Goal: Information Seeking & Learning: Learn about a topic

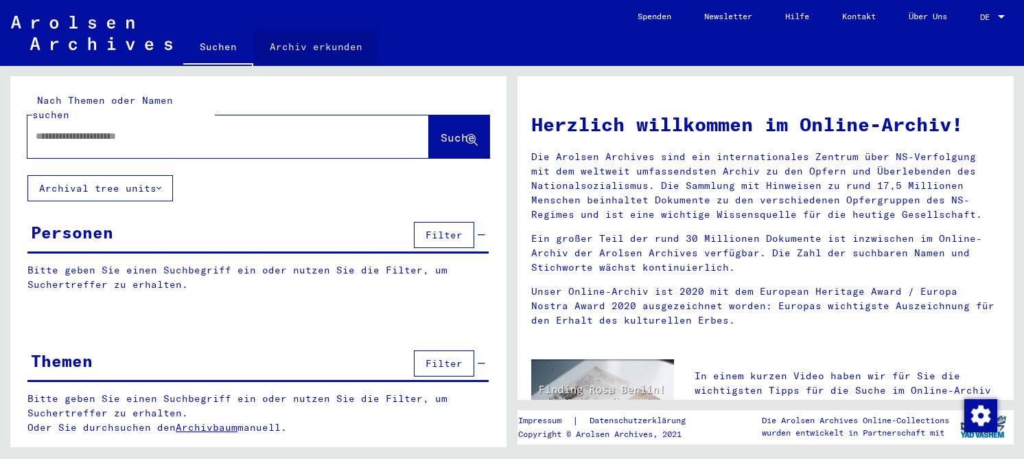
click at [265, 47] on link "Archiv erkunden" at bounding box center [316, 46] width 126 height 33
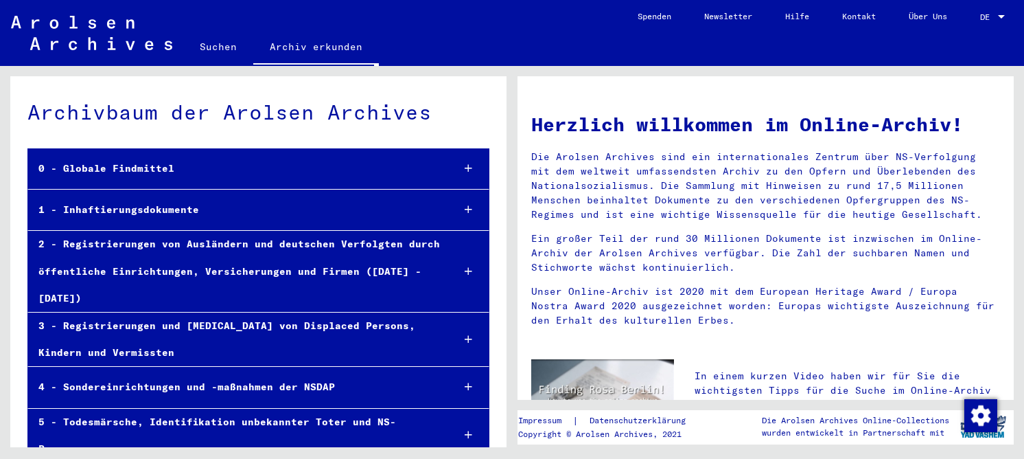
click at [159, 214] on div "1 - Inhaftierungsdokumente" at bounding box center [234, 209] width 413 height 27
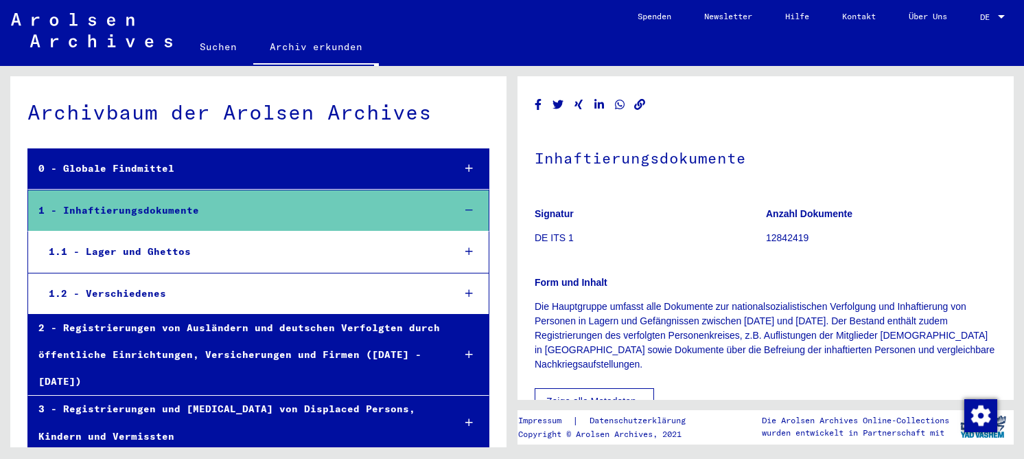
click at [174, 250] on div "1.1 - Lager und Ghettos" at bounding box center [240, 251] width 404 height 27
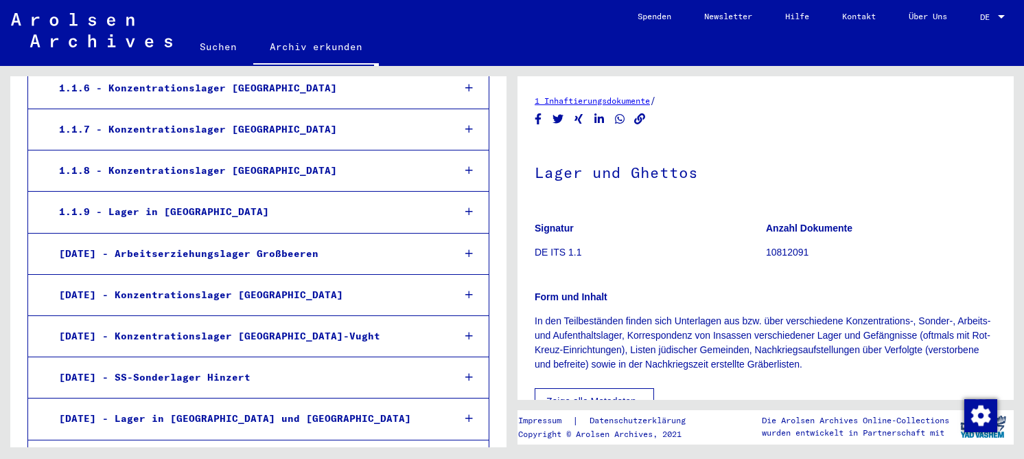
scroll to position [481, 0]
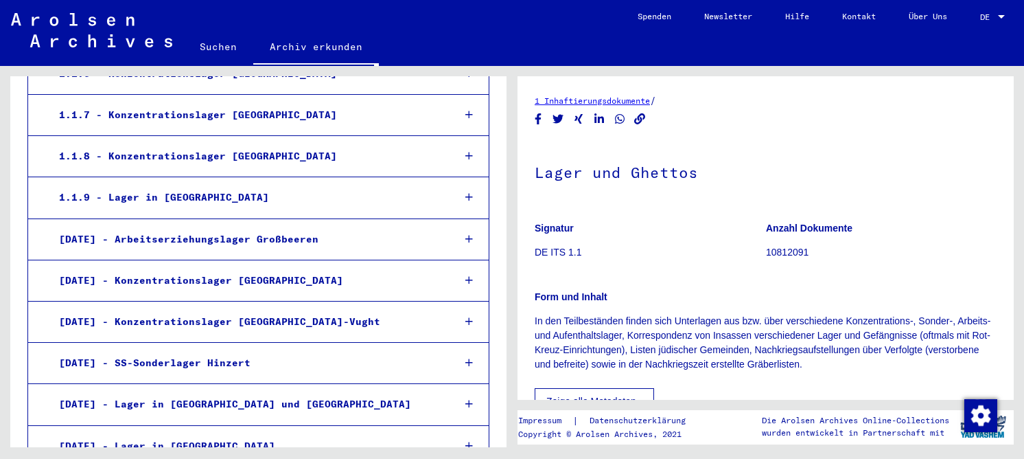
click at [198, 143] on div "1.1.8 - Konzentrationslager [GEOGRAPHIC_DATA]" at bounding box center [245, 156] width 393 height 27
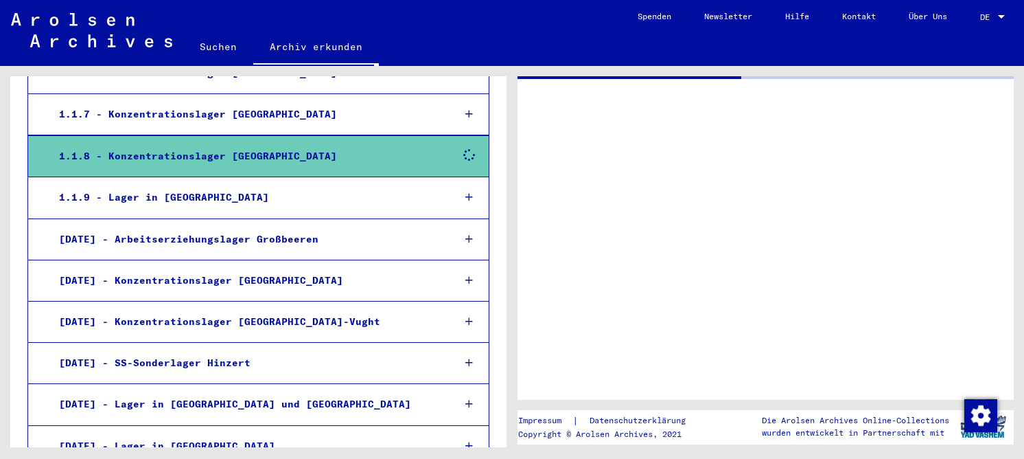
scroll to position [480, 0]
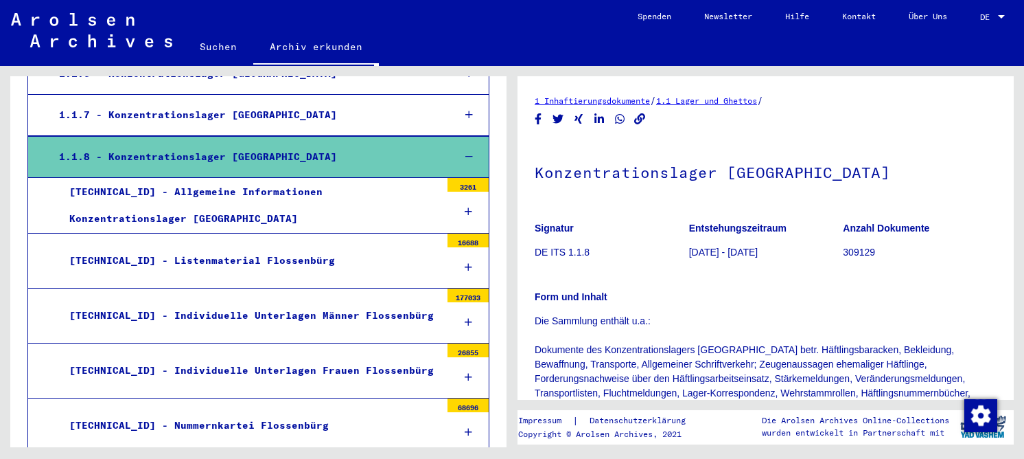
click at [182, 247] on div "[TECHNICAL_ID] - Listenmaterial Flossenbürg" at bounding box center [250, 260] width 382 height 27
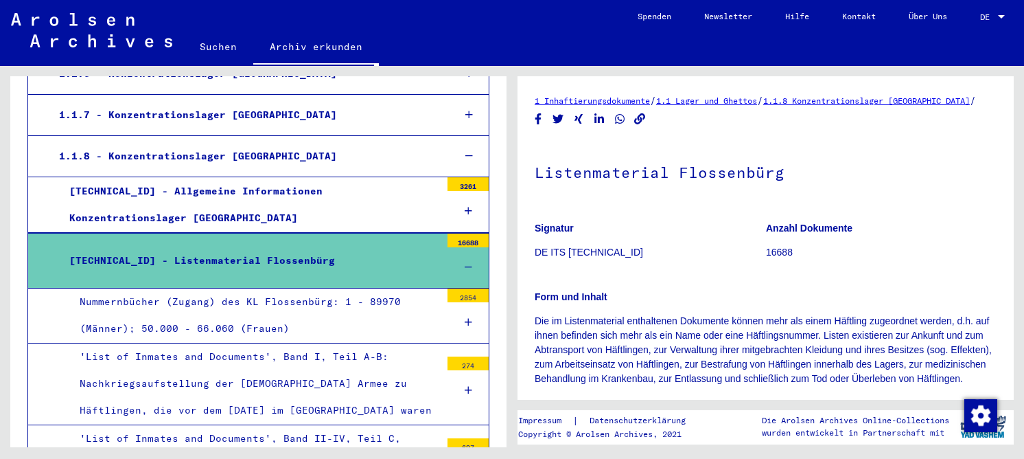
click at [203, 288] on div "Nummernbücher (Zugang) des KL Flossenbürg: 1 - 89970 (Männer); 50.000 - 66.060 …" at bounding box center [254, 315] width 371 height 54
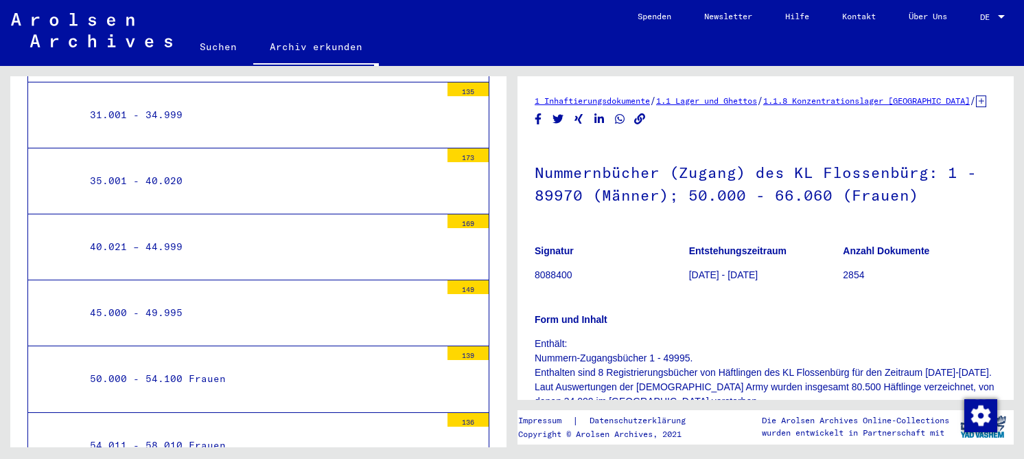
scroll to position [1372, 0]
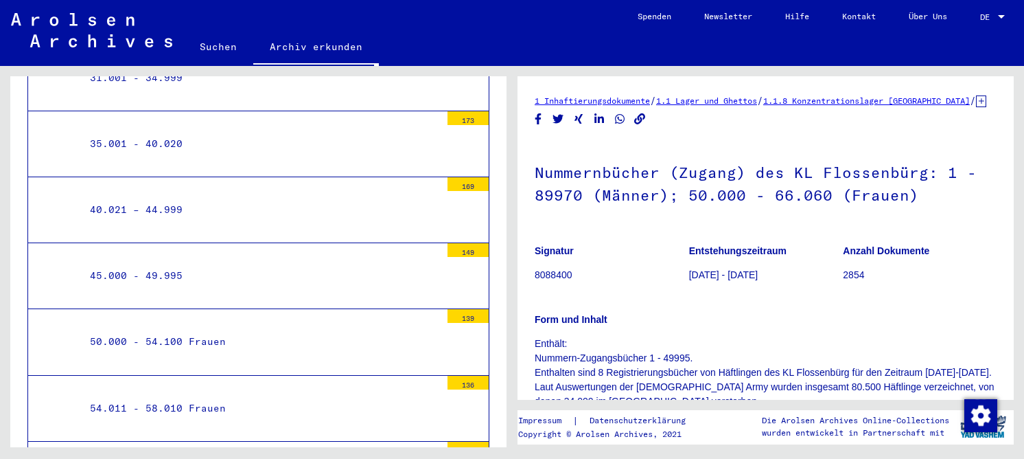
click at [169, 264] on div "45.000 - 49.995" at bounding box center [260, 275] width 361 height 27
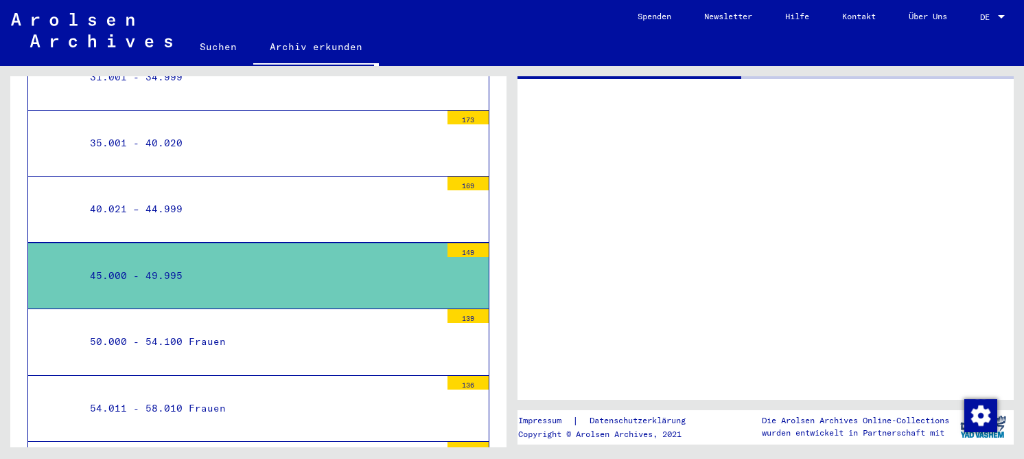
scroll to position [1372, 0]
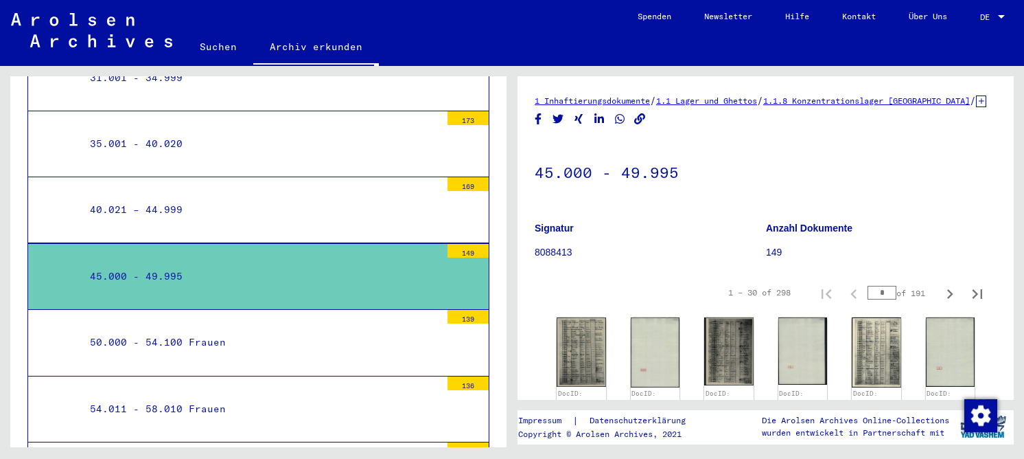
click at [176, 329] on div "50.000 - 54.100 Frauen" at bounding box center [260, 342] width 361 height 27
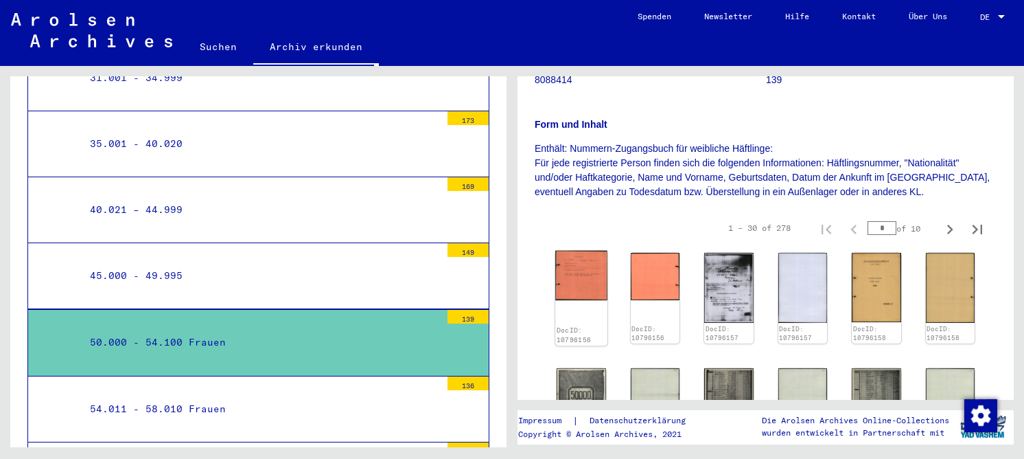
scroll to position [137, 0]
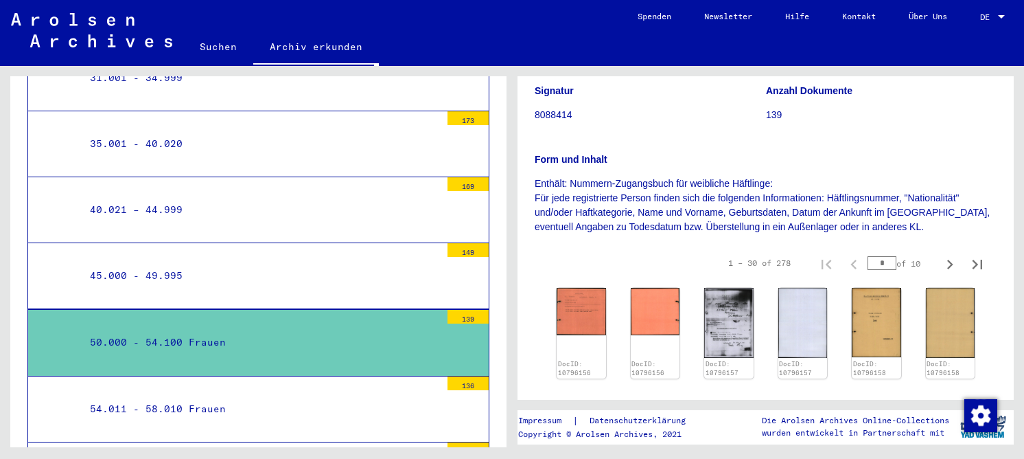
click at [150, 262] on div "45.000 - 49.995" at bounding box center [260, 275] width 361 height 27
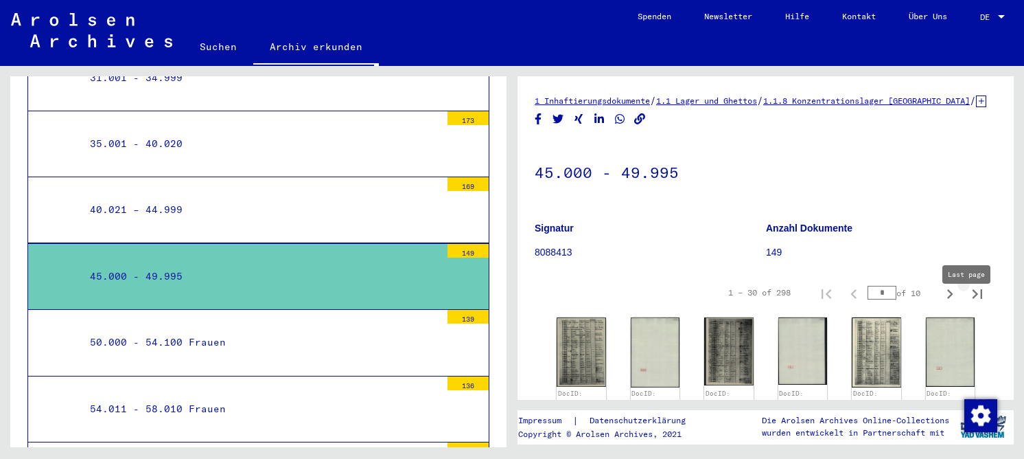
click at [968, 303] on icon "Last page" at bounding box center [977, 293] width 19 height 19
type input "**"
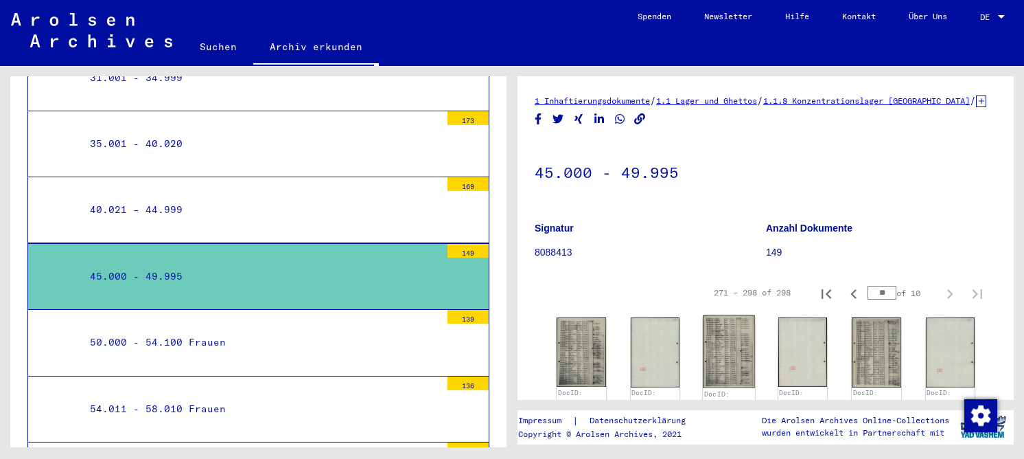
click at [726, 360] on img at bounding box center [728, 351] width 51 height 73
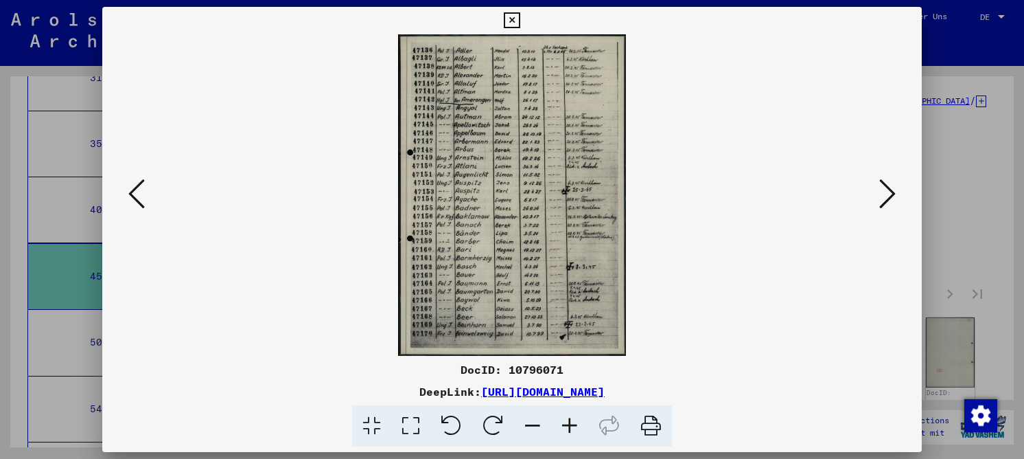
click at [726, 361] on div "DocID: 10796071" at bounding box center [512, 369] width 820 height 16
click at [417, 424] on icon at bounding box center [410, 426] width 39 height 42
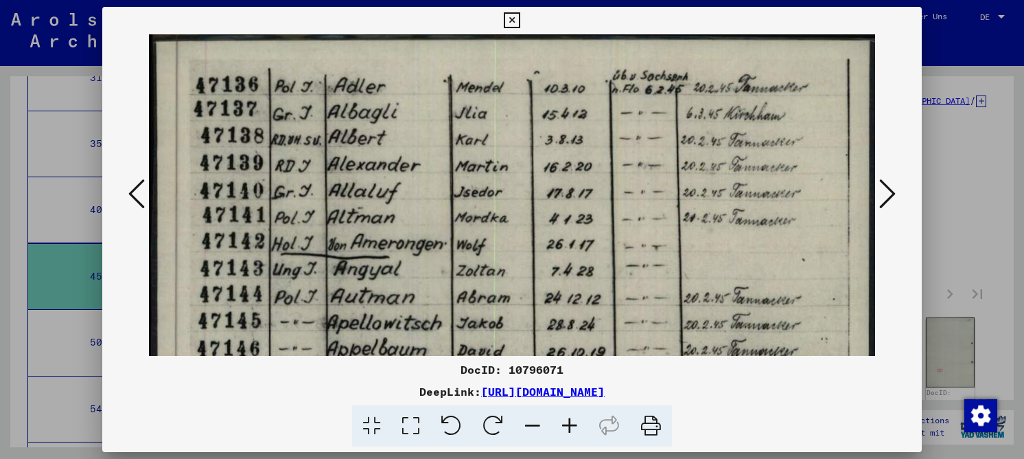
click at [888, 194] on icon at bounding box center [887, 193] width 16 height 33
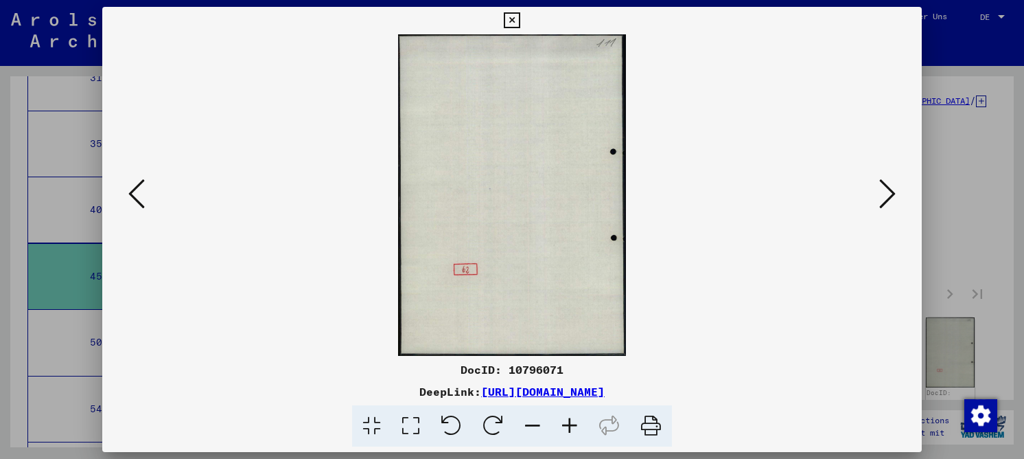
click at [888, 194] on icon at bounding box center [887, 193] width 16 height 33
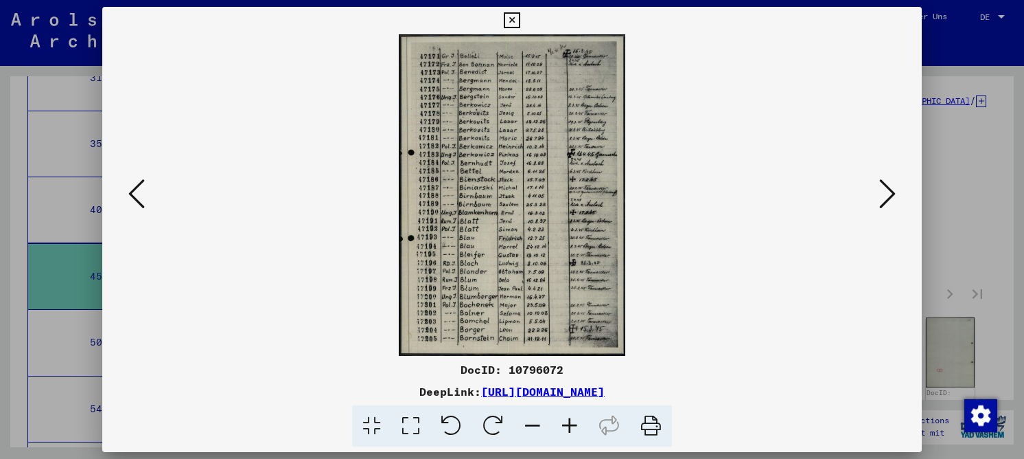
click at [408, 415] on icon at bounding box center [410, 426] width 39 height 42
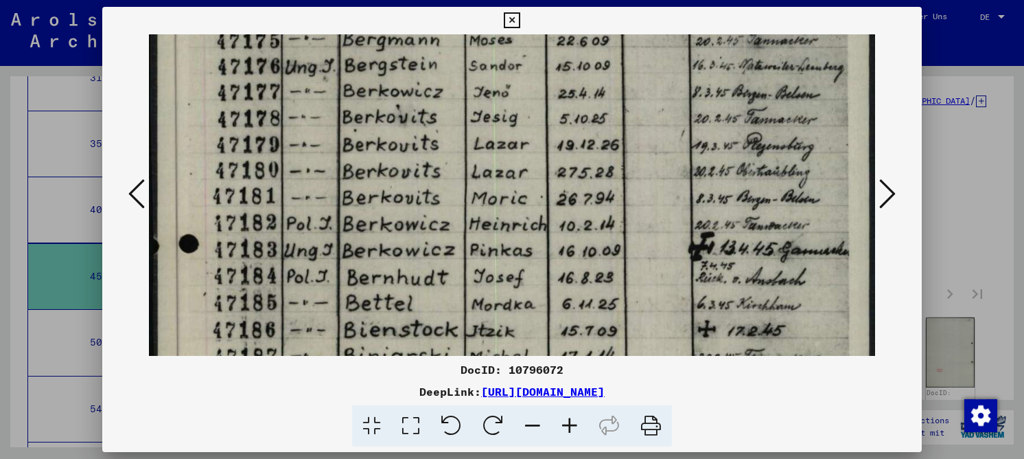
drag, startPoint x: 553, startPoint y: 265, endPoint x: 568, endPoint y: 125, distance: 140.9
click at [568, 126] on img at bounding box center [512, 379] width 726 height 1029
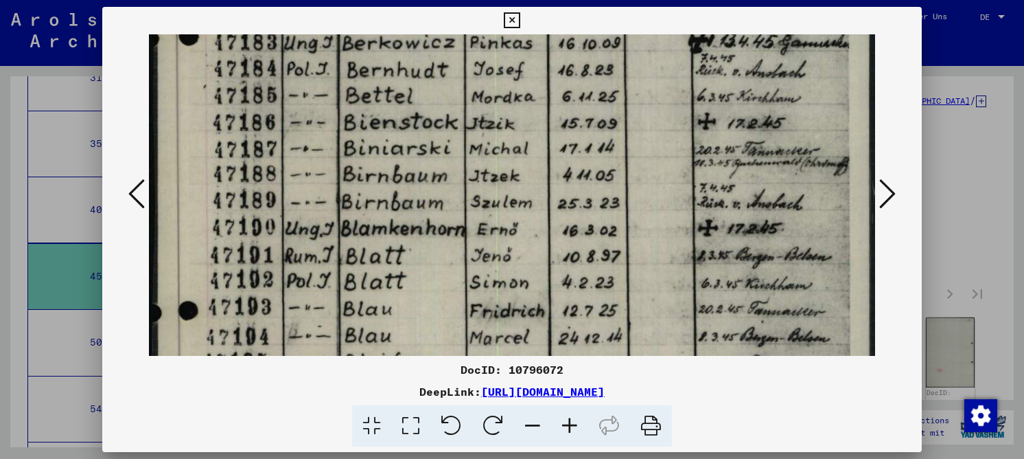
drag, startPoint x: 555, startPoint y: 232, endPoint x: 542, endPoint y: 83, distance: 149.6
click at [544, 75] on img at bounding box center [512, 172] width 726 height 1029
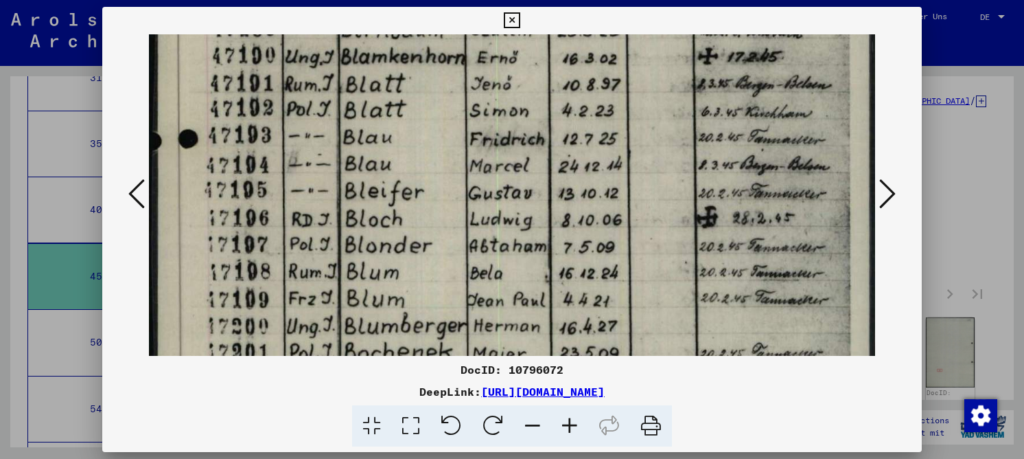
drag, startPoint x: 585, startPoint y: 236, endPoint x: 583, endPoint y: 122, distance: 114.0
click at [579, 91] on img at bounding box center [512, 0] width 726 height 1029
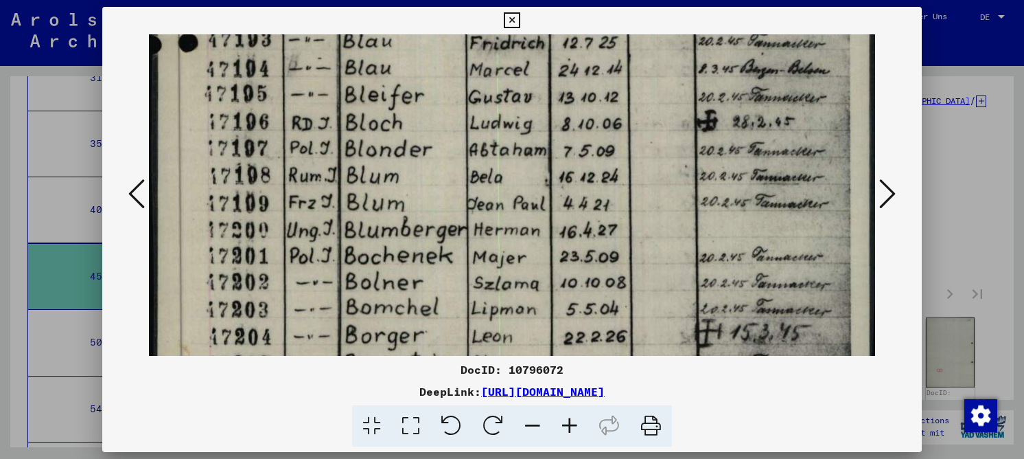
drag, startPoint x: 654, startPoint y: 238, endPoint x: 620, endPoint y: 162, distance: 82.7
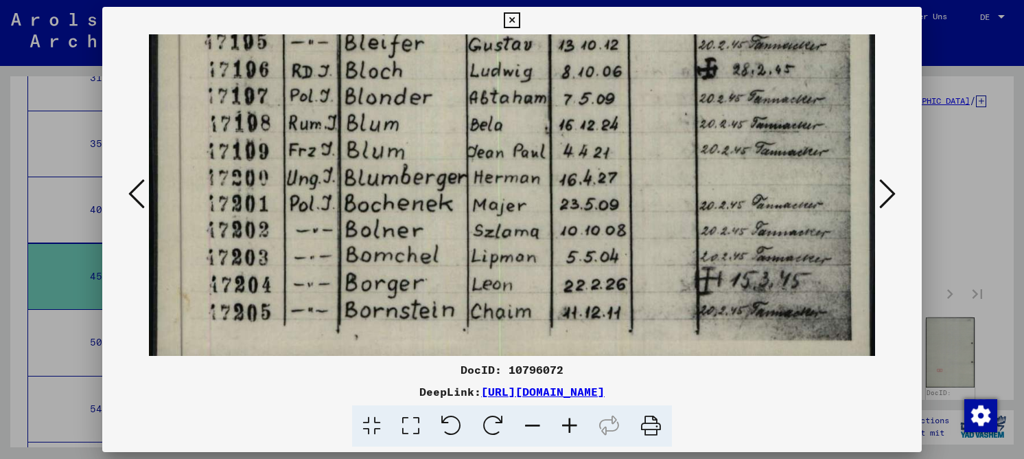
scroll to position [708, 0]
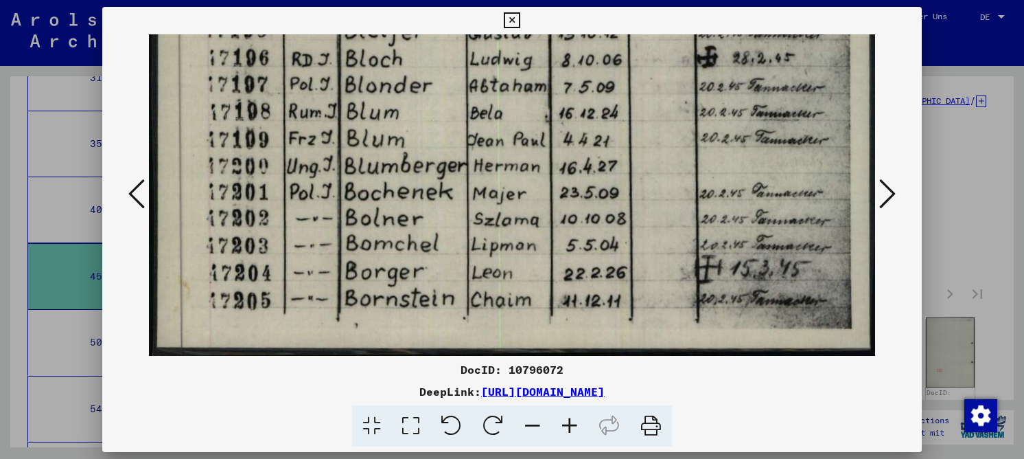
drag, startPoint x: 595, startPoint y: 226, endPoint x: 592, endPoint y: 135, distance: 91.4
click at [884, 188] on icon at bounding box center [887, 193] width 16 height 33
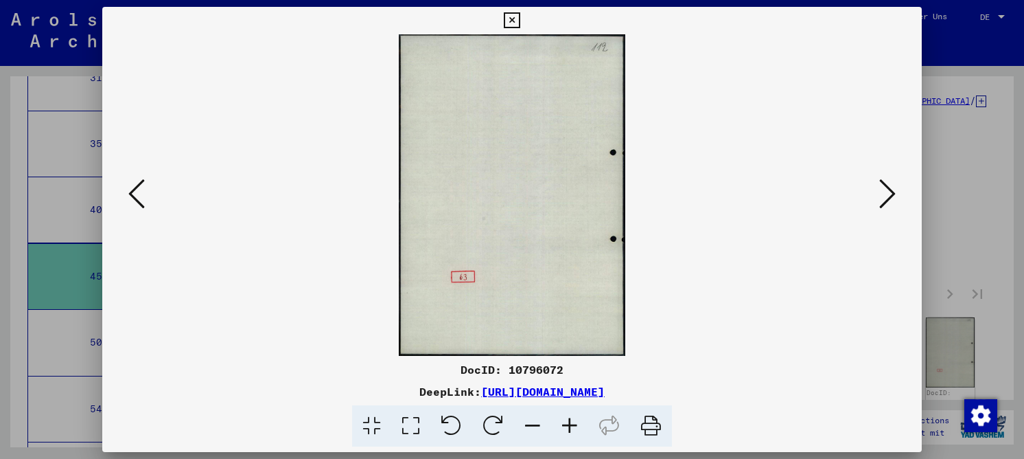
click at [884, 188] on icon at bounding box center [887, 193] width 16 height 33
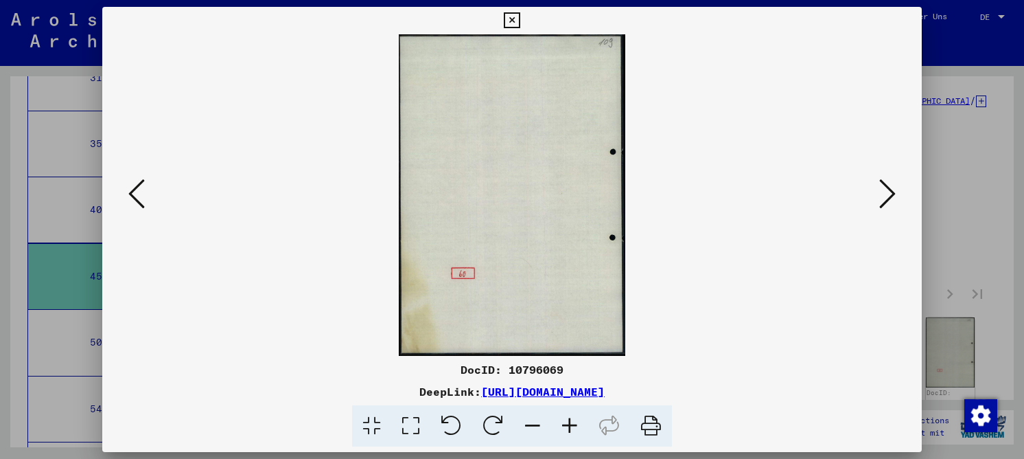
click at [884, 196] on icon at bounding box center [887, 193] width 16 height 33
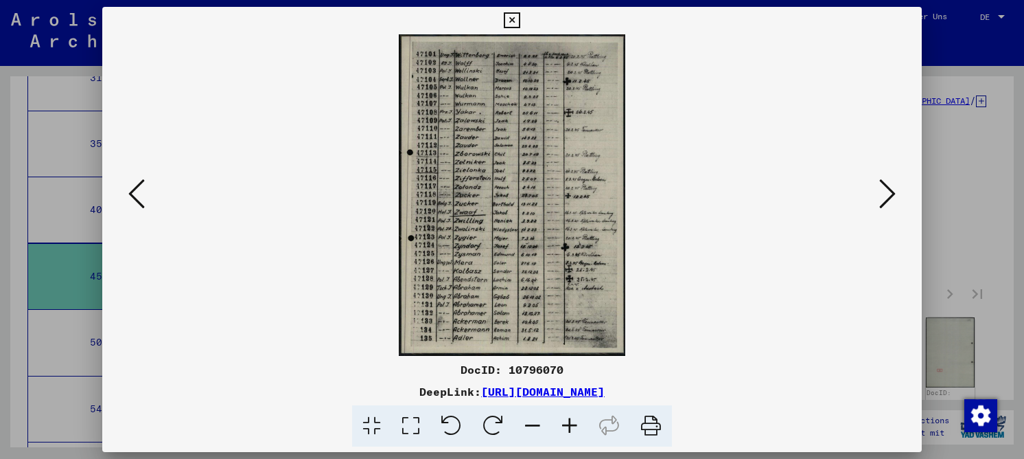
click at [409, 424] on icon at bounding box center [410, 426] width 39 height 42
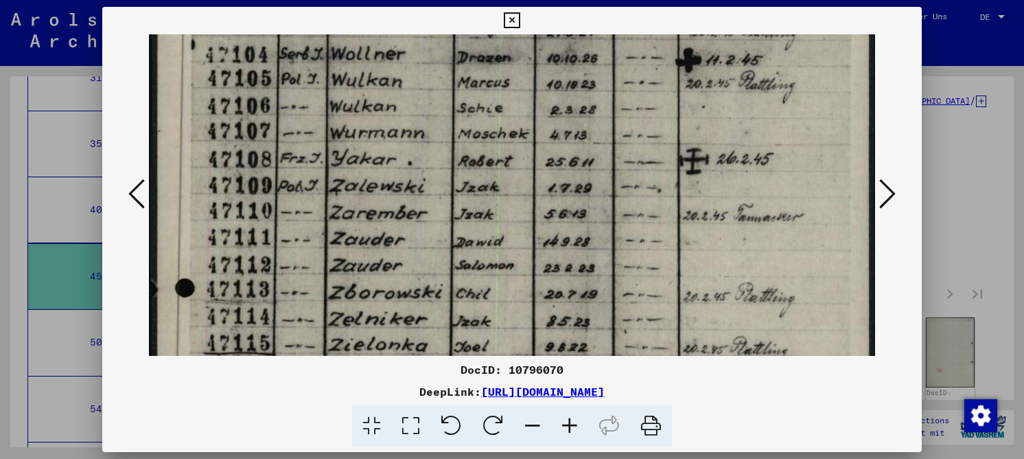
drag, startPoint x: 463, startPoint y: 281, endPoint x: 452, endPoint y: 124, distance: 156.9
click at [452, 124] on img at bounding box center [512, 424] width 726 height 1029
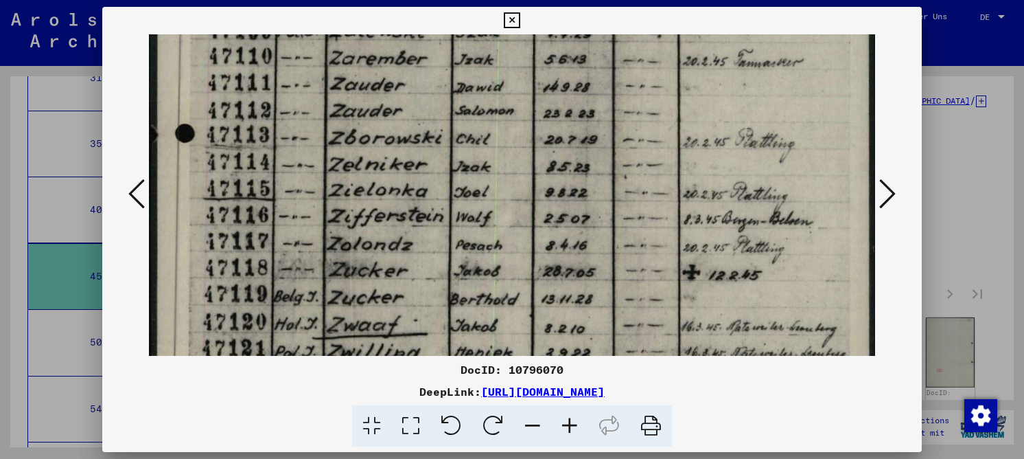
scroll to position [327, 0]
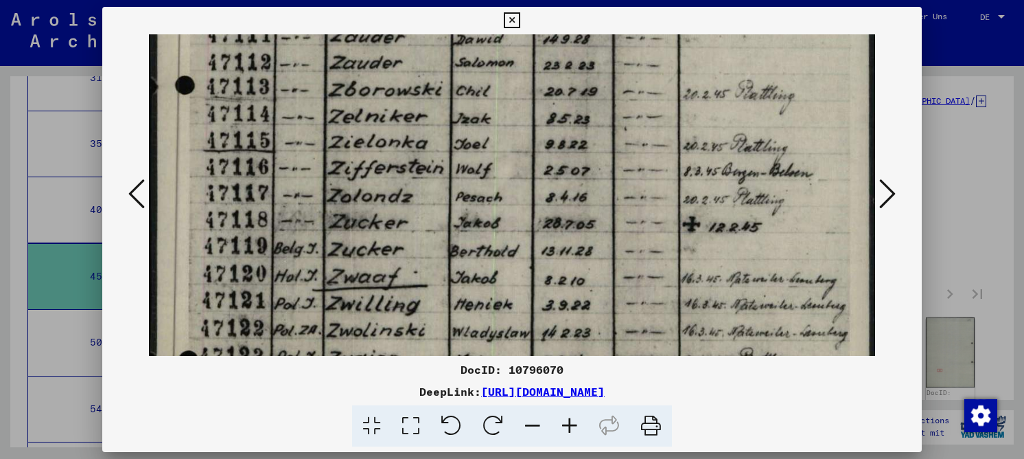
drag, startPoint x: 573, startPoint y: 242, endPoint x: 564, endPoint y: 72, distance: 170.5
click at [564, 72] on img at bounding box center [512, 222] width 726 height 1029
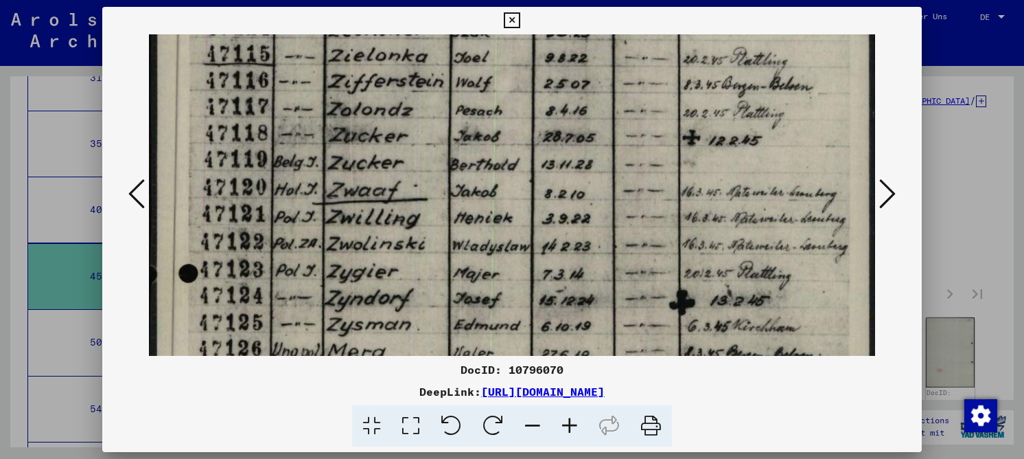
scroll to position [465, 0]
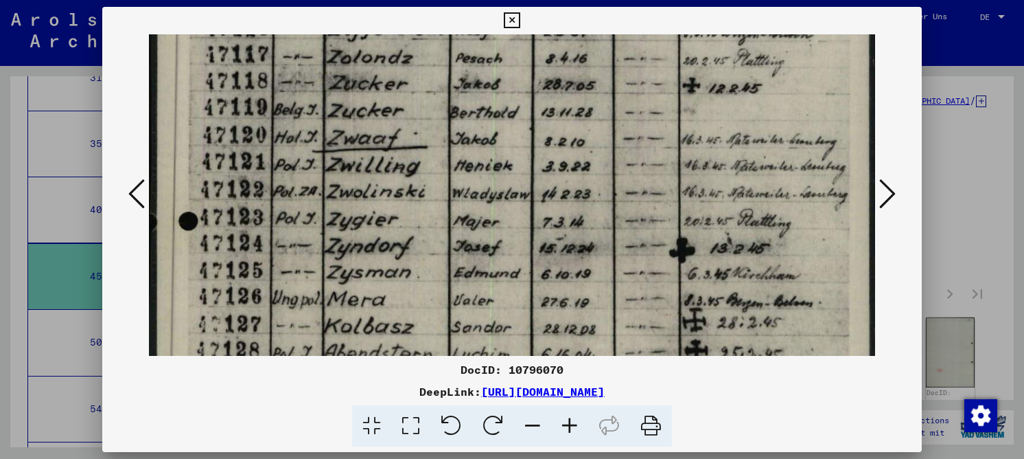
drag, startPoint x: 562, startPoint y: 203, endPoint x: 553, endPoint y: 64, distance: 139.0
click at [553, 64] on img at bounding box center [512, 83] width 726 height 1029
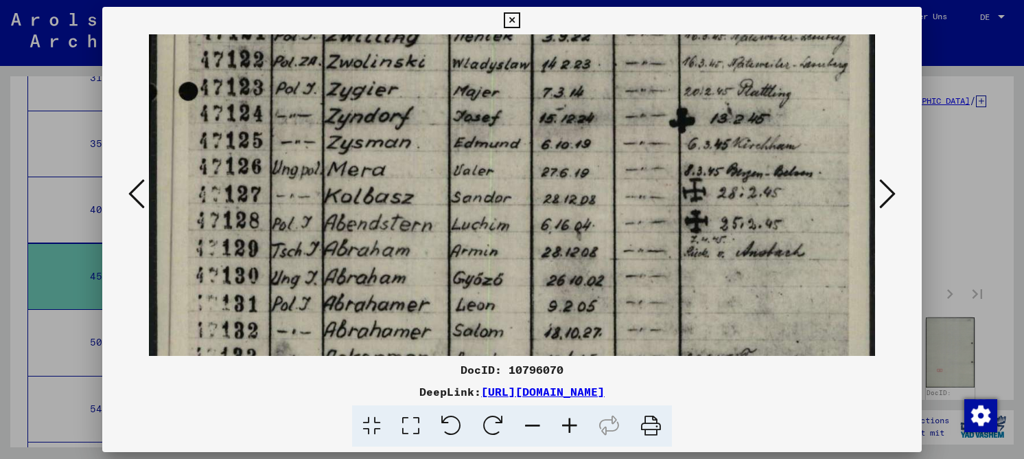
drag, startPoint x: 599, startPoint y: 203, endPoint x: 620, endPoint y: 73, distance: 131.4
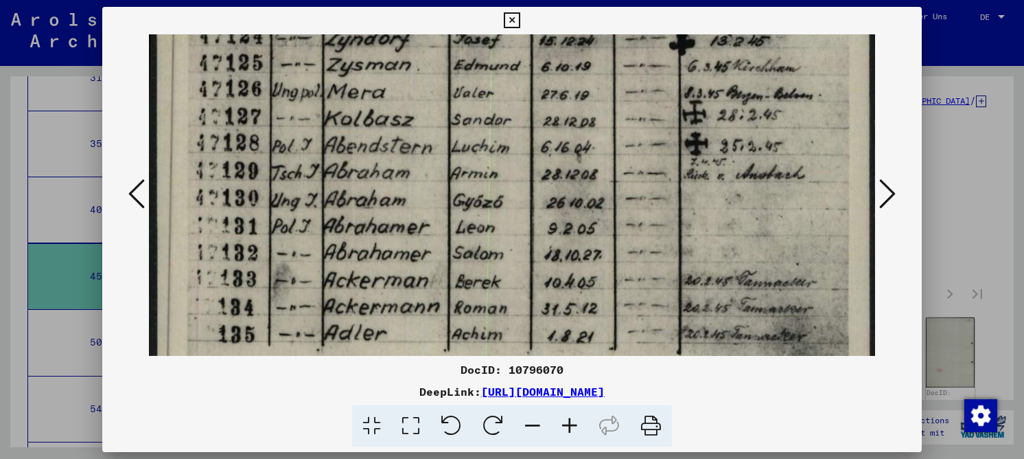
scroll to position [708, 0]
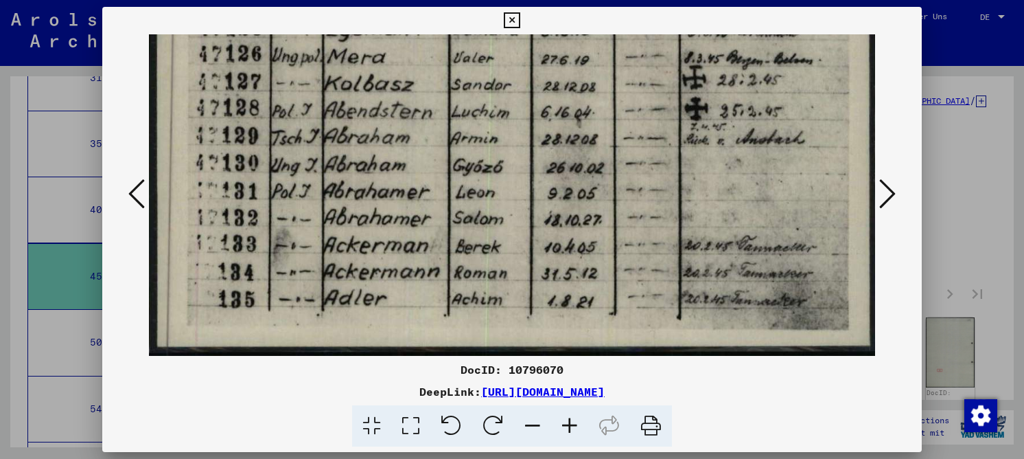
drag, startPoint x: 678, startPoint y: 213, endPoint x: 678, endPoint y: 72, distance: 140.7
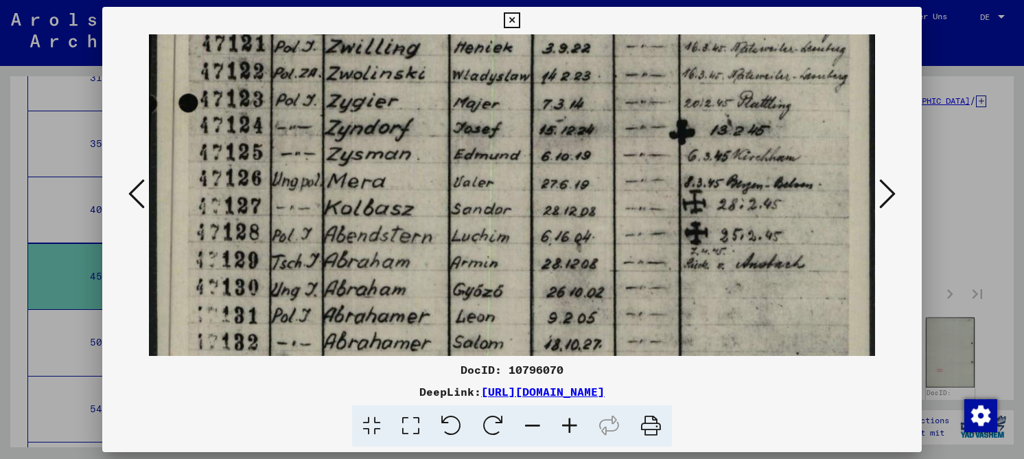
drag, startPoint x: 636, startPoint y: 167, endPoint x: 635, endPoint y: 279, distance: 112.6
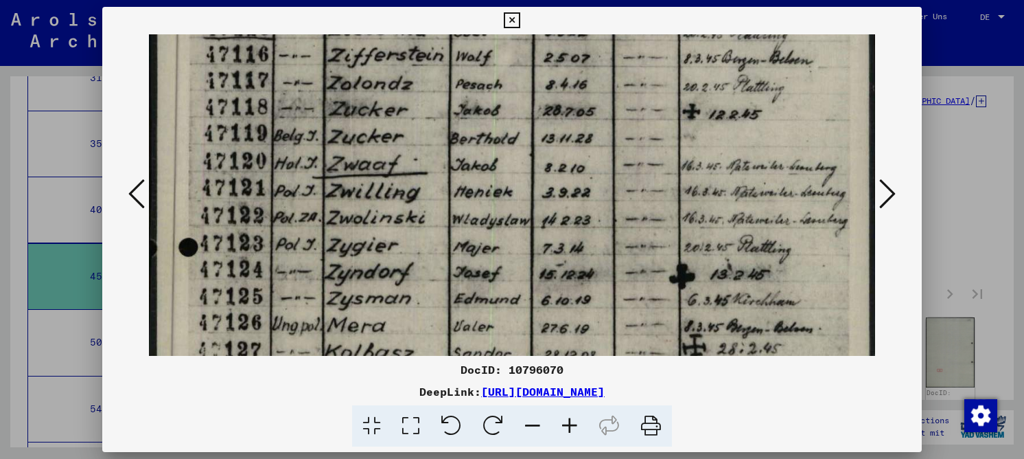
drag, startPoint x: 641, startPoint y: 132, endPoint x: 626, endPoint y: 259, distance: 127.8
click at [626, 268] on img at bounding box center [512, 109] width 726 height 1029
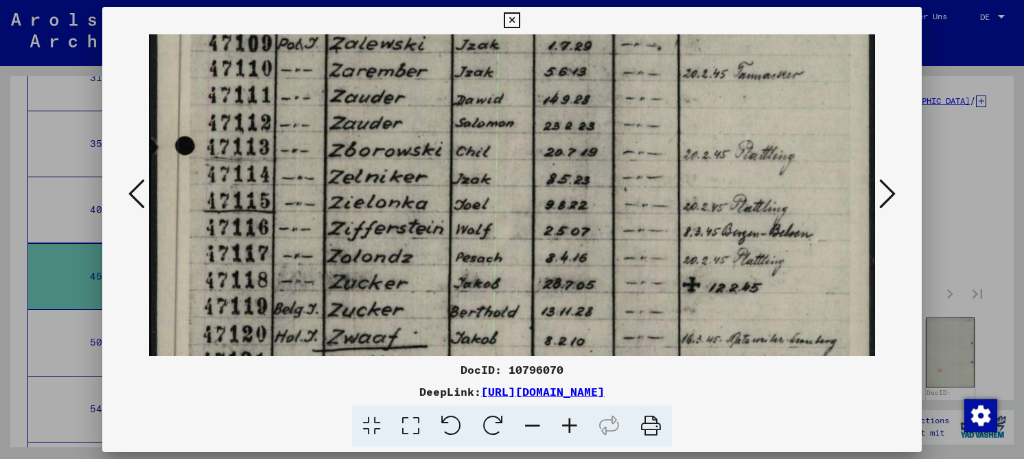
drag, startPoint x: 612, startPoint y: 111, endPoint x: 618, endPoint y: 277, distance: 166.9
click at [616, 282] on img at bounding box center [512, 282] width 726 height 1029
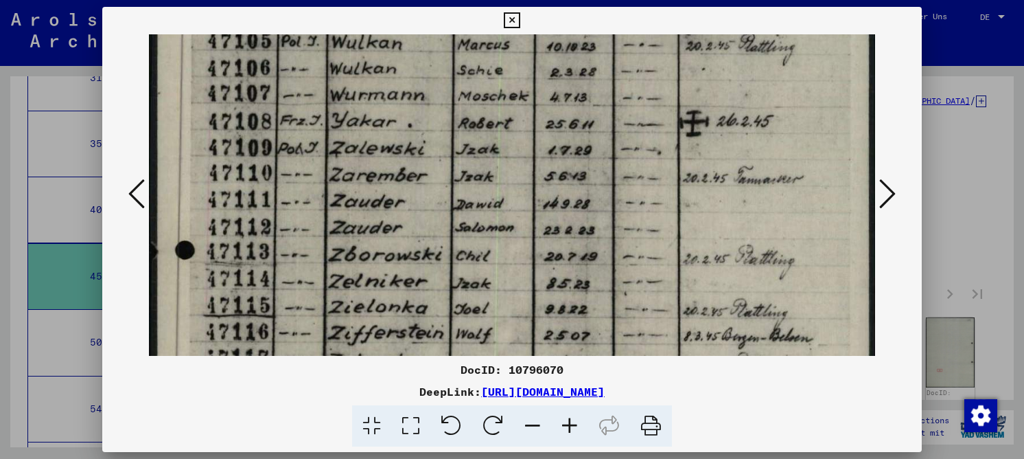
scroll to position [160, 0]
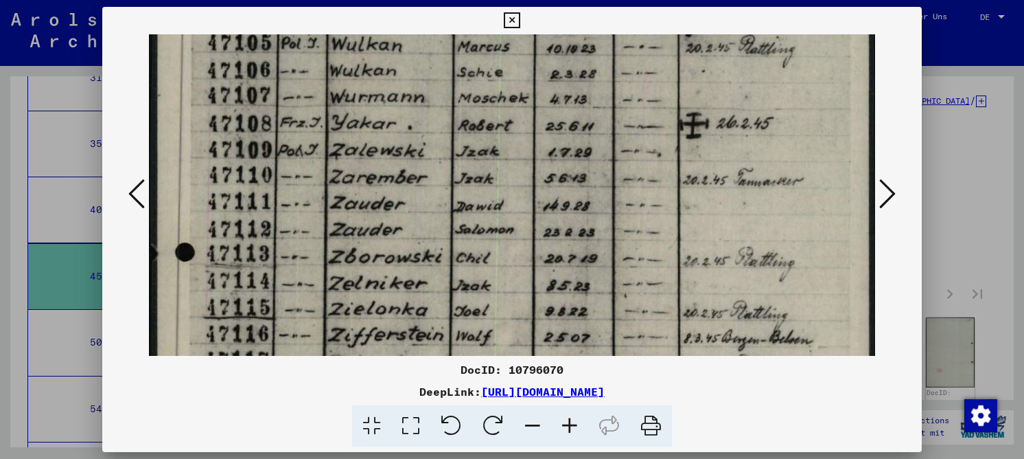
drag, startPoint x: 734, startPoint y: 141, endPoint x: 735, endPoint y: 249, distance: 107.8
click at [735, 249] on img at bounding box center [512, 388] width 726 height 1029
click at [876, 197] on button at bounding box center [887, 194] width 25 height 39
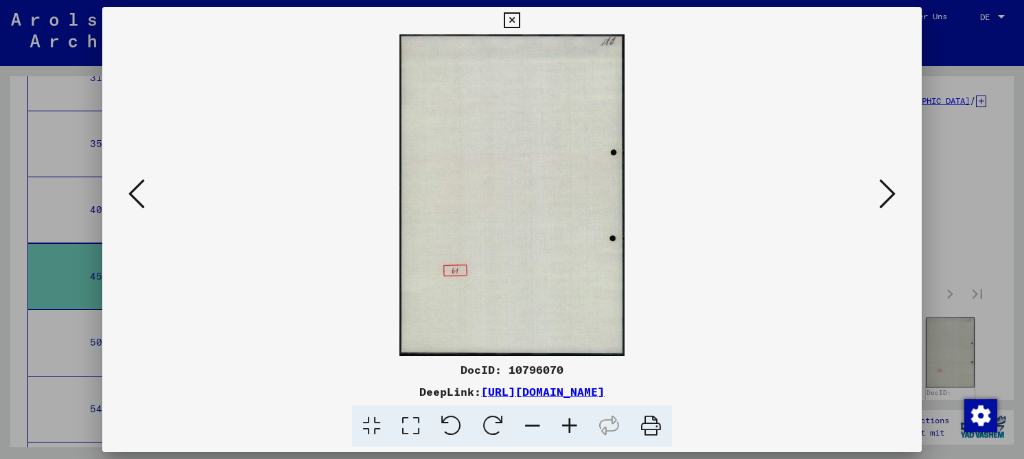
scroll to position [0, 0]
click at [875, 197] on button at bounding box center [887, 194] width 25 height 39
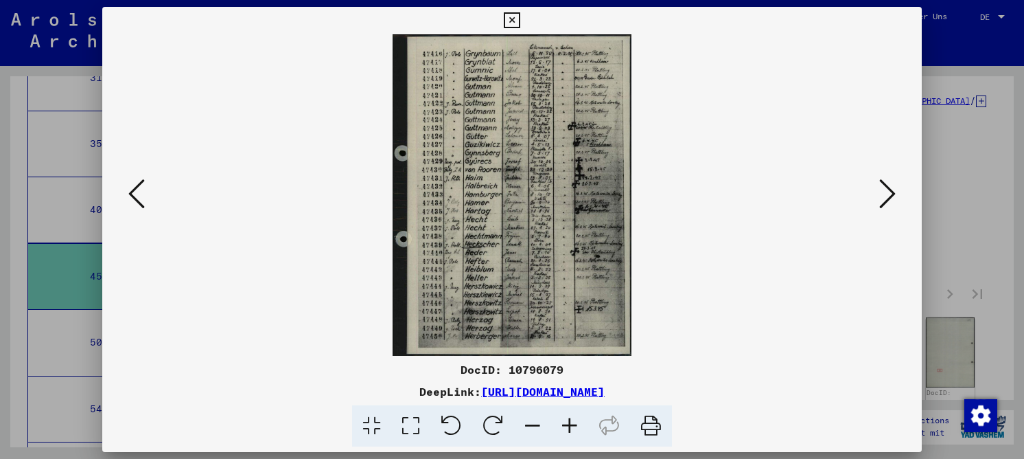
click at [417, 425] on icon at bounding box center [410, 426] width 39 height 42
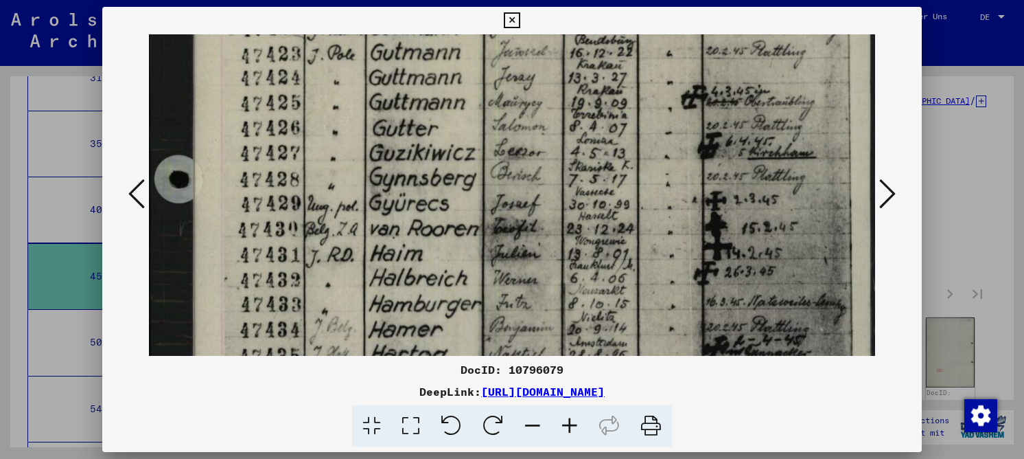
drag, startPoint x: 460, startPoint y: 289, endPoint x: 463, endPoint y: 71, distance: 218.3
click at [463, 71] on img at bounding box center [512, 307] width 726 height 976
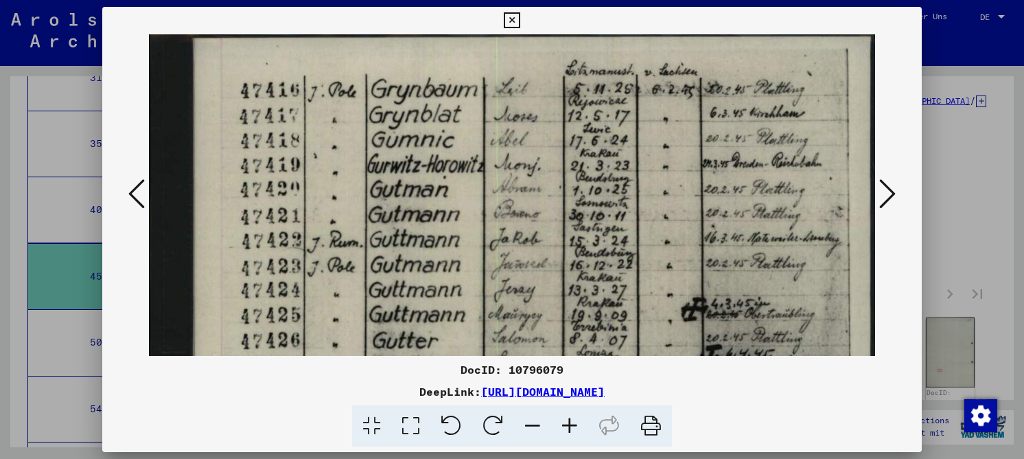
scroll to position [9, 0]
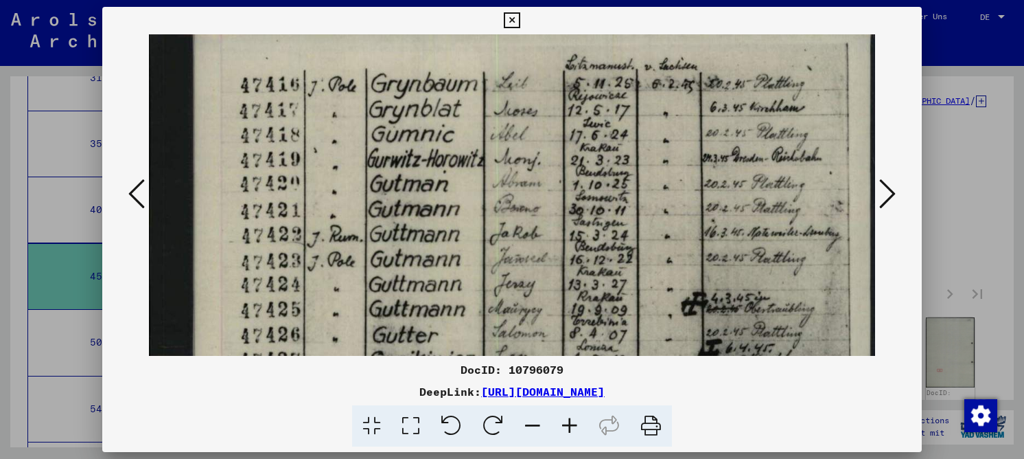
drag, startPoint x: 448, startPoint y: 112, endPoint x: 425, endPoint y: 320, distance: 209.3
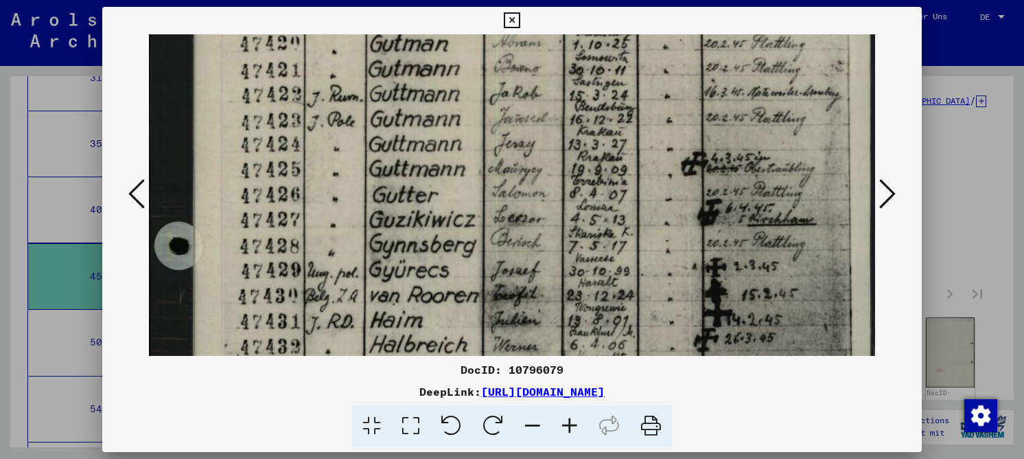
drag, startPoint x: 424, startPoint y: 292, endPoint x: 399, endPoint y: 154, distance: 140.9
click at [399, 154] on img at bounding box center [512, 373] width 726 height 976
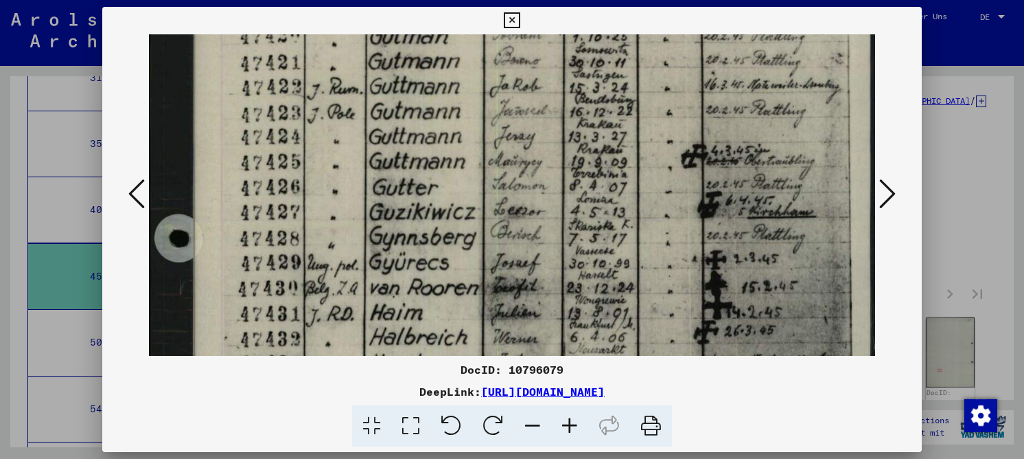
scroll to position [192, 0]
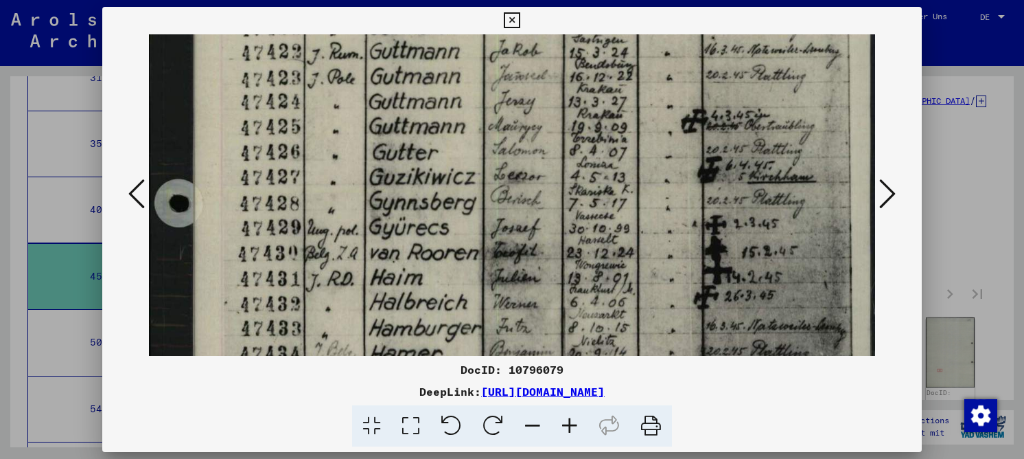
drag, startPoint x: 378, startPoint y: 237, endPoint x: 368, endPoint y: 197, distance: 41.0
click at [368, 197] on img at bounding box center [512, 331] width 726 height 976
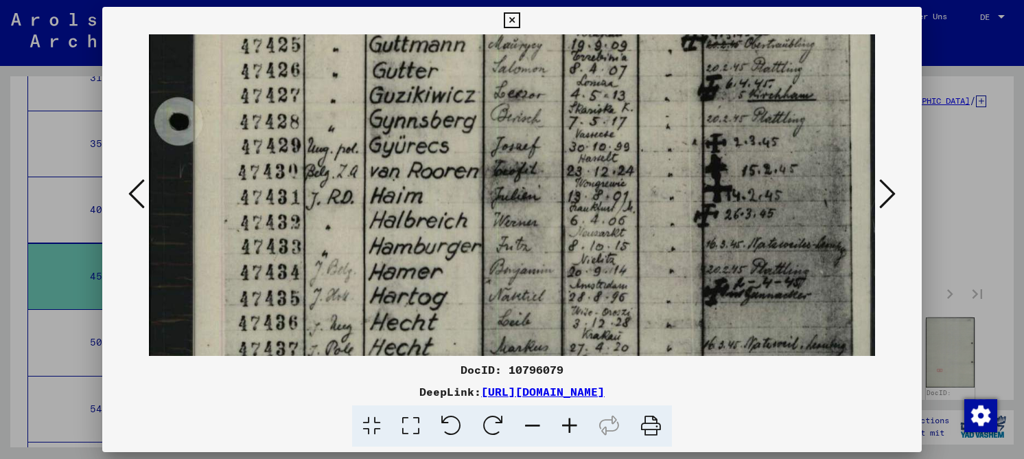
scroll to position [277, 0]
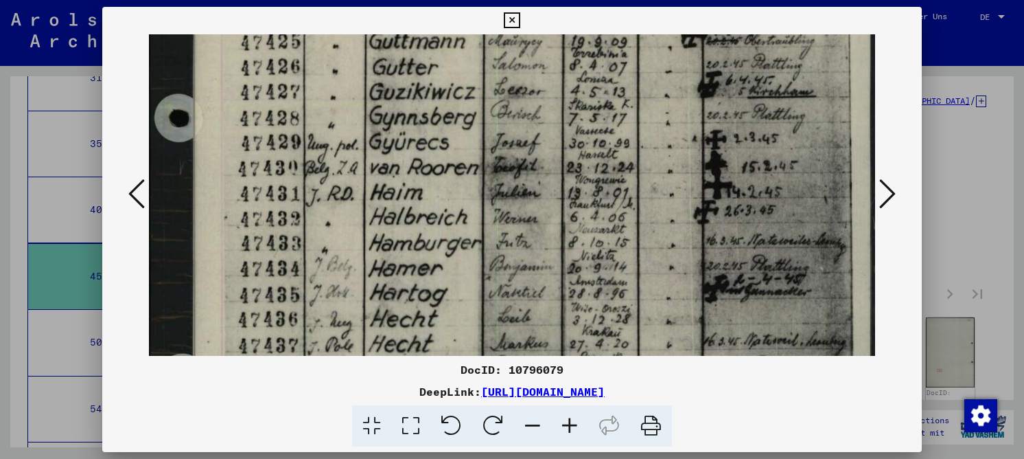
drag, startPoint x: 378, startPoint y: 188, endPoint x: 377, endPoint y: 170, distance: 17.9
click at [377, 170] on img at bounding box center [512, 246] width 726 height 976
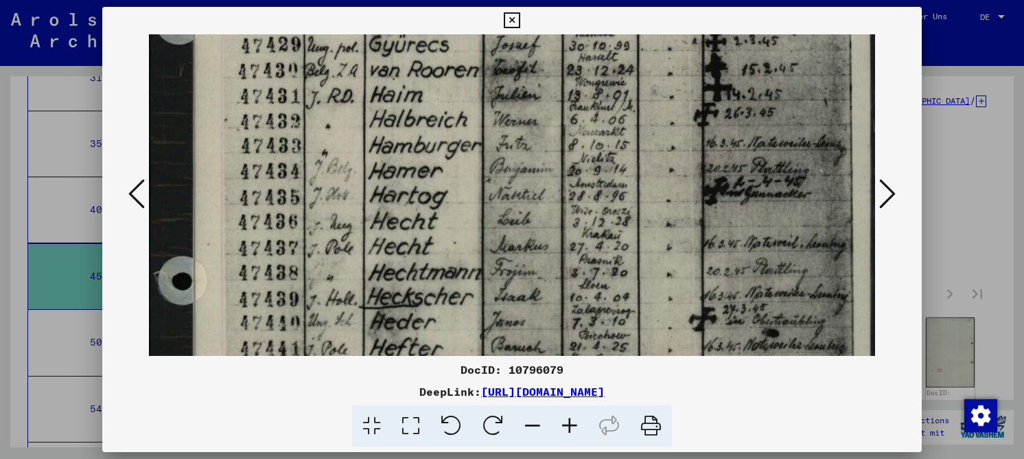
drag, startPoint x: 387, startPoint y: 238, endPoint x: 384, endPoint y: 146, distance: 92.0
click at [387, 141] on img at bounding box center [512, 148] width 726 height 976
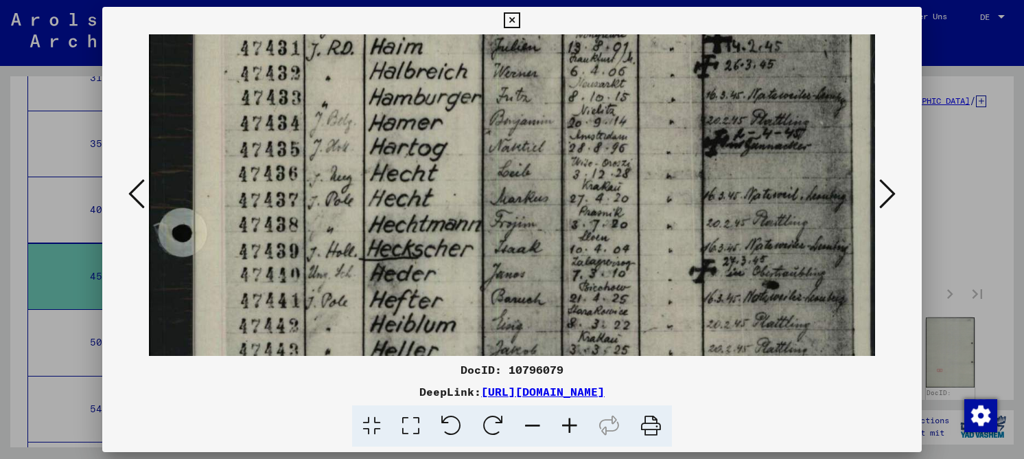
scroll to position [425, 0]
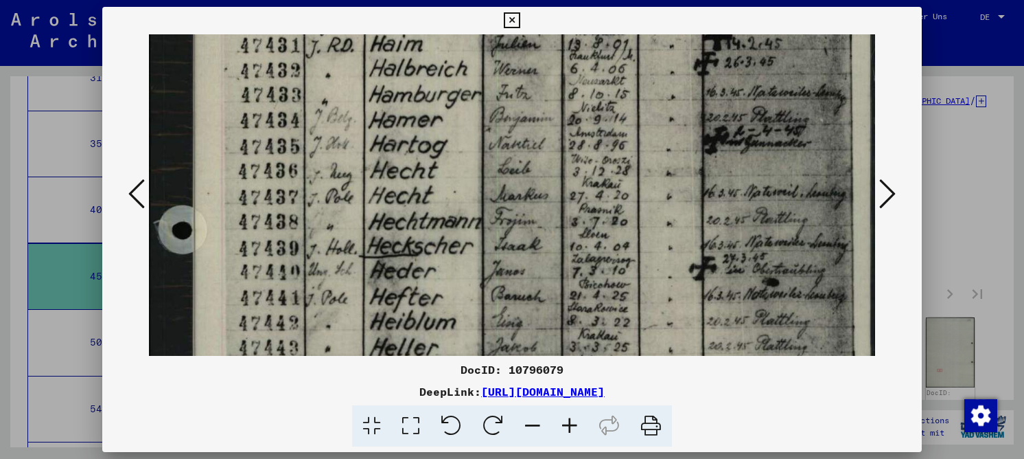
drag, startPoint x: 431, startPoint y: 258, endPoint x: 417, endPoint y: 207, distance: 53.5
click at [417, 207] on img at bounding box center [512, 97] width 726 height 976
click at [379, 249] on img at bounding box center [512, 97] width 726 height 976
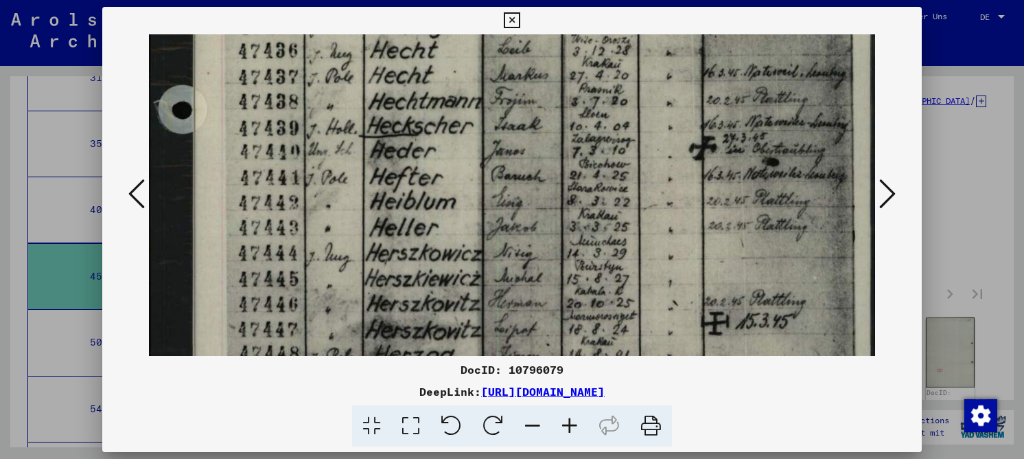
drag, startPoint x: 403, startPoint y: 301, endPoint x: 376, endPoint y: 184, distance: 119.7
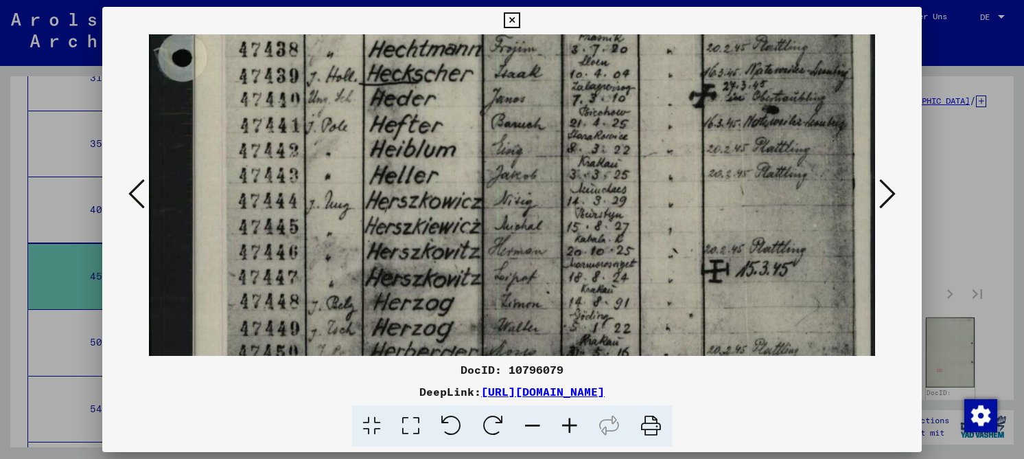
scroll to position [625, 0]
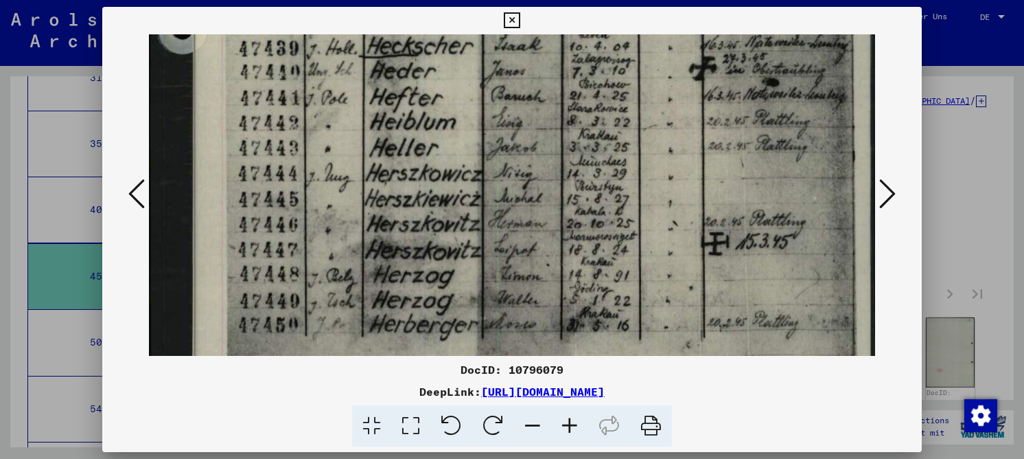
drag, startPoint x: 393, startPoint y: 268, endPoint x: 376, endPoint y: 189, distance: 81.3
click at [887, 197] on icon at bounding box center [887, 193] width 16 height 33
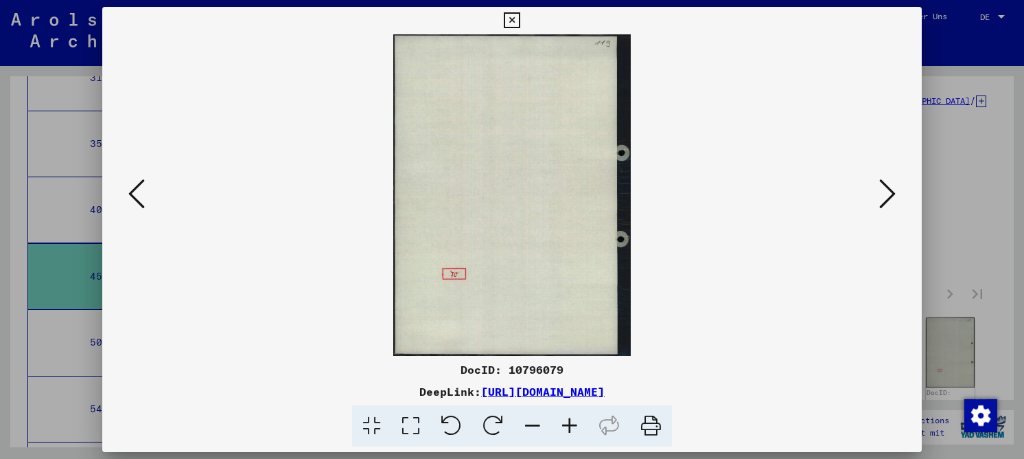
click at [887, 197] on icon at bounding box center [887, 193] width 16 height 33
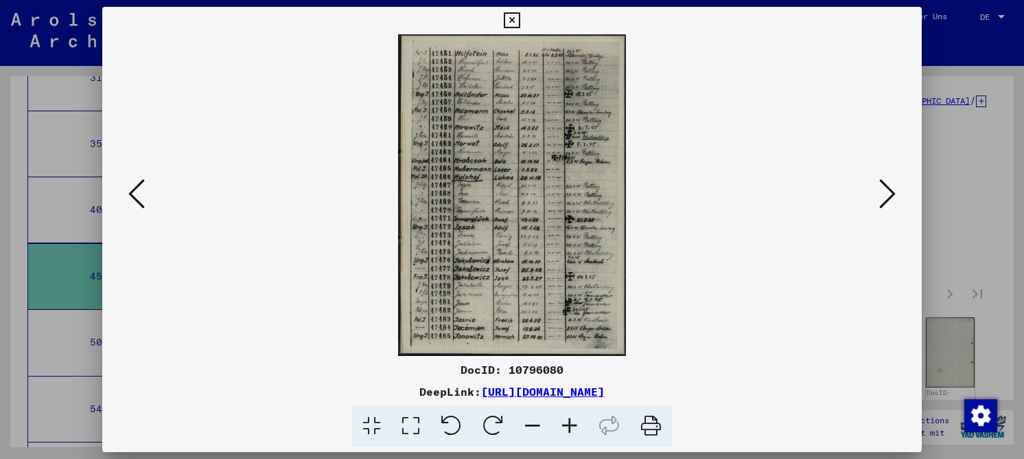
click at [414, 420] on icon at bounding box center [410, 426] width 39 height 42
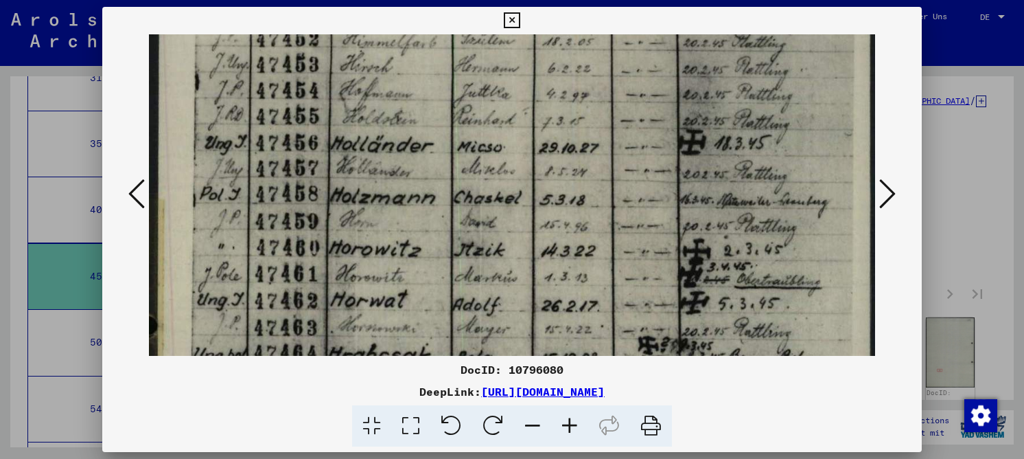
drag, startPoint x: 231, startPoint y: 215, endPoint x: 228, endPoint y: 133, distance: 81.8
click at [228, 133] on img at bounding box center [512, 465] width 726 height 1025
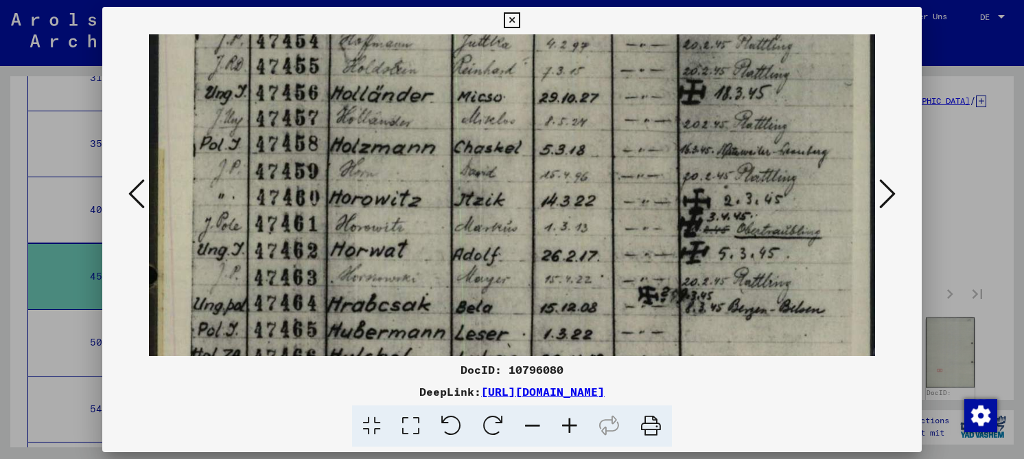
drag, startPoint x: 222, startPoint y: 234, endPoint x: 222, endPoint y: 193, distance: 41.2
click at [222, 163] on img at bounding box center [512, 415] width 726 height 1025
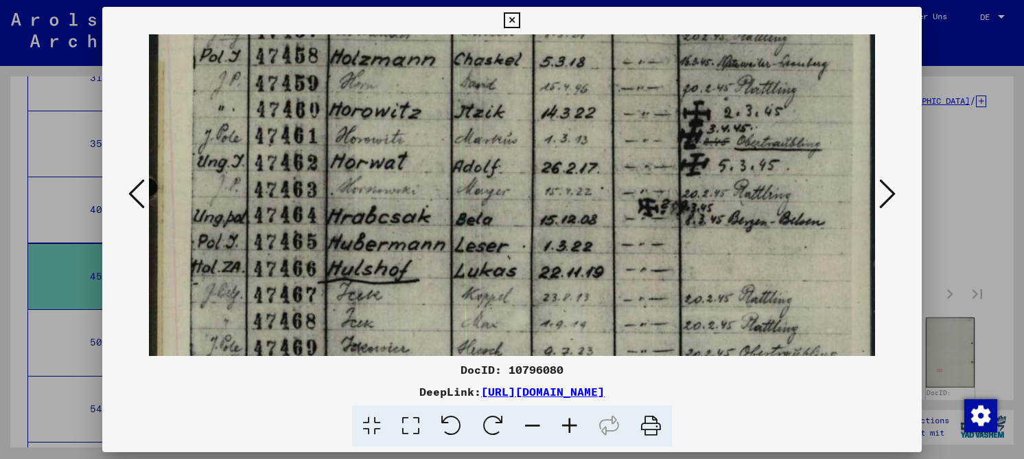
scroll to position [228, 0]
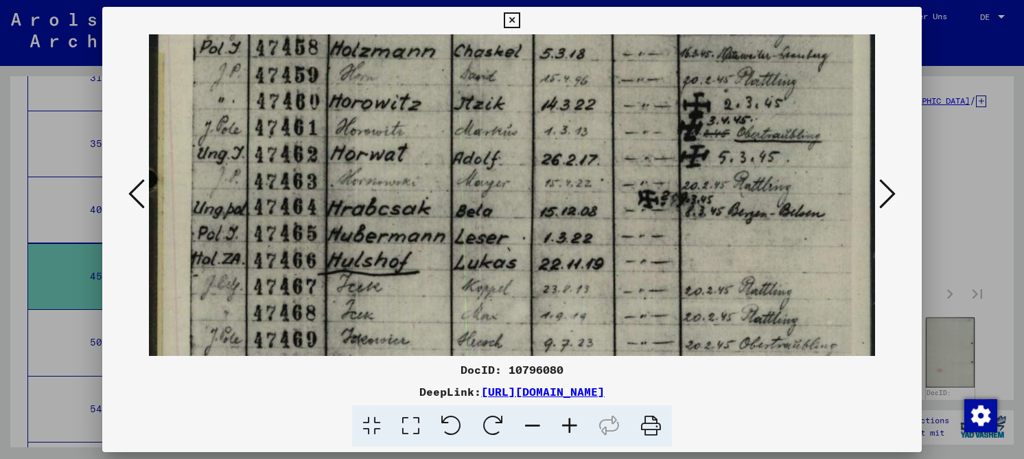
drag, startPoint x: 225, startPoint y: 253, endPoint x: 215, endPoint y: 157, distance: 96.6
click at [215, 157] on img at bounding box center [512, 318] width 726 height 1025
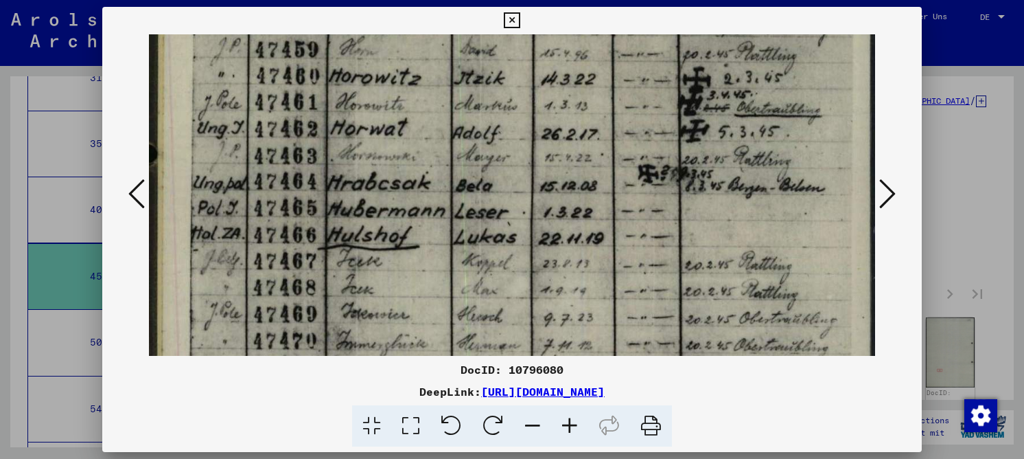
scroll to position [255, 0]
drag, startPoint x: 241, startPoint y: 260, endPoint x: 248, endPoint y: 233, distance: 27.6
click at [248, 233] on img at bounding box center [512, 292] width 726 height 1025
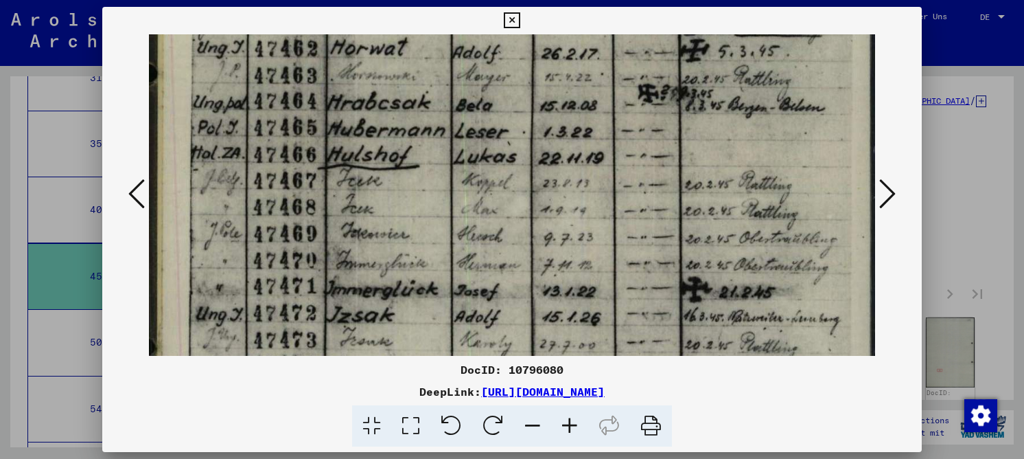
drag, startPoint x: 243, startPoint y: 271, endPoint x: 238, endPoint y: 192, distance: 79.1
click at [238, 192] on img at bounding box center [512, 213] width 726 height 1025
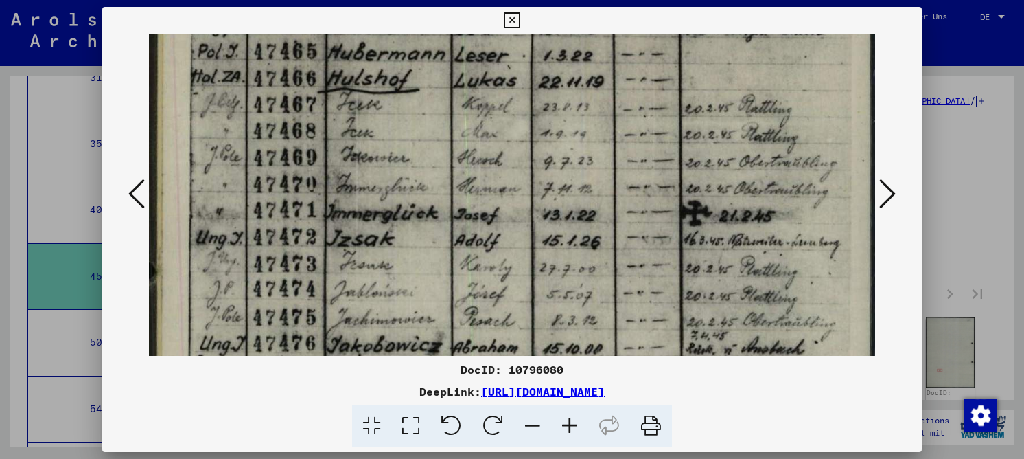
drag, startPoint x: 246, startPoint y: 271, endPoint x: 244, endPoint y: 195, distance: 76.2
click at [244, 195] on img at bounding box center [512, 136] width 726 height 1025
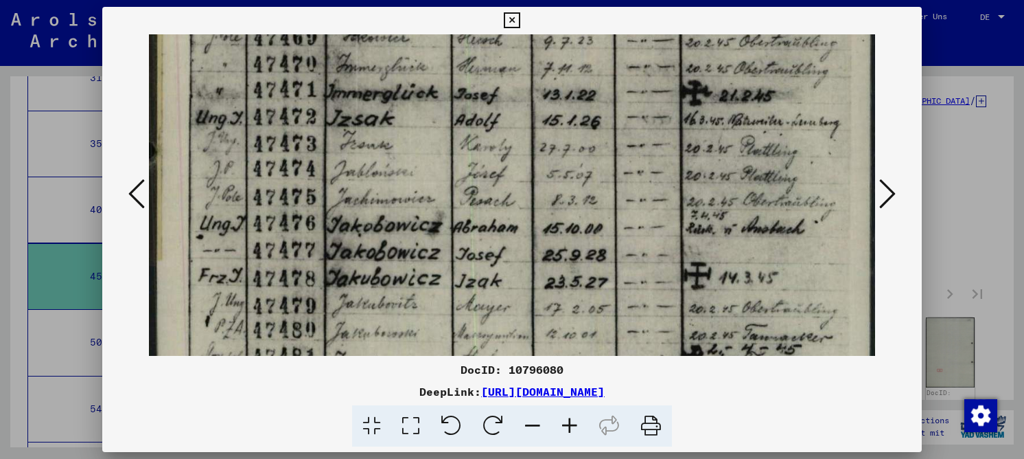
drag, startPoint x: 244, startPoint y: 259, endPoint x: 244, endPoint y: 139, distance: 120.1
click at [244, 139] on img at bounding box center [512, 16] width 726 height 1025
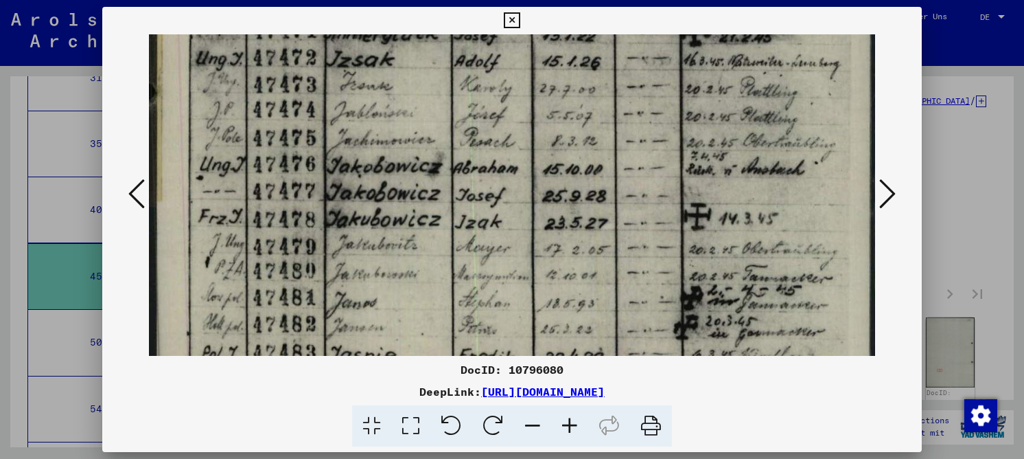
scroll to position [597, 0]
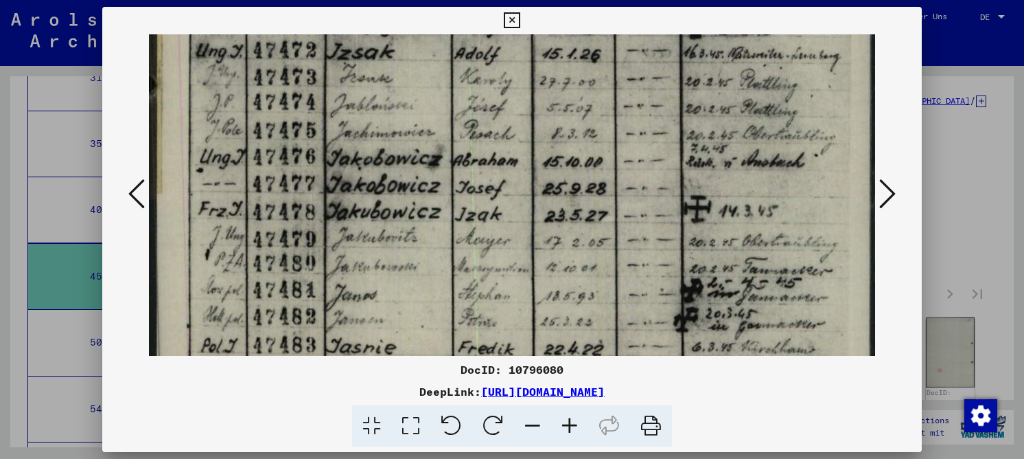
drag, startPoint x: 270, startPoint y: 249, endPoint x: 258, endPoint y: 182, distance: 67.6
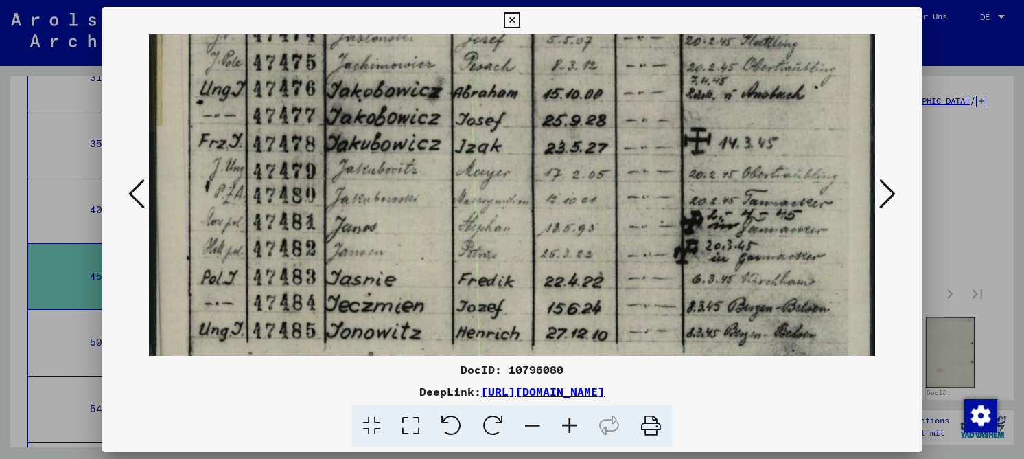
drag, startPoint x: 505, startPoint y: 251, endPoint x: 507, endPoint y: 214, distance: 36.5
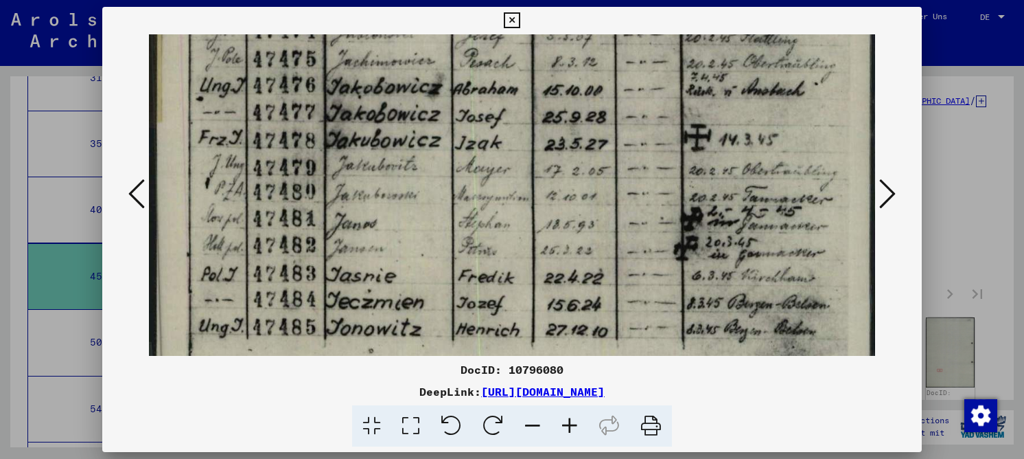
click at [883, 197] on icon at bounding box center [887, 193] width 16 height 33
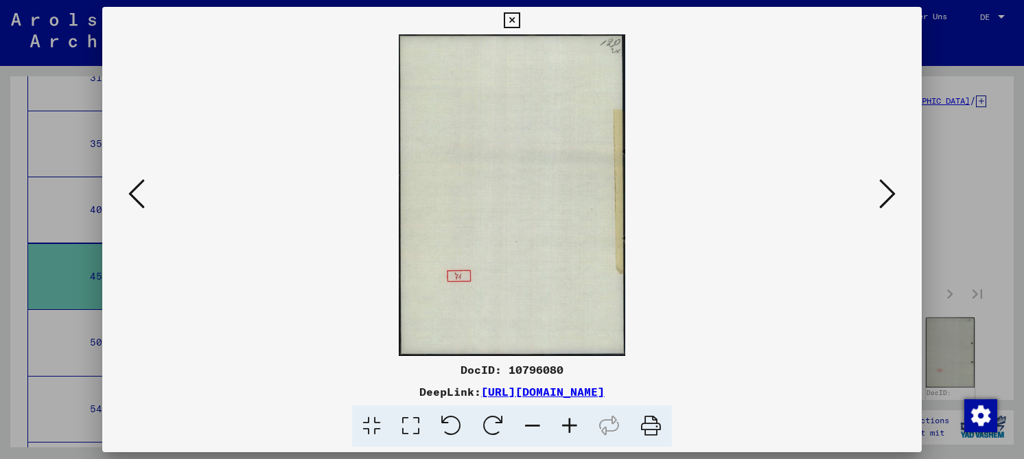
click at [882, 198] on icon at bounding box center [887, 193] width 16 height 33
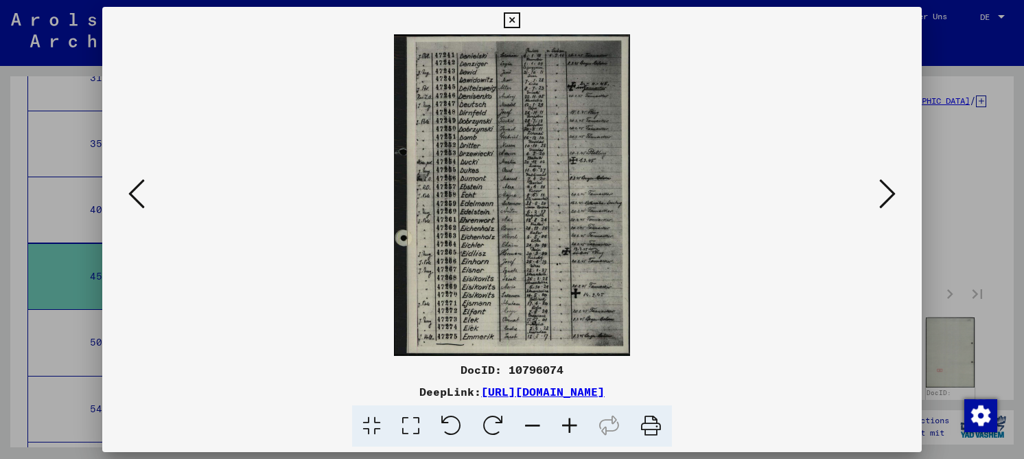
click at [409, 419] on icon at bounding box center [410, 426] width 39 height 42
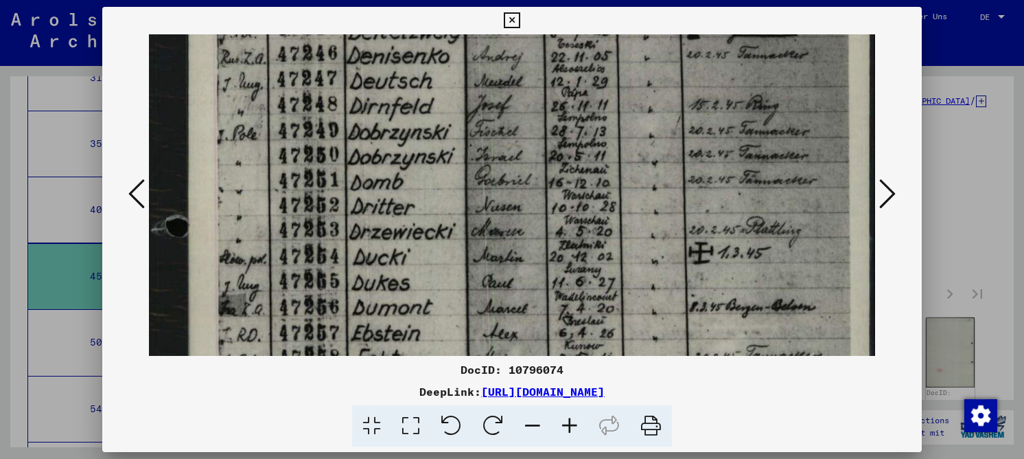
drag, startPoint x: 297, startPoint y: 251, endPoint x: 266, endPoint y: 105, distance: 148.8
click at [266, 85] on img at bounding box center [512, 359] width 726 height 986
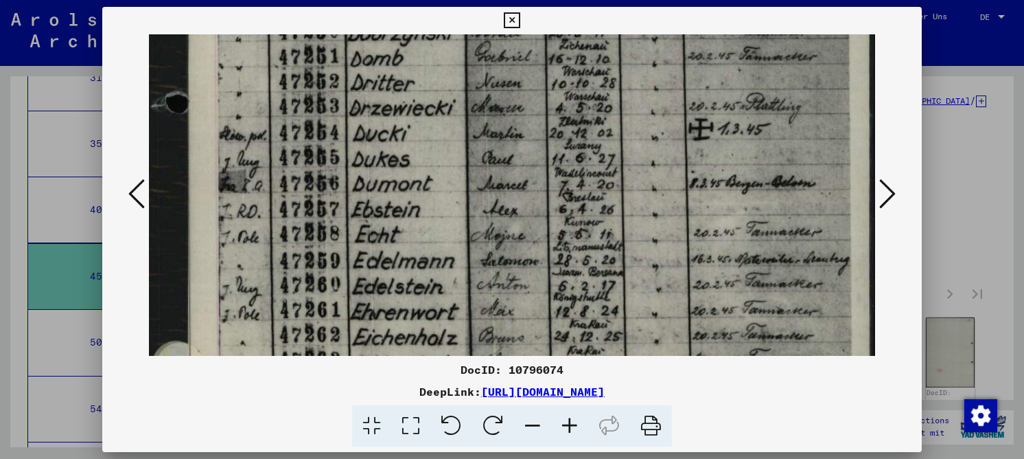
drag, startPoint x: 265, startPoint y: 277, endPoint x: 248, endPoint y: 150, distance: 128.2
click at [248, 150] on img at bounding box center [512, 236] width 726 height 986
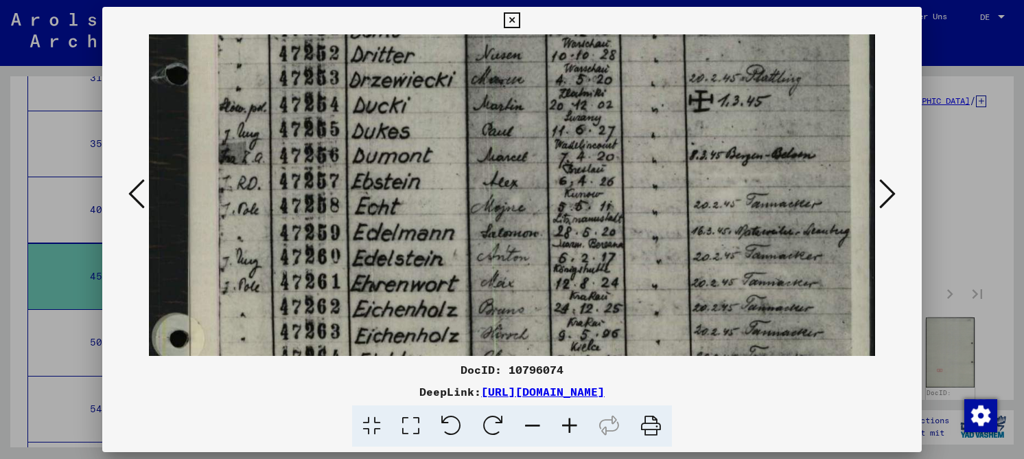
scroll to position [321, 0]
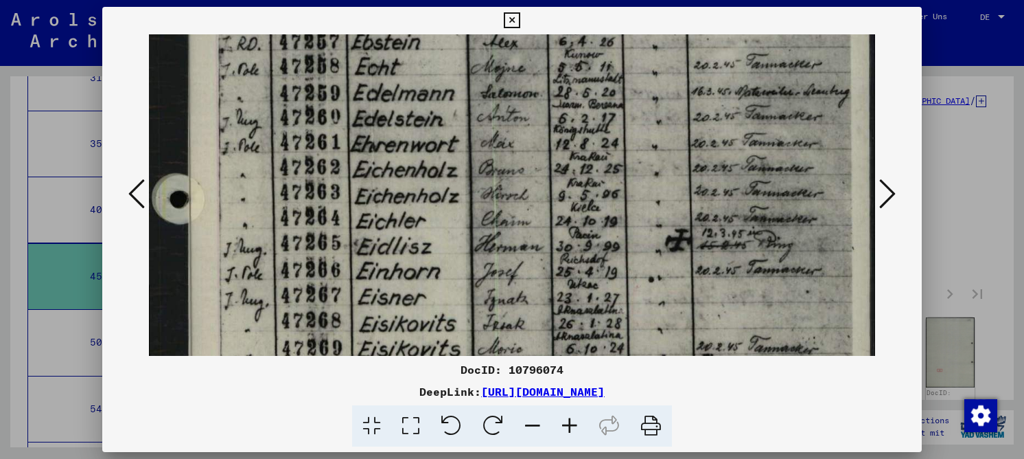
drag, startPoint x: 384, startPoint y: 301, endPoint x: 381, endPoint y: 165, distance: 135.3
click at [366, 134] on img at bounding box center [512, 68] width 726 height 986
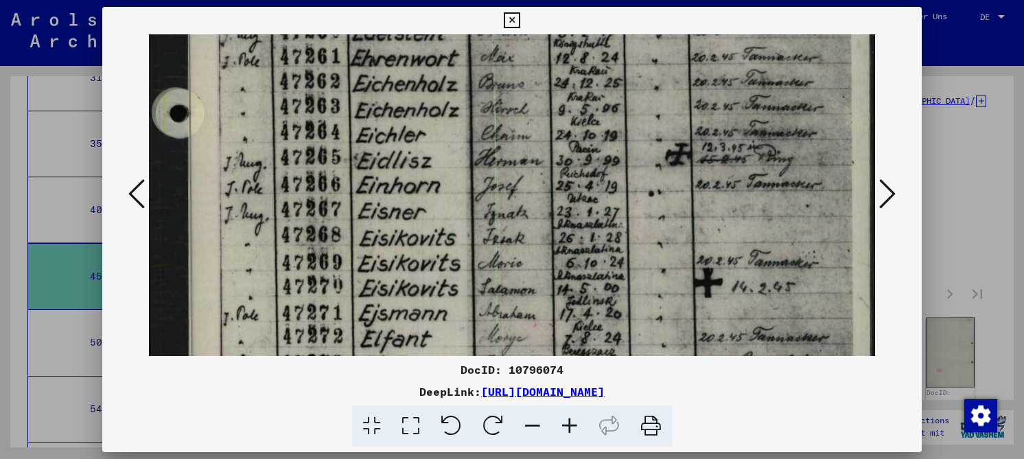
drag, startPoint x: 382, startPoint y: 257, endPoint x: 376, endPoint y: 172, distance: 86.1
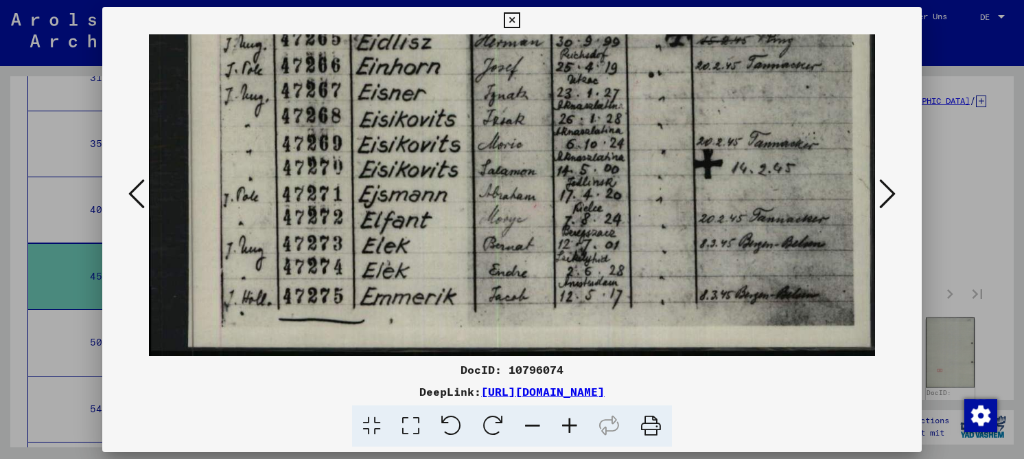
scroll to position [665, 0]
drag, startPoint x: 343, startPoint y: 260, endPoint x: 317, endPoint y: 148, distance: 114.4
click at [888, 198] on icon at bounding box center [887, 193] width 16 height 33
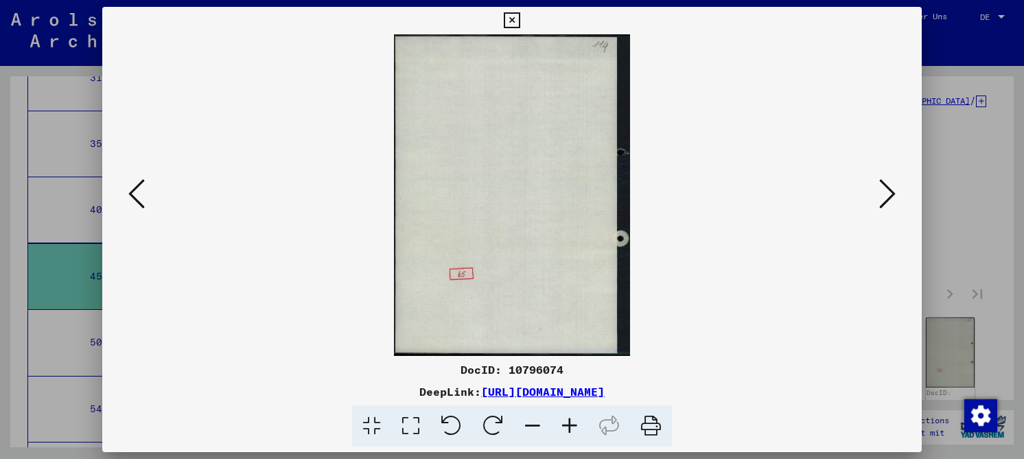
drag, startPoint x: 888, startPoint y: 198, endPoint x: 878, endPoint y: 199, distance: 10.4
click at [888, 198] on icon at bounding box center [887, 193] width 16 height 33
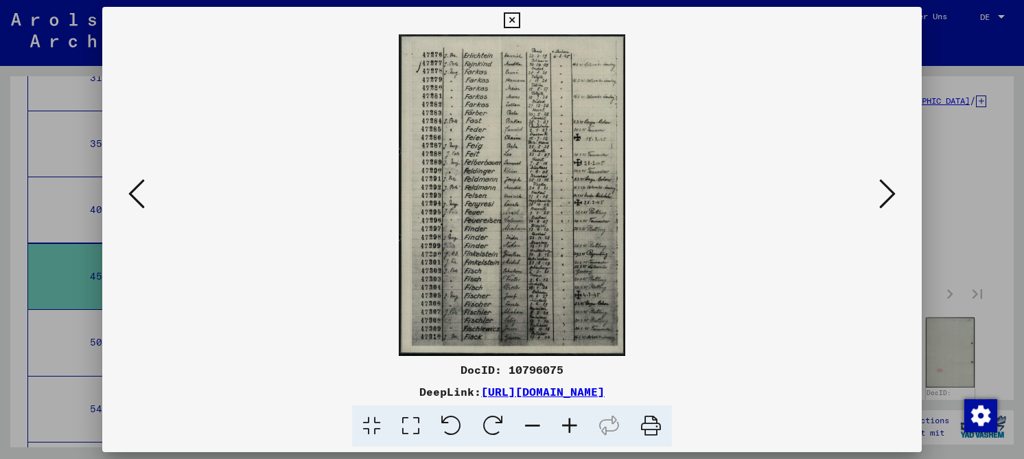
click at [400, 427] on icon at bounding box center [410, 426] width 39 height 42
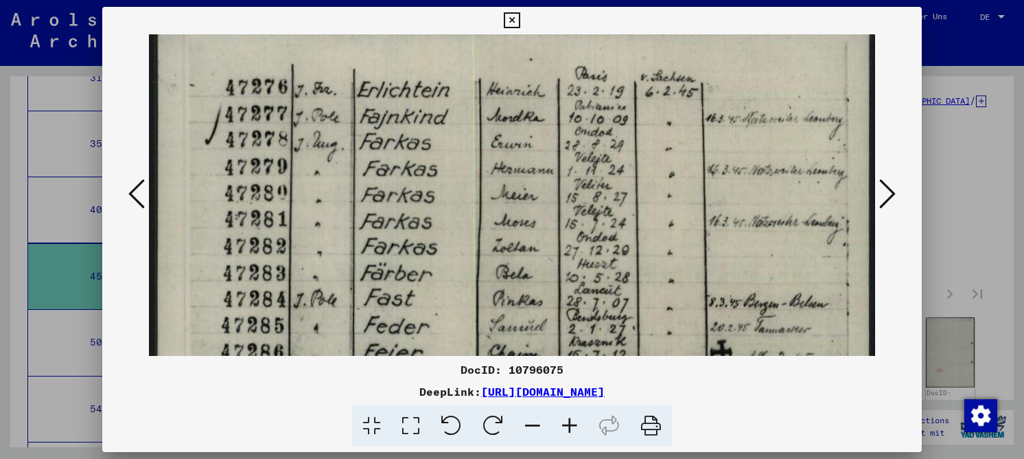
scroll to position [7, 0]
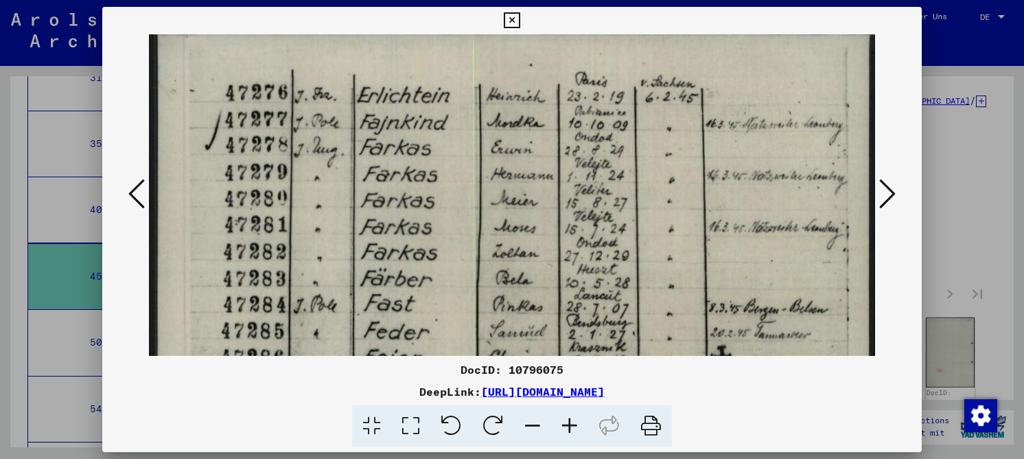
drag, startPoint x: 476, startPoint y: 288, endPoint x: 466, endPoint y: 282, distance: 11.4
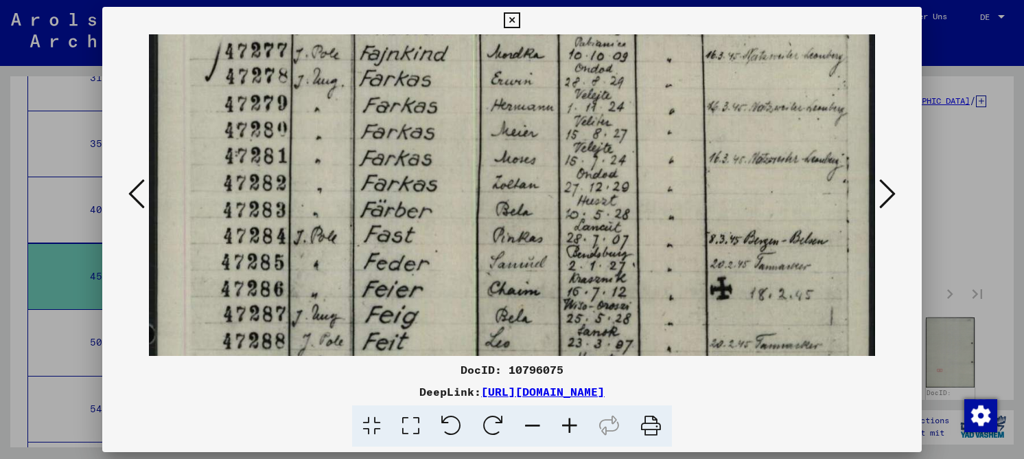
scroll to position [89, 0]
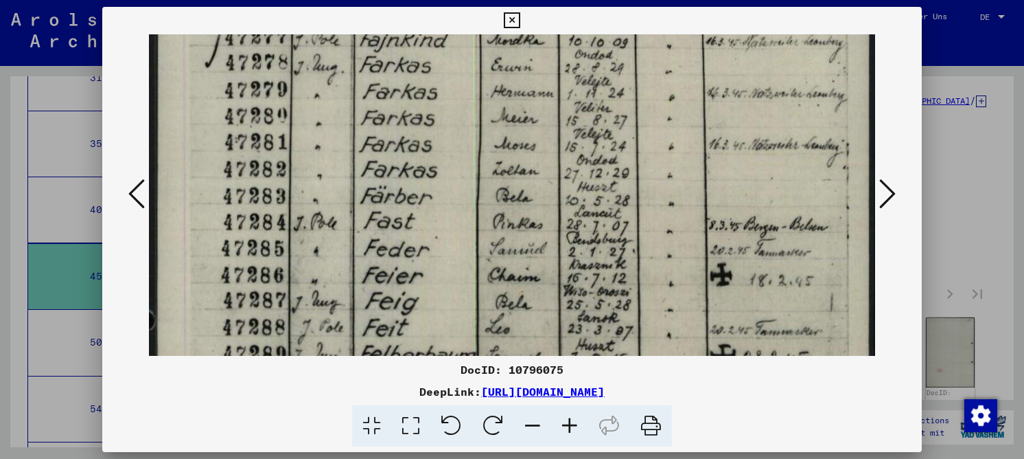
drag, startPoint x: 352, startPoint y: 167, endPoint x: 366, endPoint y: 84, distance: 83.5
click at [366, 84] on img at bounding box center [512, 459] width 726 height 1029
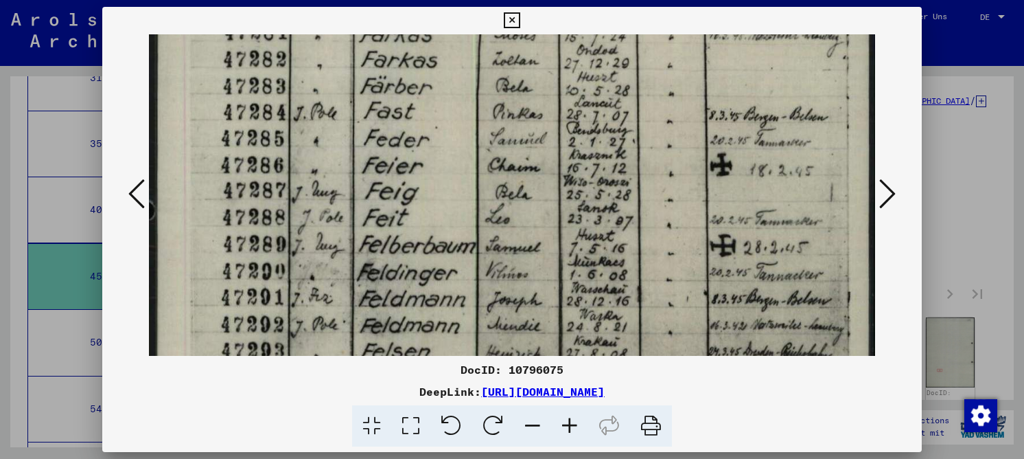
drag, startPoint x: 354, startPoint y: 290, endPoint x: 335, endPoint y: 182, distance: 109.5
click at [335, 182] on img at bounding box center [512, 349] width 726 height 1029
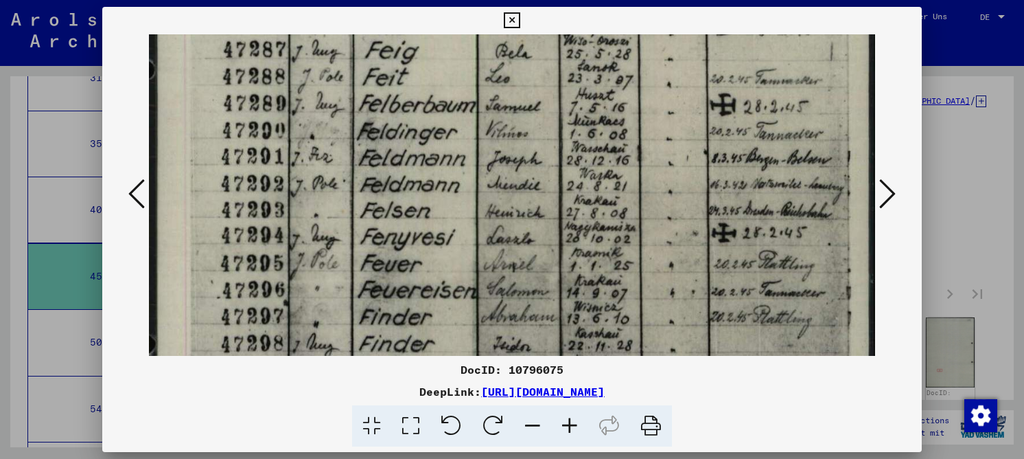
drag, startPoint x: 337, startPoint y: 269, endPoint x: 315, endPoint y: 128, distance: 142.4
click at [315, 128] on img at bounding box center [512, 208] width 726 height 1029
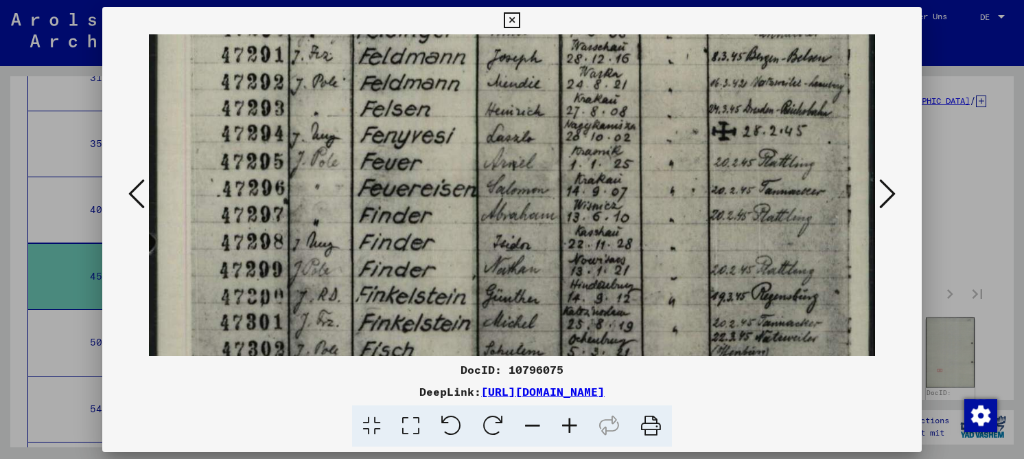
drag, startPoint x: 296, startPoint y: 239, endPoint x: 281, endPoint y: 159, distance: 80.9
click at [280, 138] on img at bounding box center [512, 107] width 726 height 1029
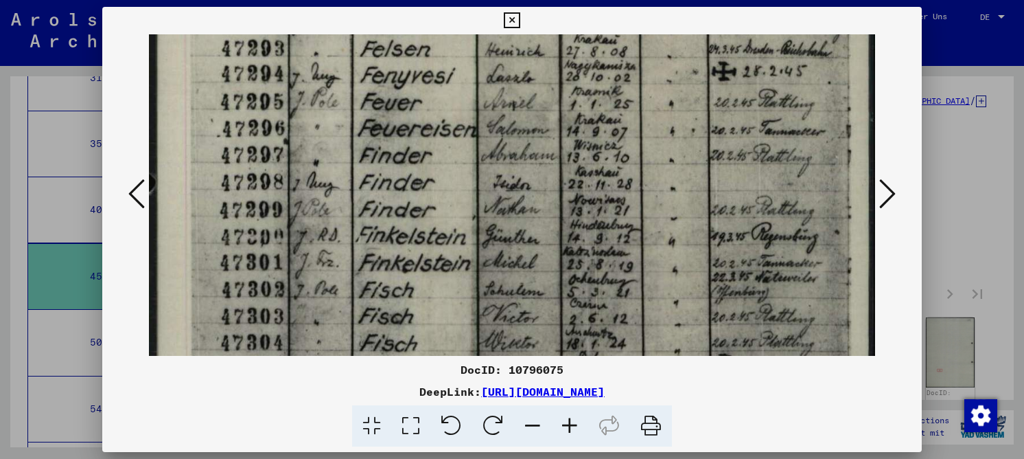
drag, startPoint x: 323, startPoint y: 258, endPoint x: 307, endPoint y: 198, distance: 62.4
click at [307, 198] on img at bounding box center [512, 47] width 726 height 1029
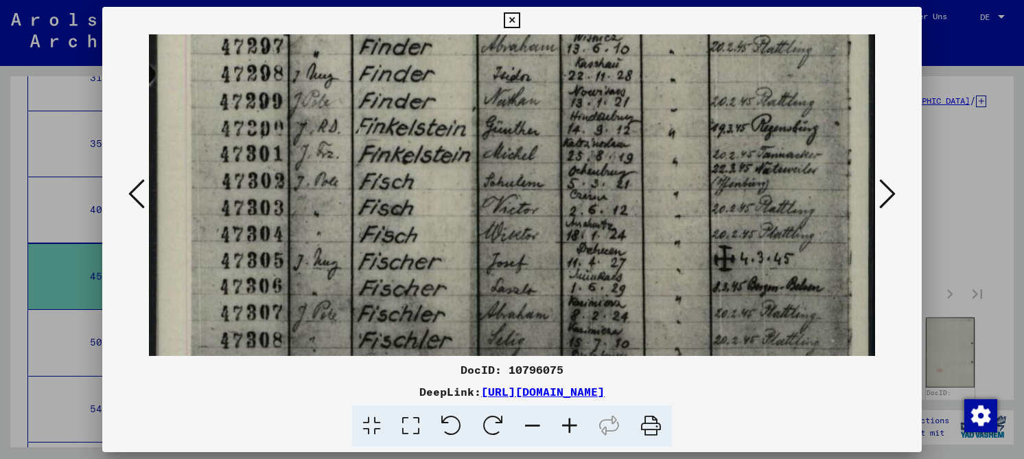
drag, startPoint x: 327, startPoint y: 288, endPoint x: 310, endPoint y: 185, distance: 103.8
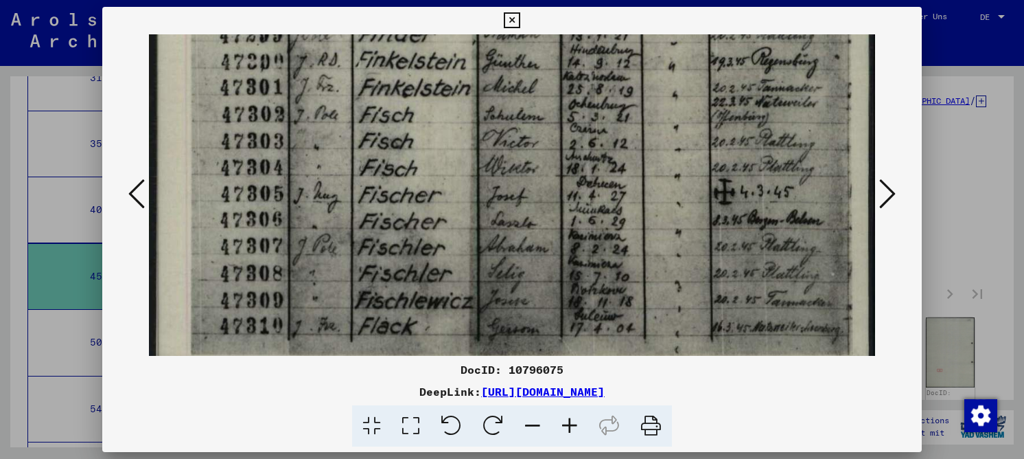
scroll to position [708, 0]
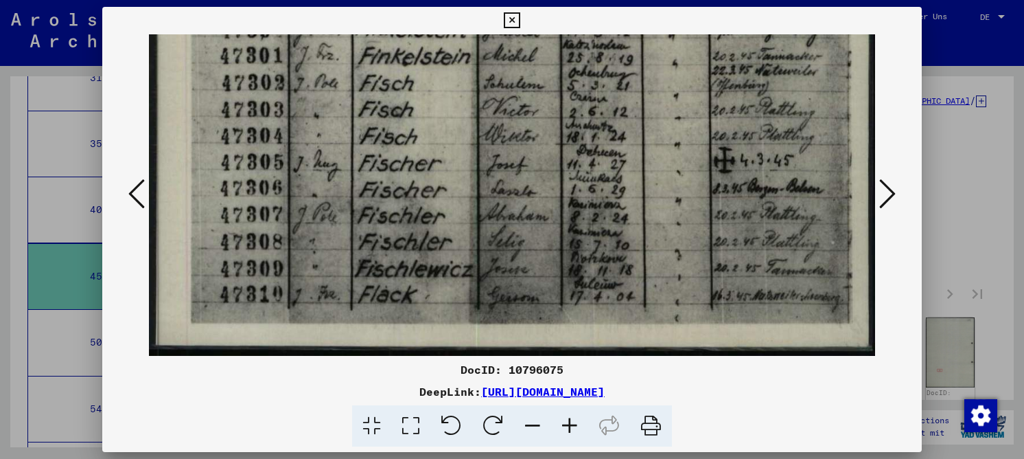
drag, startPoint x: 426, startPoint y: 268, endPoint x: 411, endPoint y: 163, distance: 105.4
click at [579, 422] on icon at bounding box center [569, 426] width 37 height 42
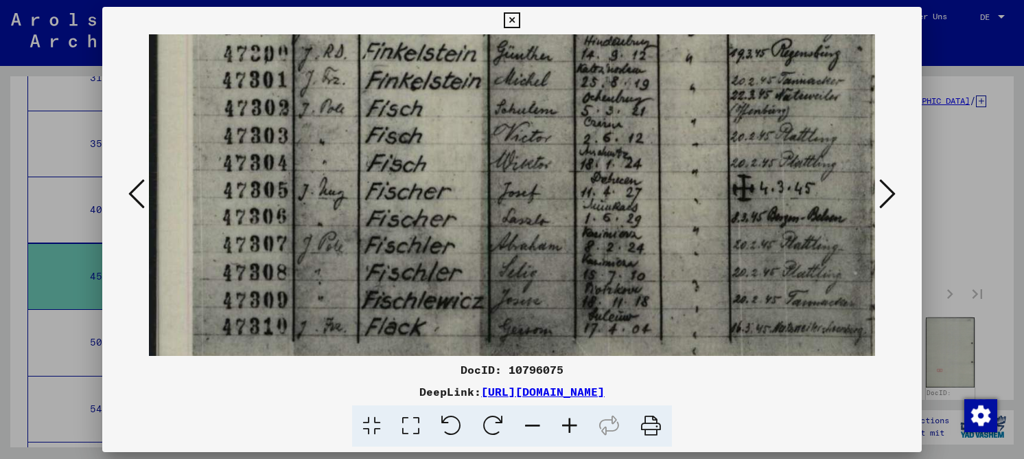
click at [577, 422] on icon at bounding box center [569, 426] width 37 height 42
click at [576, 422] on icon at bounding box center [569, 426] width 37 height 42
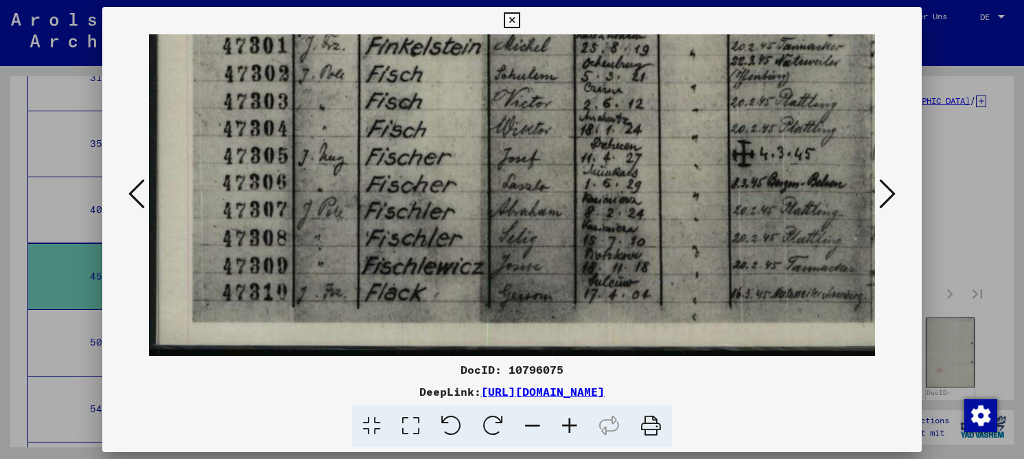
drag, startPoint x: 472, startPoint y: 308, endPoint x: 498, endPoint y: 223, distance: 89.2
click at [887, 194] on icon at bounding box center [887, 193] width 16 height 33
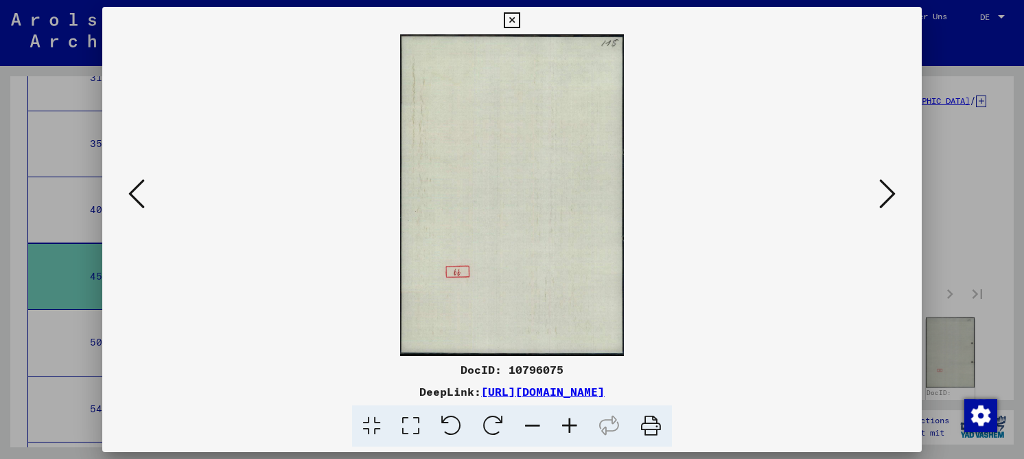
scroll to position [0, 0]
click at [887, 194] on icon at bounding box center [887, 193] width 16 height 33
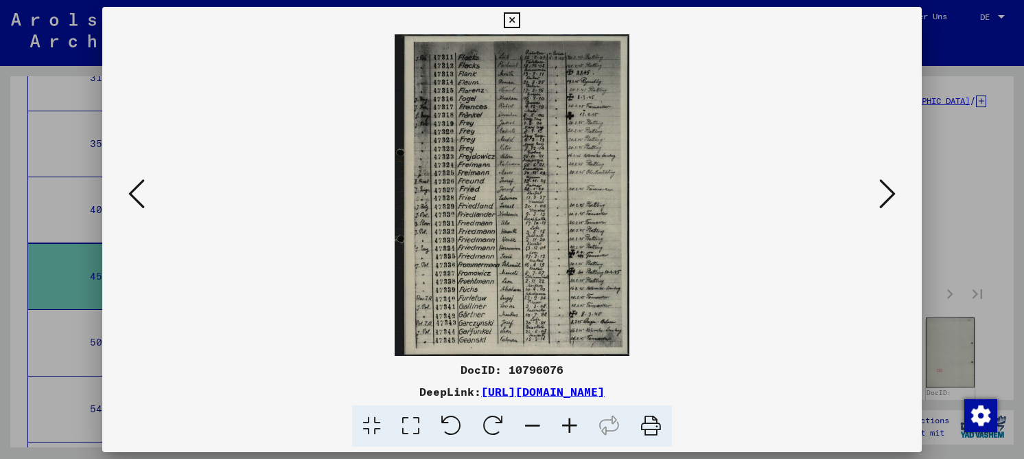
click at [413, 424] on icon at bounding box center [410, 426] width 39 height 42
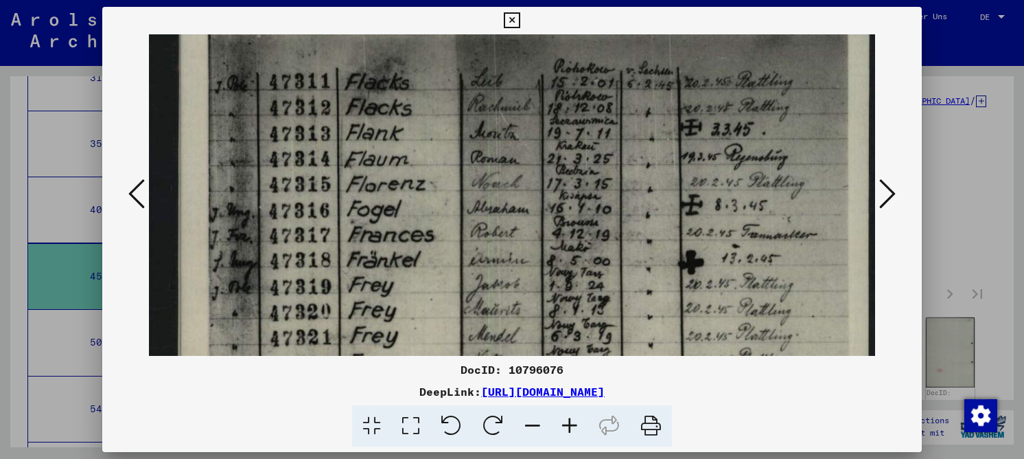
drag, startPoint x: 252, startPoint y: 217, endPoint x: 252, endPoint y: 196, distance: 20.6
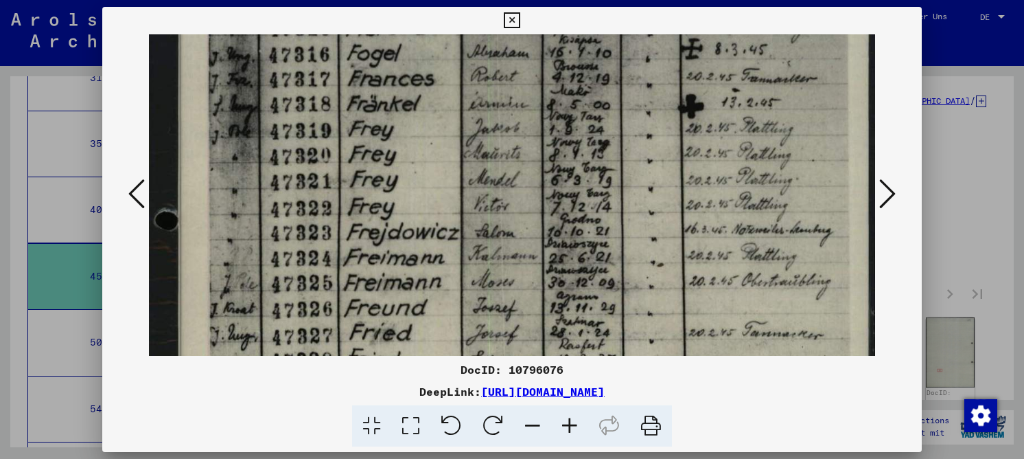
scroll to position [186, 0]
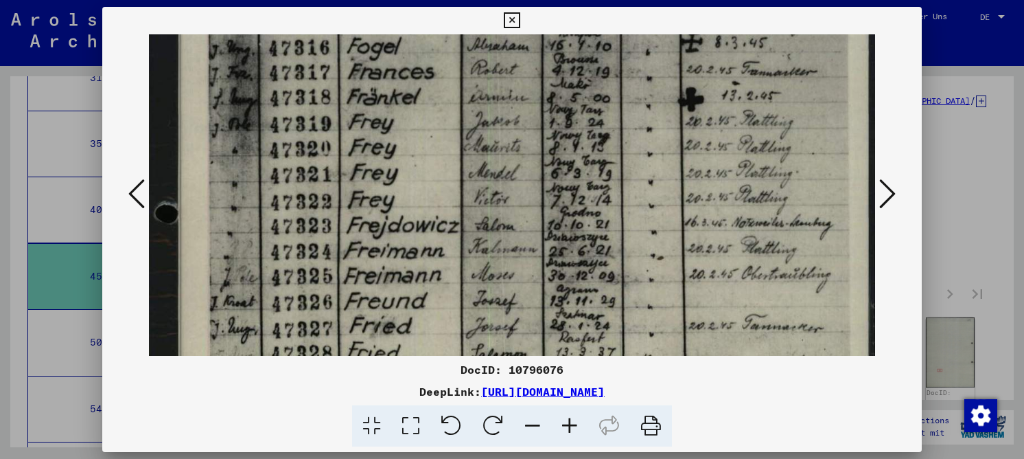
drag, startPoint x: 260, startPoint y: 265, endPoint x: 257, endPoint y: 102, distance: 162.7
click at [257, 102] on img at bounding box center [512, 344] width 726 height 993
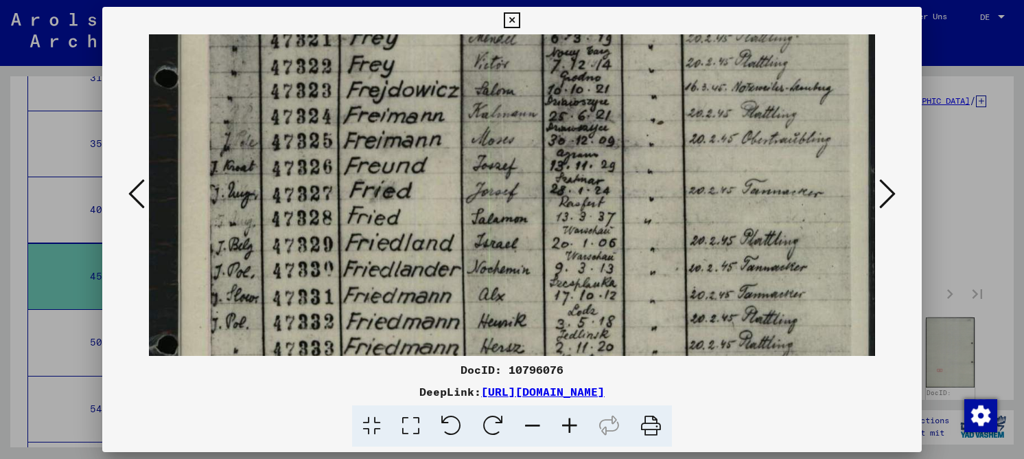
drag, startPoint x: 271, startPoint y: 274, endPoint x: 258, endPoint y: 140, distance: 134.4
click at [258, 140] on img at bounding box center [512, 209] width 726 height 993
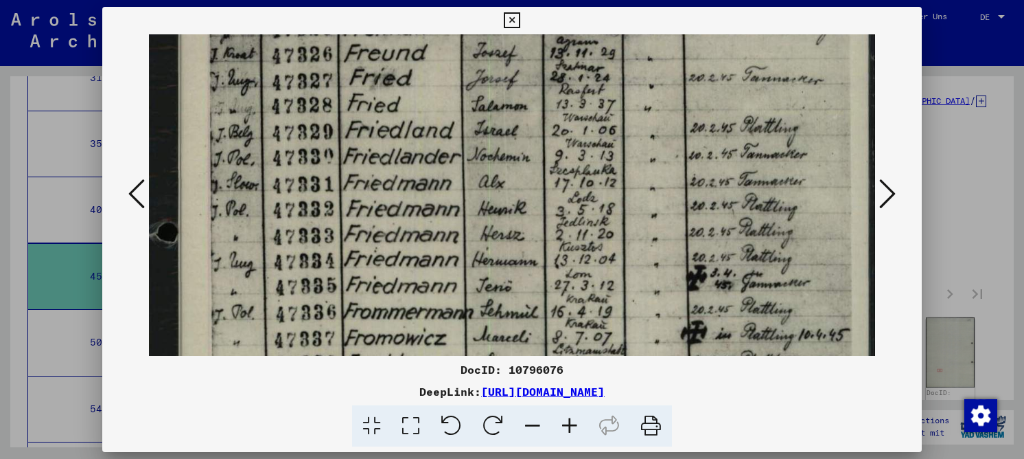
drag, startPoint x: 252, startPoint y: 250, endPoint x: 250, endPoint y: 165, distance: 85.2
click at [250, 165] on img at bounding box center [512, 96] width 726 height 993
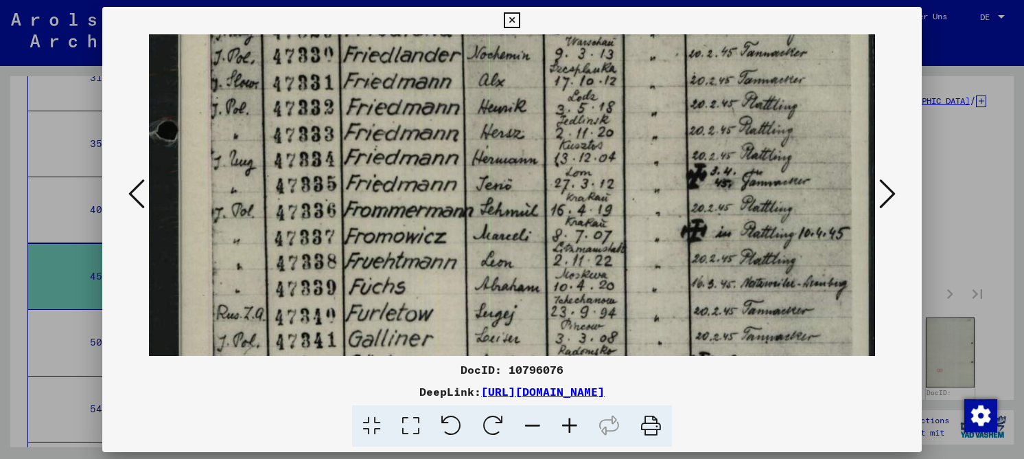
drag, startPoint x: 245, startPoint y: 247, endPoint x: 246, endPoint y: 146, distance: 100.9
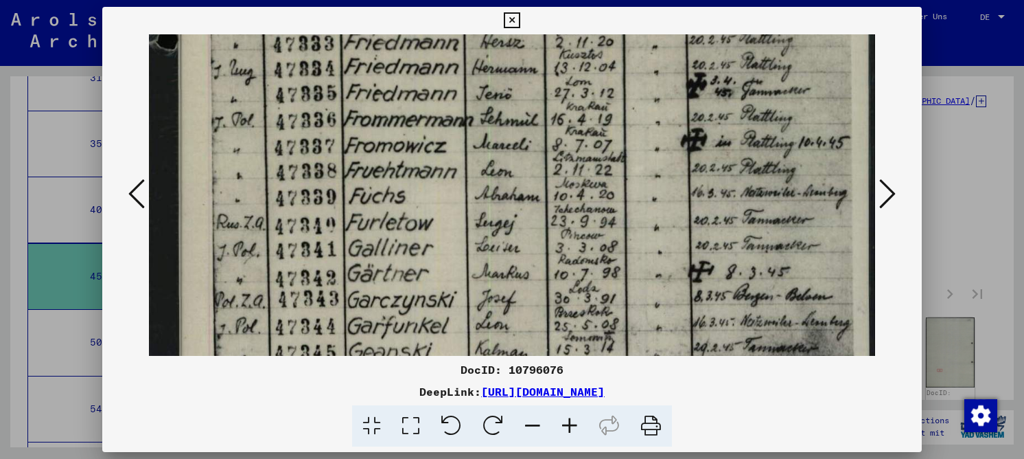
drag, startPoint x: 248, startPoint y: 174, endPoint x: 254, endPoint y: 136, distance: 38.3
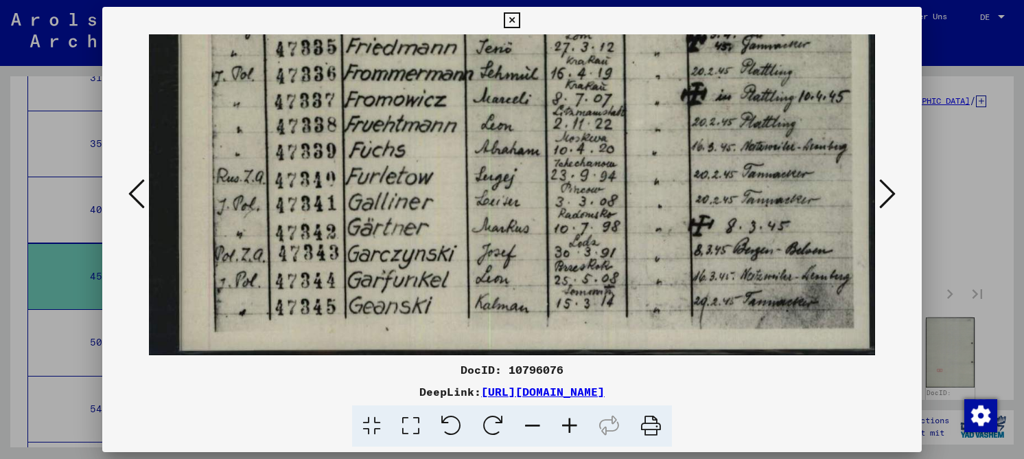
drag, startPoint x: 296, startPoint y: 236, endPoint x: 282, endPoint y: 151, distance: 86.2
click at [884, 199] on icon at bounding box center [887, 193] width 16 height 33
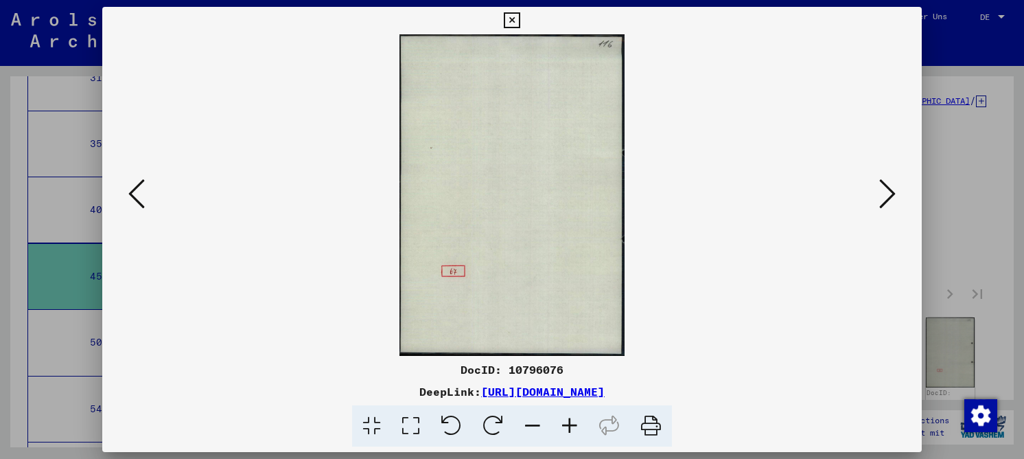
click at [884, 199] on icon at bounding box center [887, 193] width 16 height 33
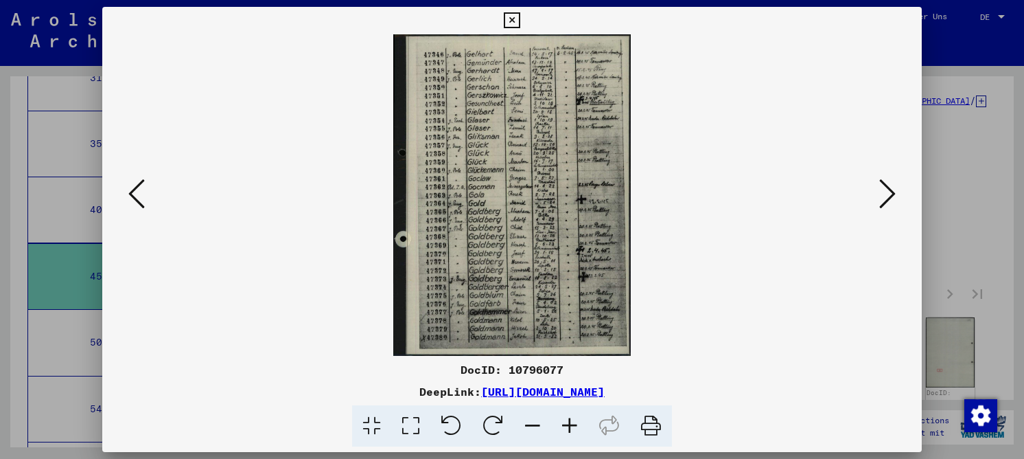
click at [424, 427] on icon at bounding box center [410, 426] width 39 height 42
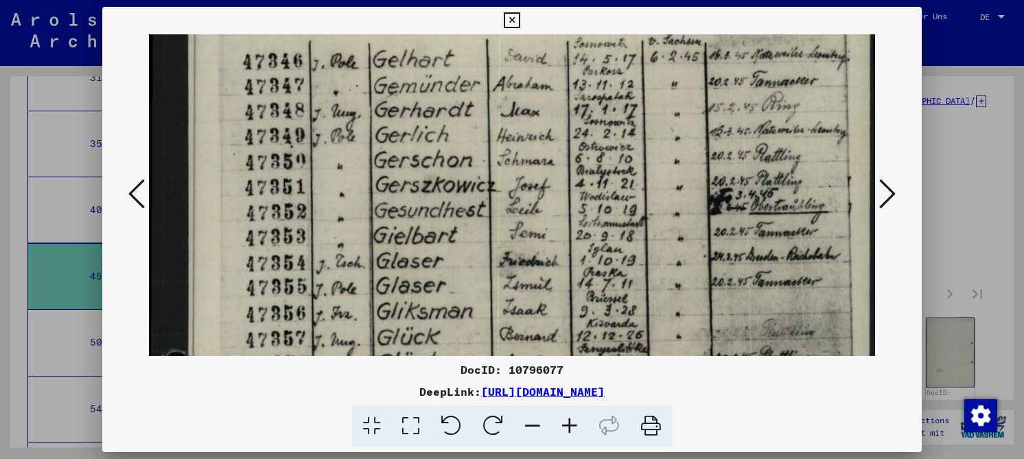
drag, startPoint x: 428, startPoint y: 192, endPoint x: 417, endPoint y: 157, distance: 35.8
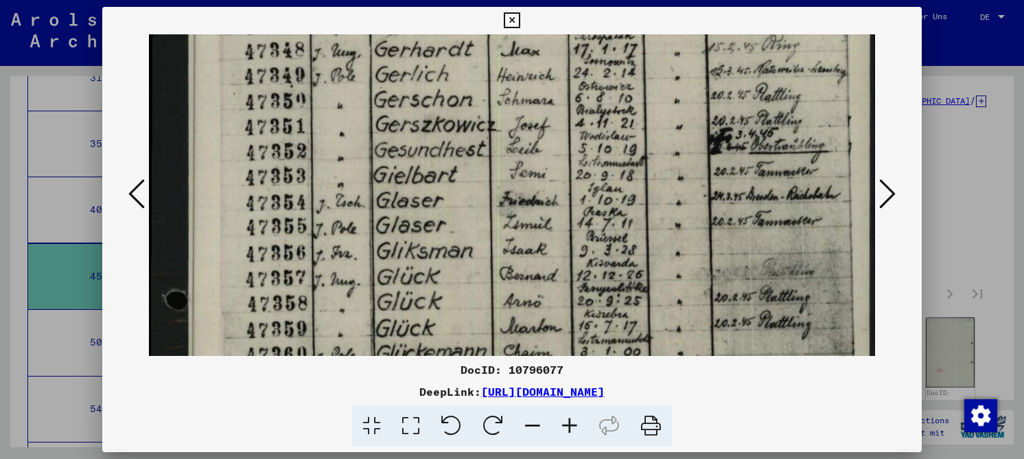
drag, startPoint x: 443, startPoint y: 247, endPoint x: 430, endPoint y: 187, distance: 61.1
click at [430, 187] on img at bounding box center [512, 429] width 726 height 981
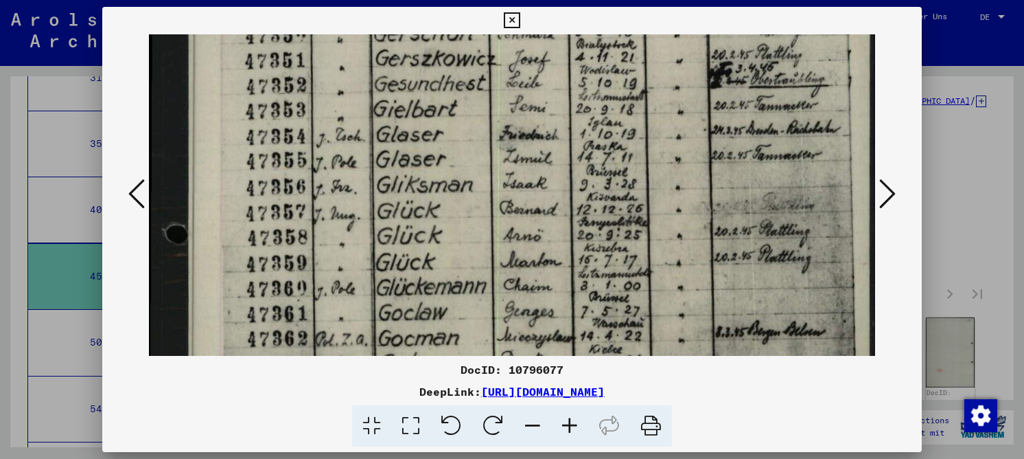
drag, startPoint x: 433, startPoint y: 254, endPoint x: 427, endPoint y: 188, distance: 66.2
click at [427, 188] on img at bounding box center [512, 363] width 726 height 981
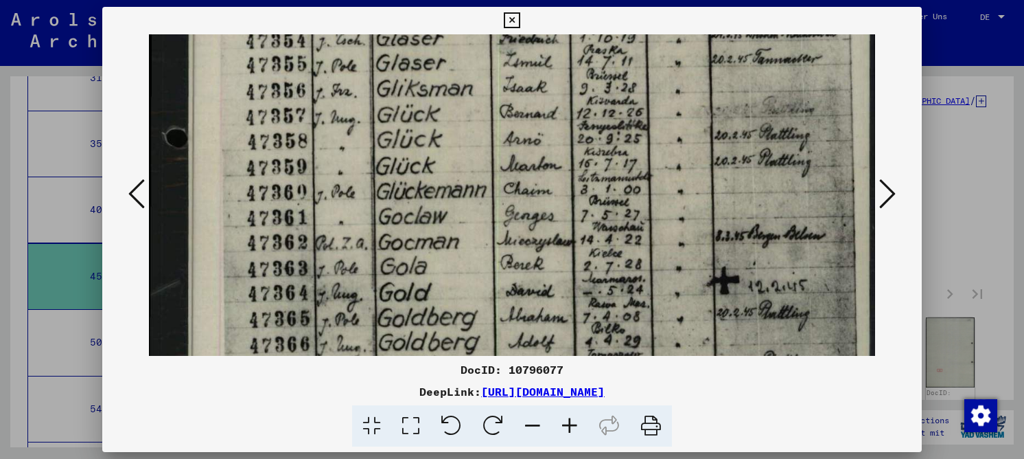
scroll to position [269, 0]
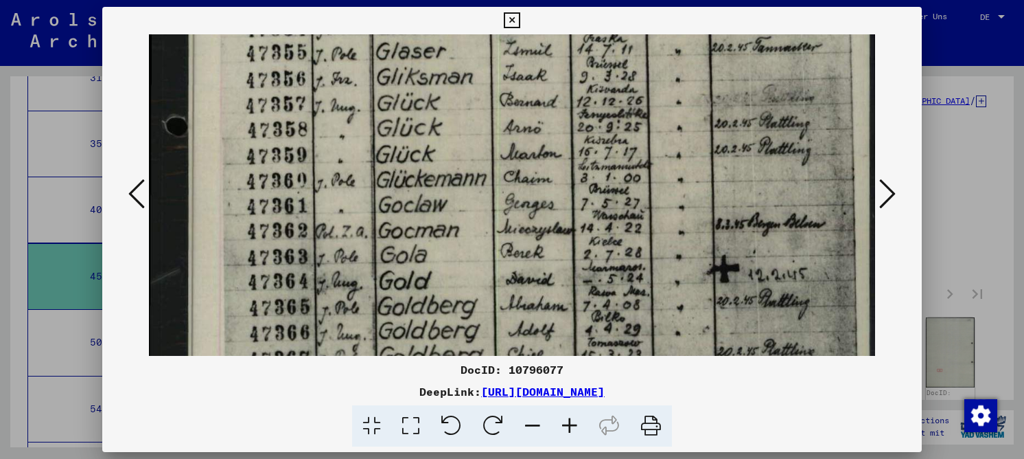
drag, startPoint x: 423, startPoint y: 242, endPoint x: 424, endPoint y: 152, distance: 90.6
click at [424, 152] on img at bounding box center [512, 255] width 726 height 981
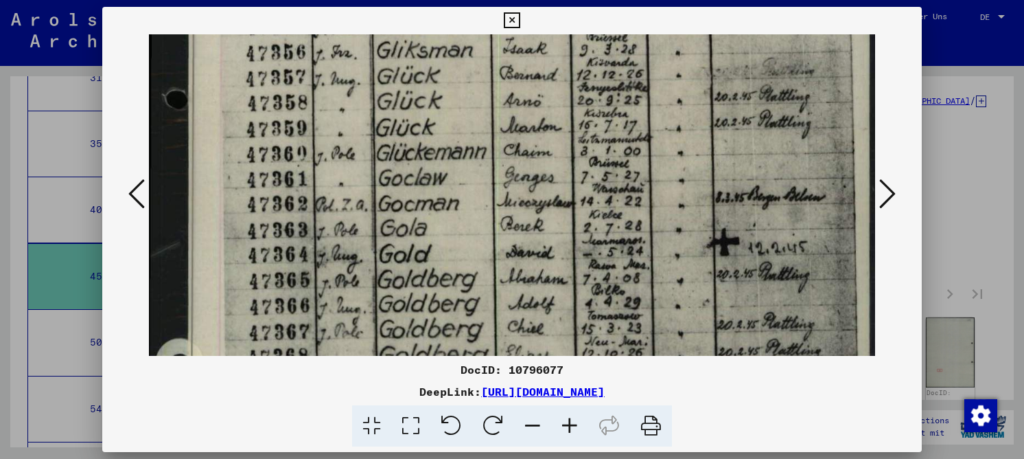
drag, startPoint x: 419, startPoint y: 267, endPoint x: 410, endPoint y: 240, distance: 28.2
click at [410, 240] on img at bounding box center [512, 228] width 726 height 981
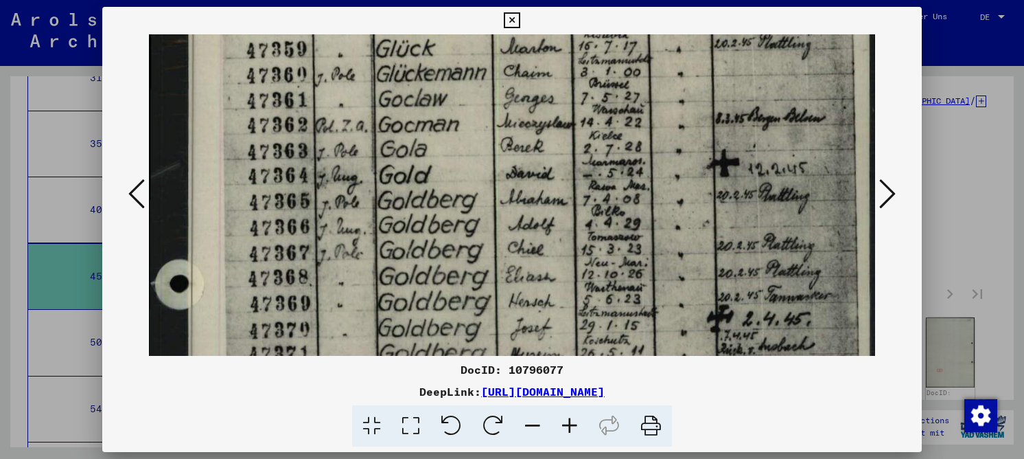
drag, startPoint x: 407, startPoint y: 286, endPoint x: 391, endPoint y: 207, distance: 80.7
click at [391, 207] on img at bounding box center [512, 149] width 726 height 981
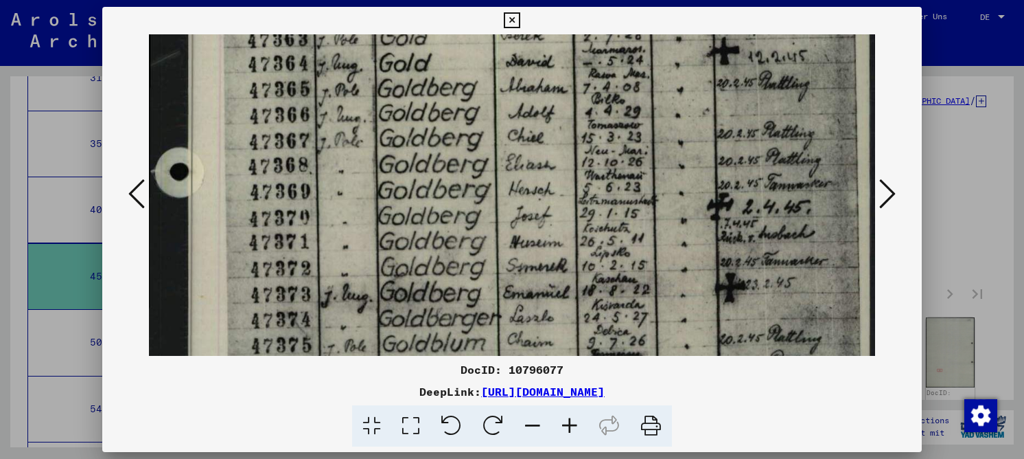
scroll to position [490, 0]
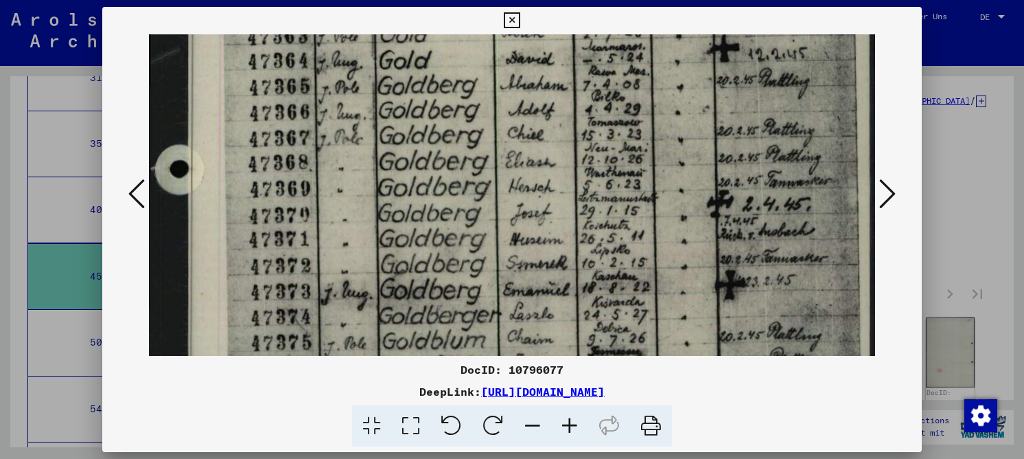
drag, startPoint x: 390, startPoint y: 242, endPoint x: 390, endPoint y: 155, distance: 87.2
click at [390, 155] on img at bounding box center [512, 35] width 726 height 981
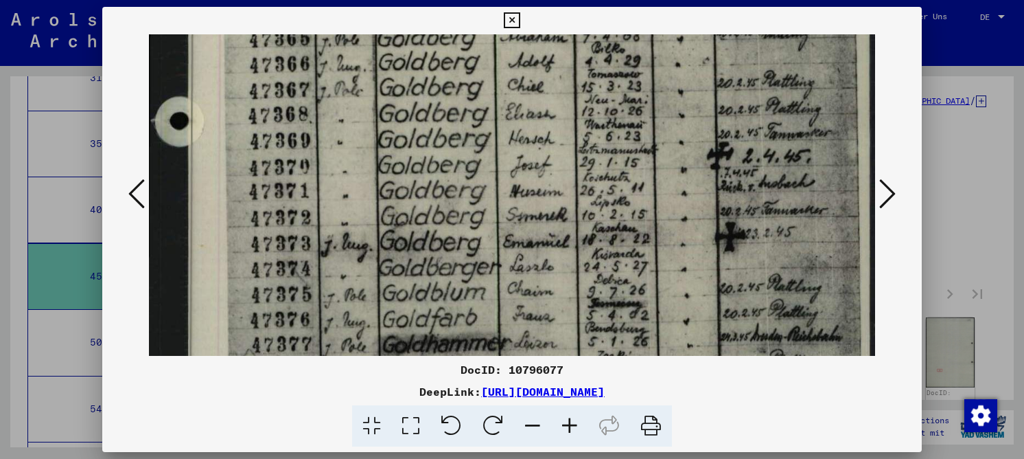
scroll to position [559, 0]
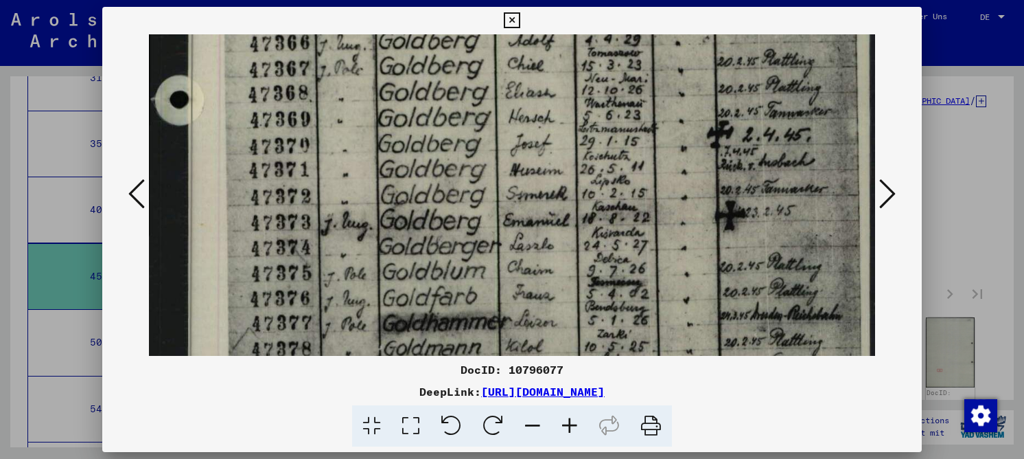
drag, startPoint x: 418, startPoint y: 267, endPoint x: 412, endPoint y: 198, distance: 69.6
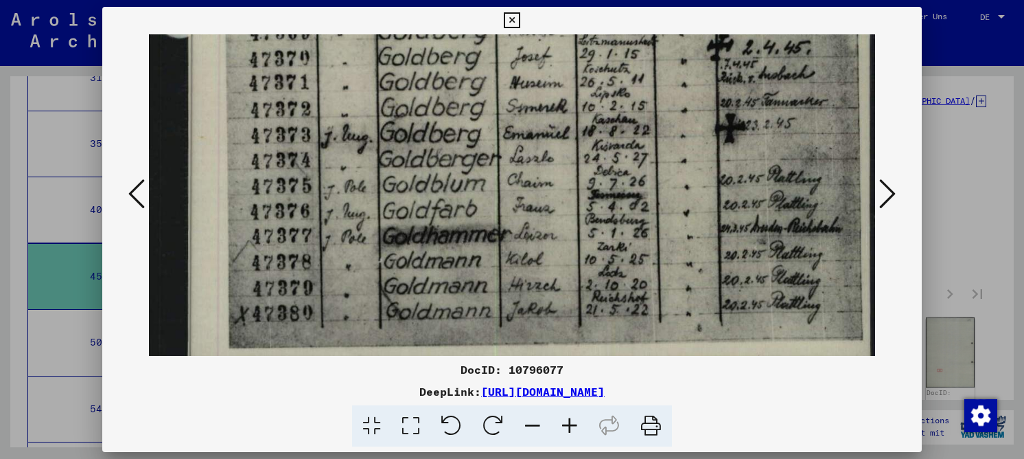
scroll to position [649, 0]
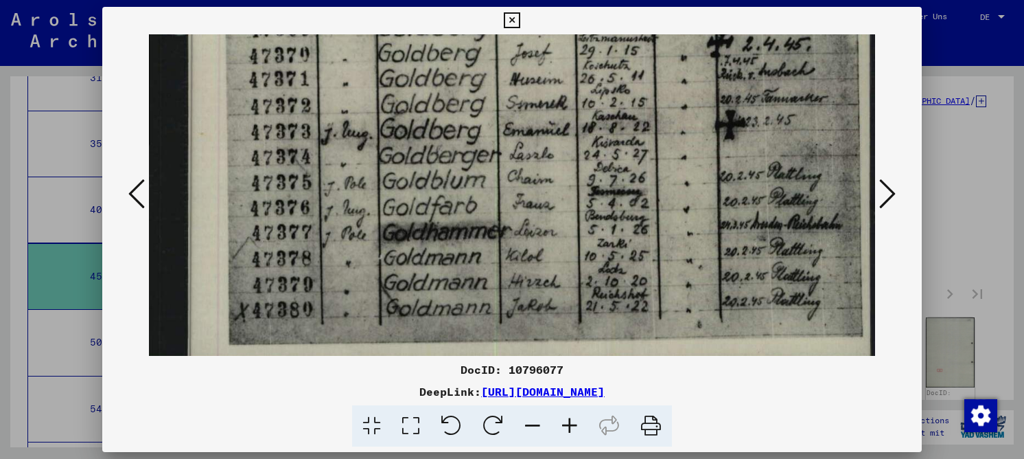
drag, startPoint x: 414, startPoint y: 257, endPoint x: 422, endPoint y: 166, distance: 90.9
click at [890, 192] on icon at bounding box center [887, 193] width 16 height 33
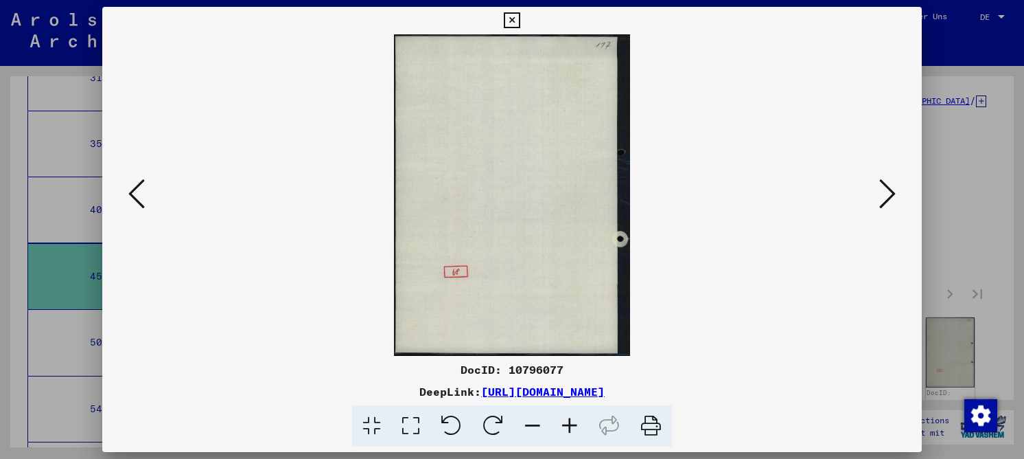
scroll to position [0, 0]
click at [890, 192] on icon at bounding box center [887, 193] width 16 height 33
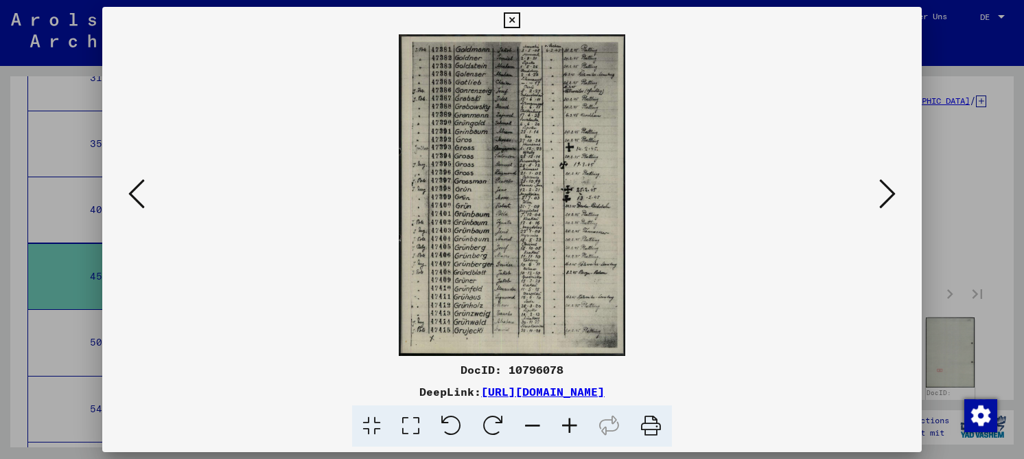
click at [419, 426] on icon at bounding box center [410, 426] width 39 height 42
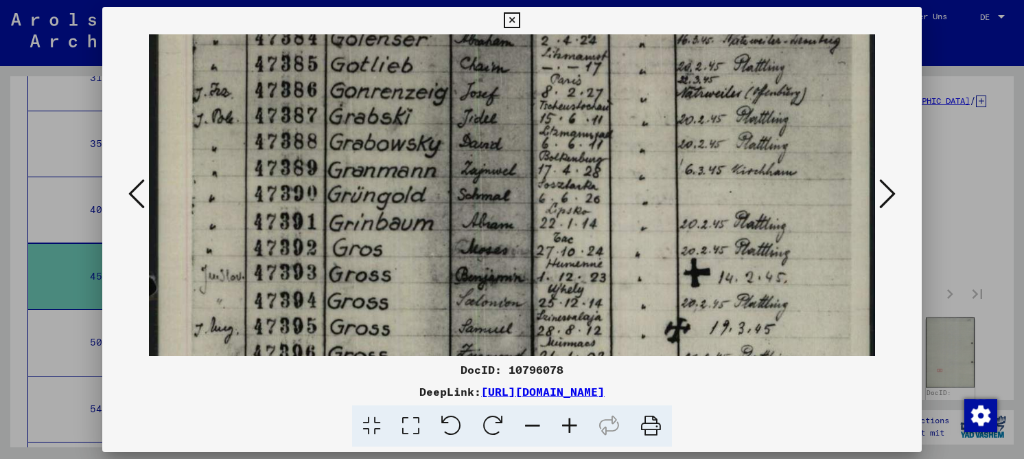
drag, startPoint x: 319, startPoint y: 233, endPoint x: 329, endPoint y: 119, distance: 113.7
click at [327, 111] on img at bounding box center [512, 425] width 726 height 1029
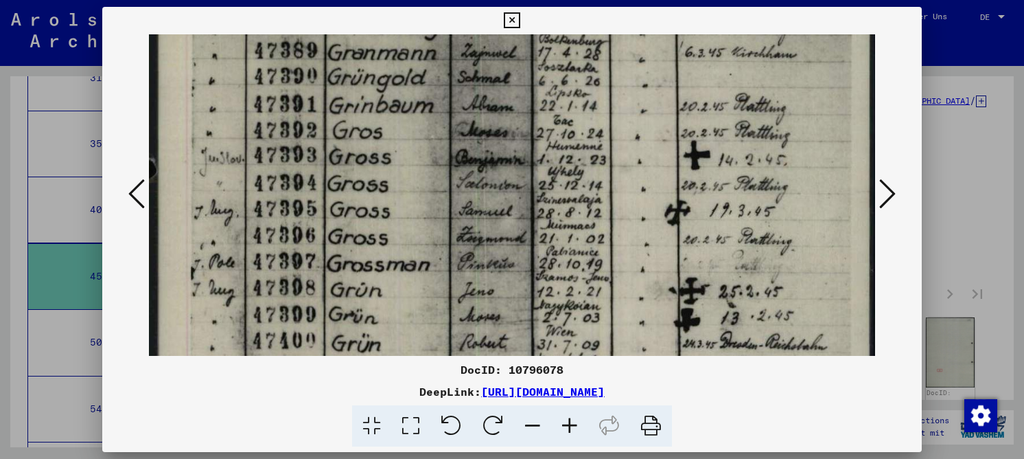
drag, startPoint x: 330, startPoint y: 246, endPoint x: 323, endPoint y: 129, distance: 117.6
click at [323, 129] on img at bounding box center [512, 308] width 726 height 1029
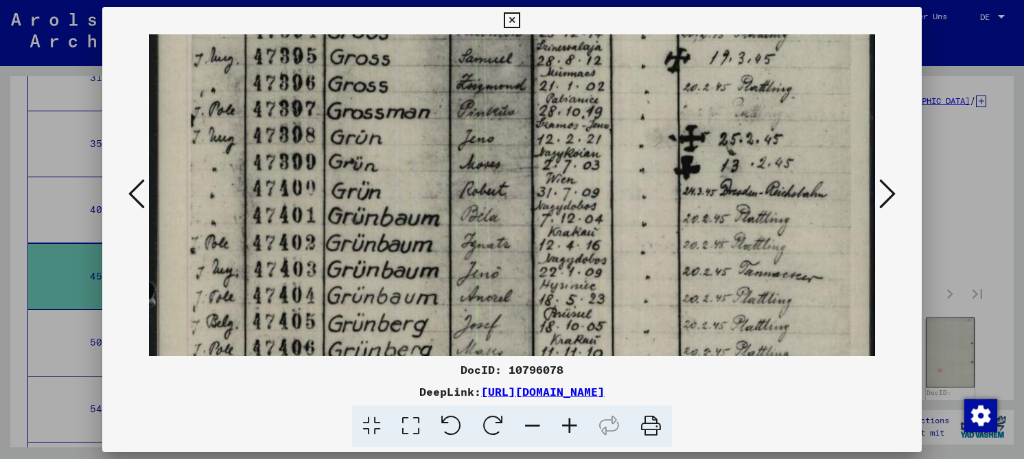
drag, startPoint x: 306, startPoint y: 249, endPoint x: 328, endPoint y: 96, distance: 154.8
click at [328, 96] on img at bounding box center [512, 156] width 726 height 1029
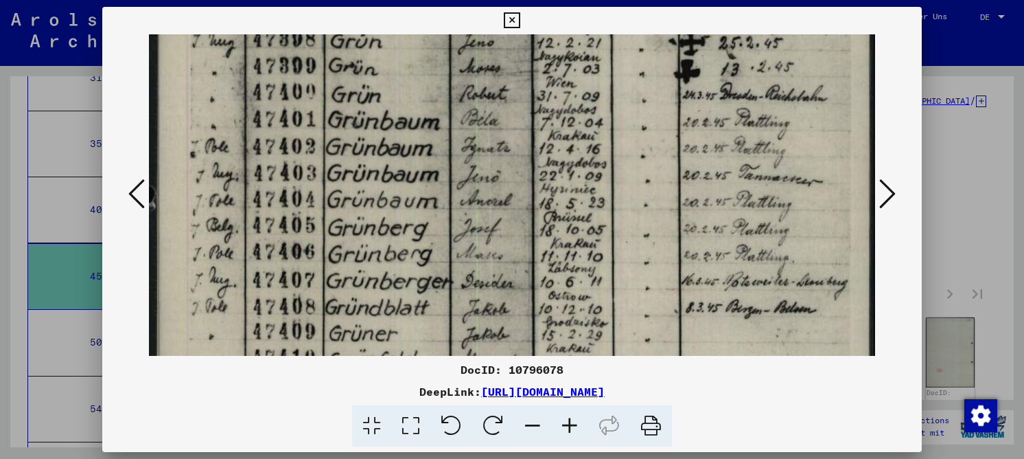
drag, startPoint x: 321, startPoint y: 219, endPoint x: 327, endPoint y: 124, distance: 95.6
click at [327, 124] on img at bounding box center [512, 59] width 726 height 1029
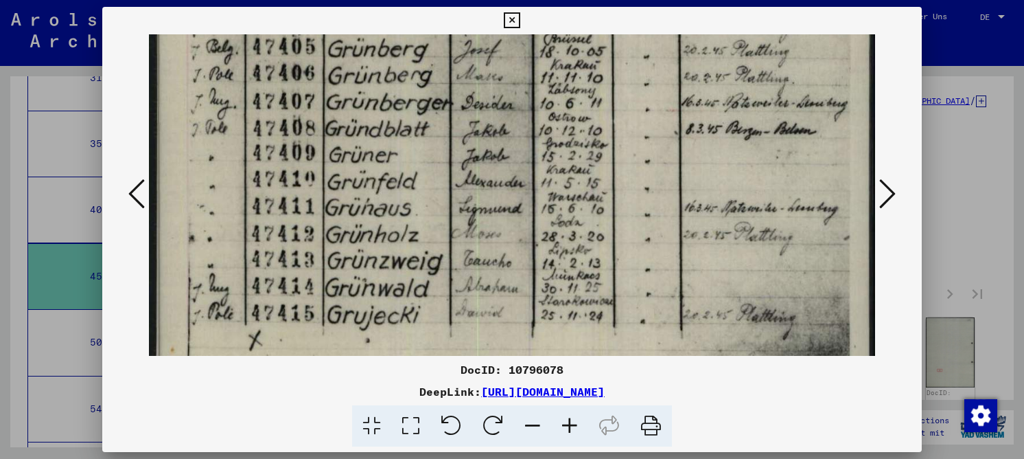
drag, startPoint x: 327, startPoint y: 251, endPoint x: 351, endPoint y: 67, distance: 184.9
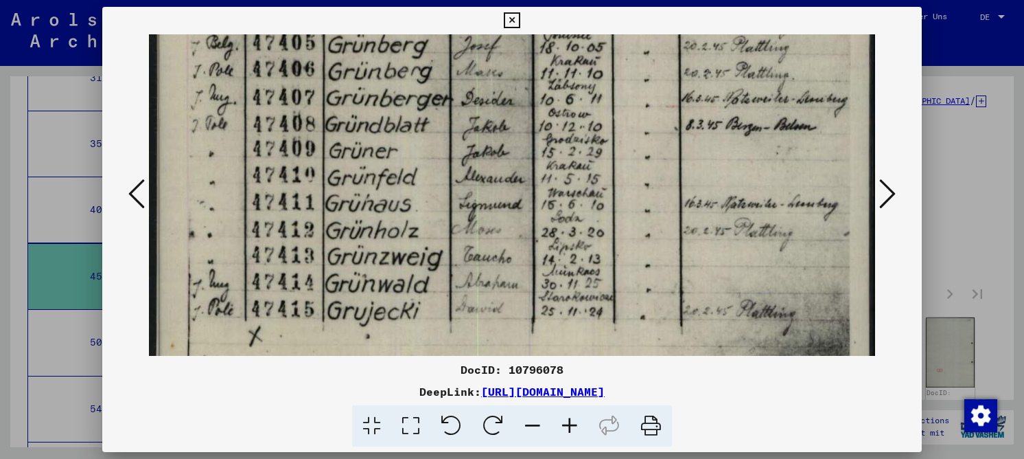
click at [890, 185] on icon at bounding box center [887, 193] width 16 height 33
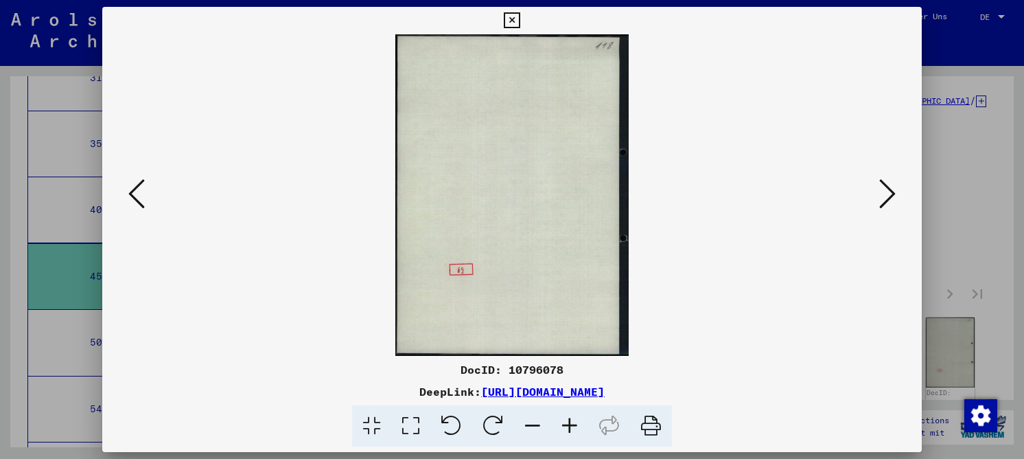
scroll to position [0, 0]
click at [890, 185] on icon at bounding box center [887, 193] width 16 height 33
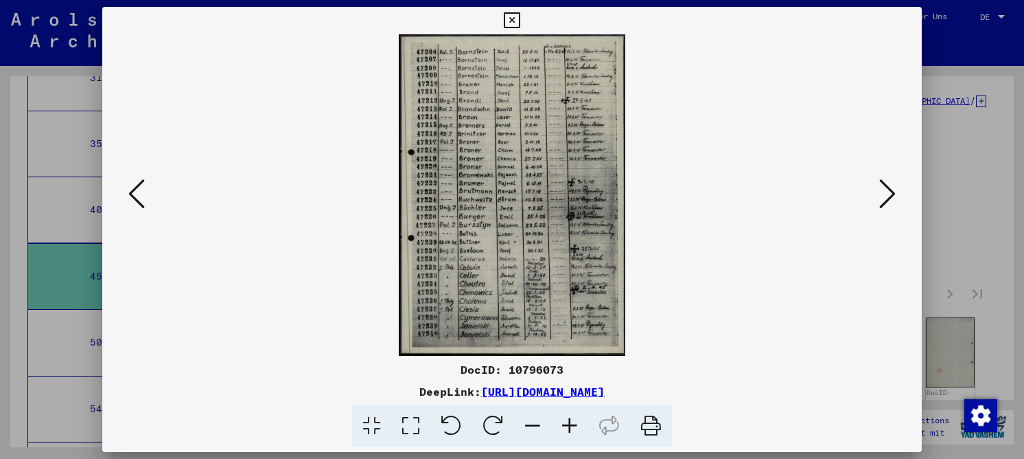
click at [416, 424] on icon at bounding box center [410, 426] width 39 height 42
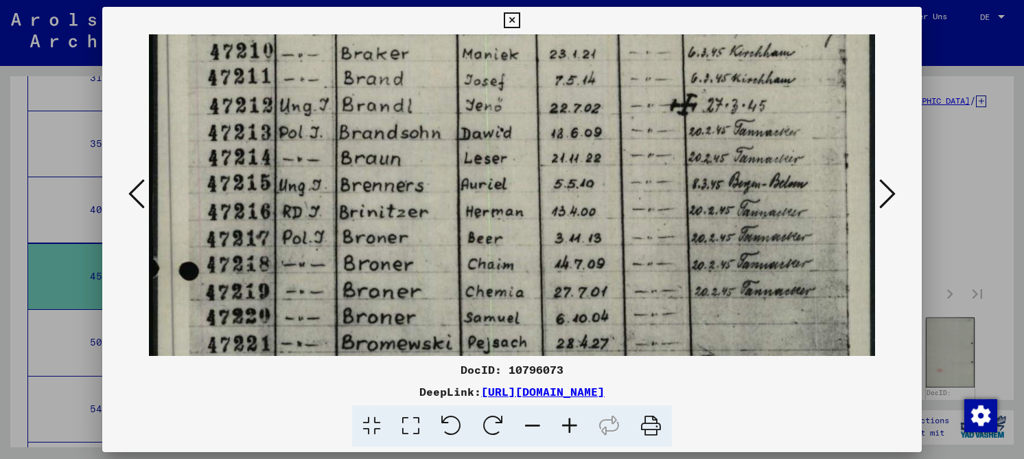
drag, startPoint x: 355, startPoint y: 151, endPoint x: 344, endPoint y: 91, distance: 60.7
click at [344, 91] on img at bounding box center [512, 408] width 726 height 1029
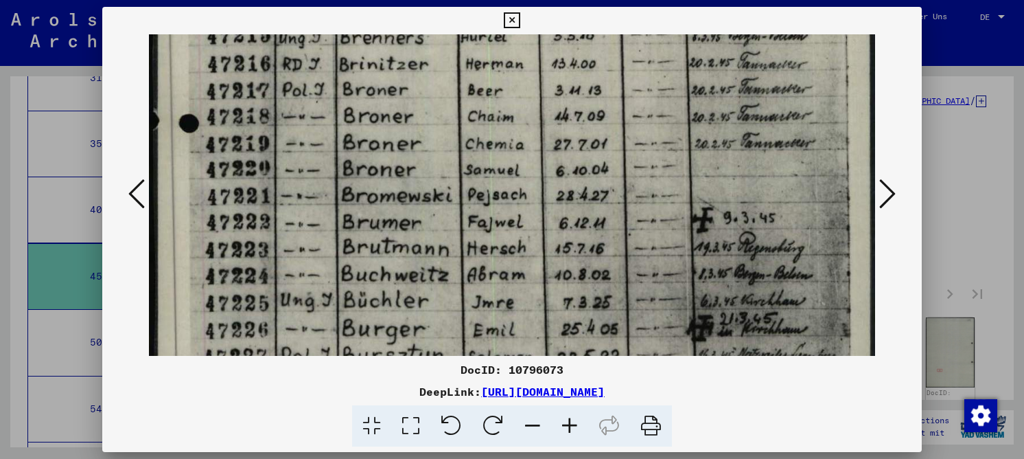
drag, startPoint x: 377, startPoint y: 238, endPoint x: 356, endPoint y: 91, distance: 149.0
click at [356, 91] on img at bounding box center [512, 260] width 726 height 1029
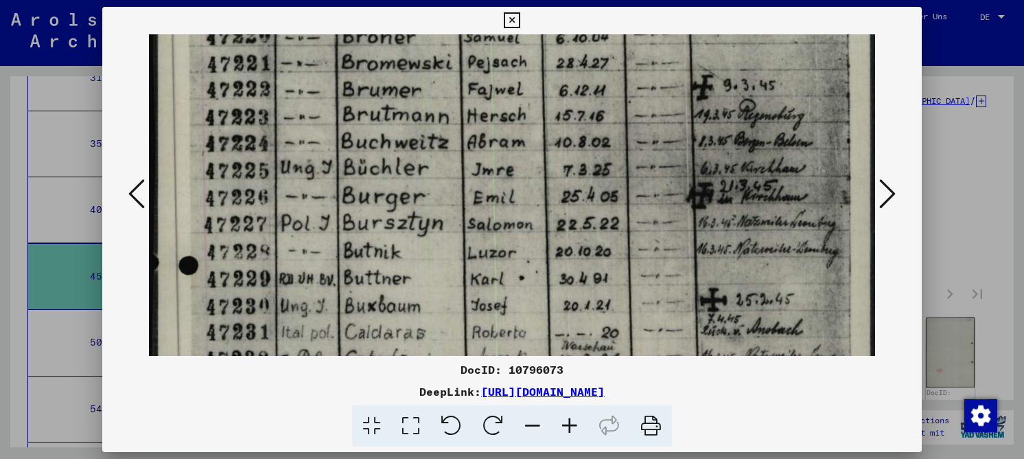
scroll to position [422, 0]
drag, startPoint x: 350, startPoint y: 239, endPoint x: 329, endPoint y: 108, distance: 132.8
click at [329, 108] on img at bounding box center [512, 127] width 726 height 1029
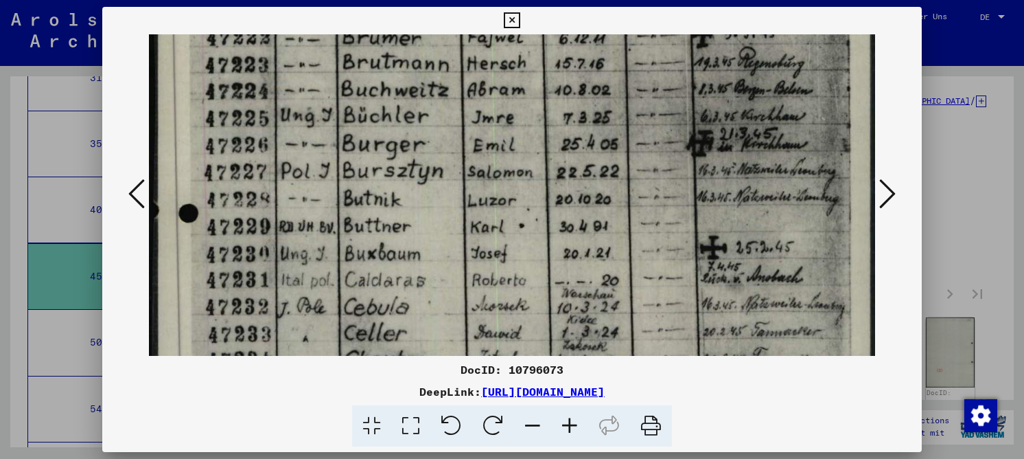
drag, startPoint x: 350, startPoint y: 189, endPoint x: 332, endPoint y: 172, distance: 25.3
click at [333, 139] on img at bounding box center [512, 75] width 726 height 1029
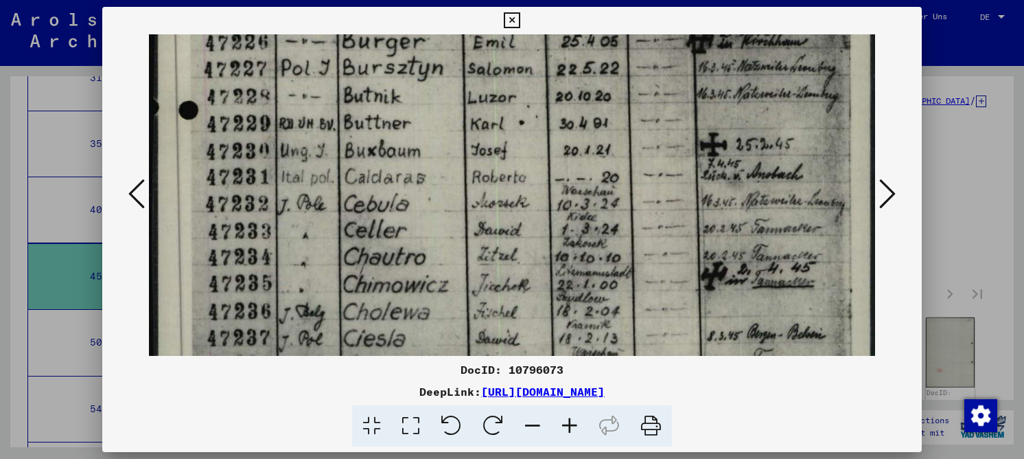
drag, startPoint x: 341, startPoint y: 209, endPoint x: 324, endPoint y: 133, distance: 78.0
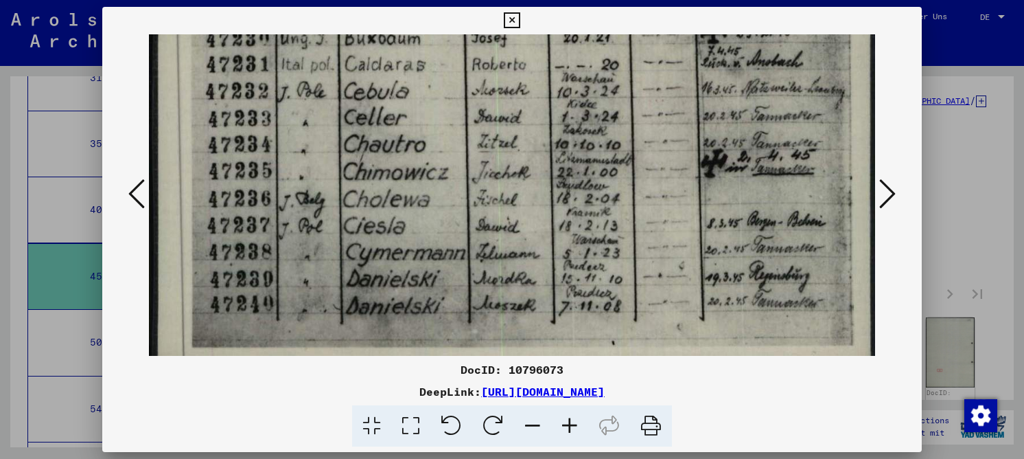
scroll to position [708, 0]
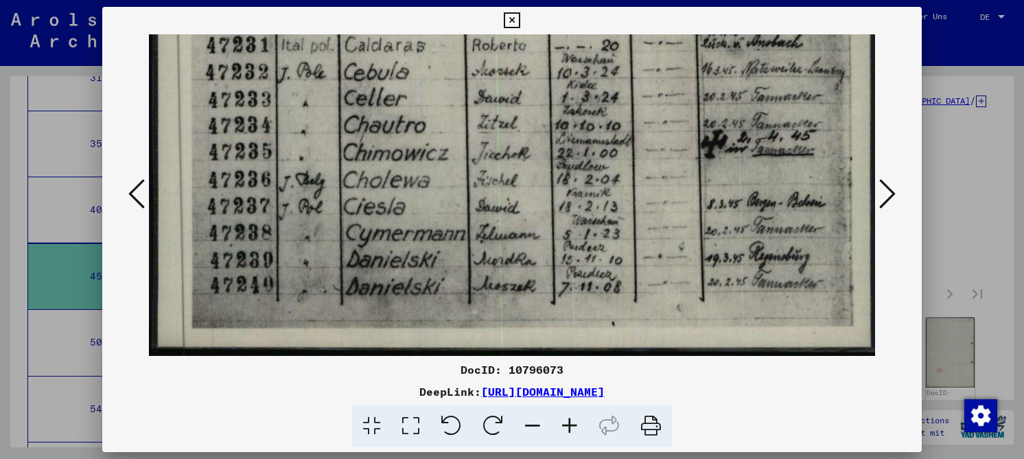
drag, startPoint x: 311, startPoint y: 172, endPoint x: 324, endPoint y: 76, distance: 97.0
click at [889, 196] on icon at bounding box center [887, 193] width 16 height 33
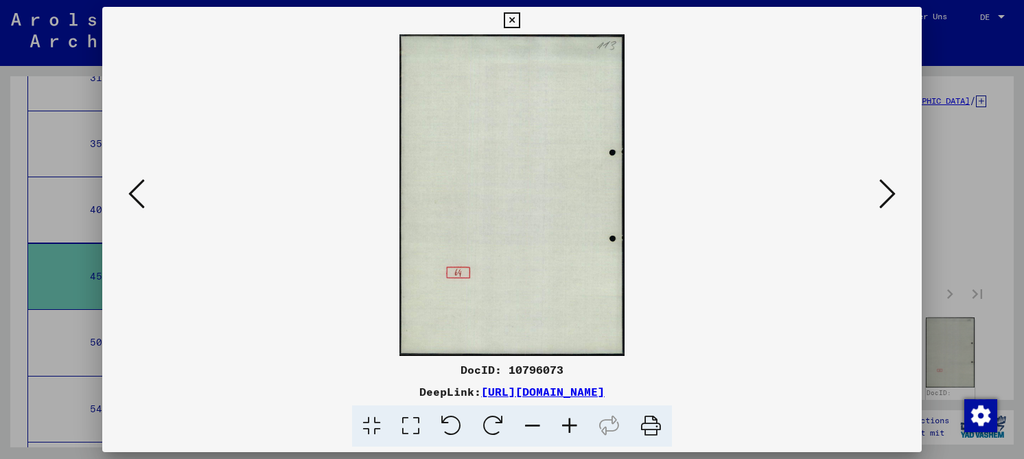
click at [889, 196] on icon at bounding box center [887, 193] width 16 height 33
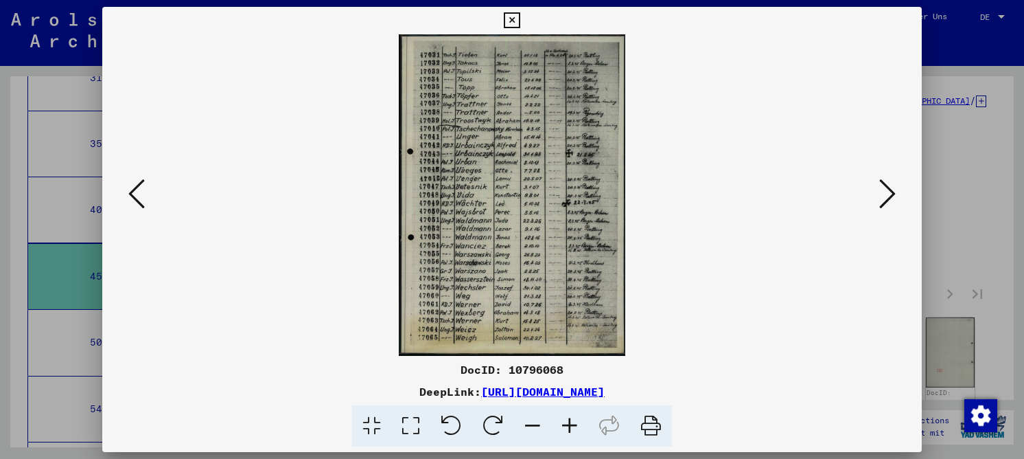
click at [406, 433] on icon at bounding box center [410, 426] width 39 height 42
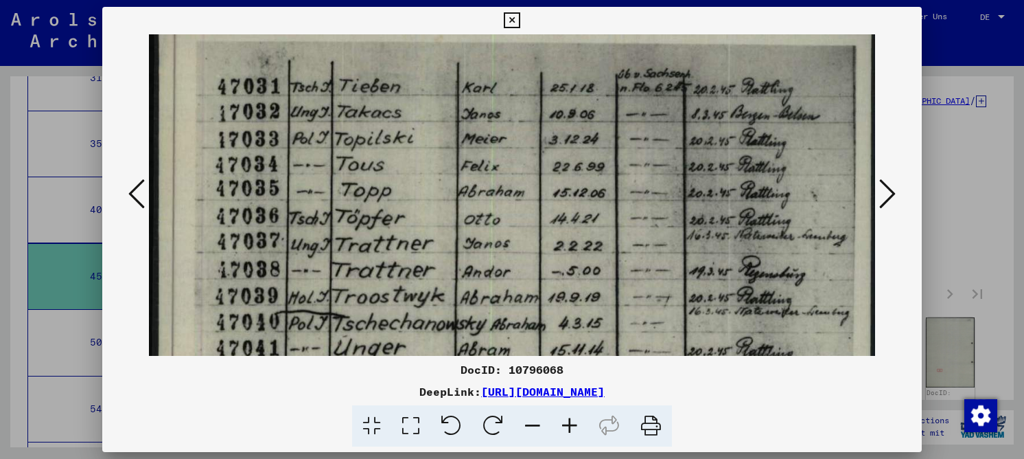
scroll to position [19, 0]
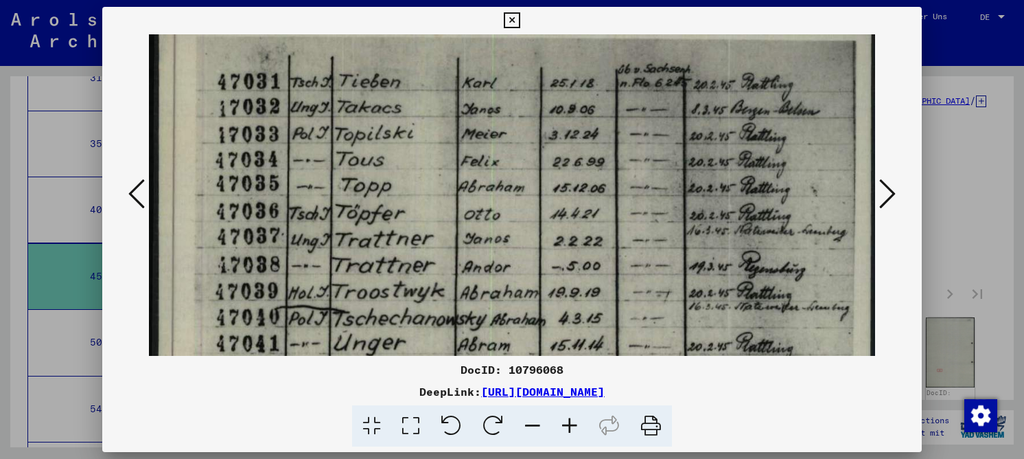
drag, startPoint x: 400, startPoint y: 269, endPoint x: 395, endPoint y: 254, distance: 16.1
click at [885, 192] on icon at bounding box center [887, 193] width 16 height 33
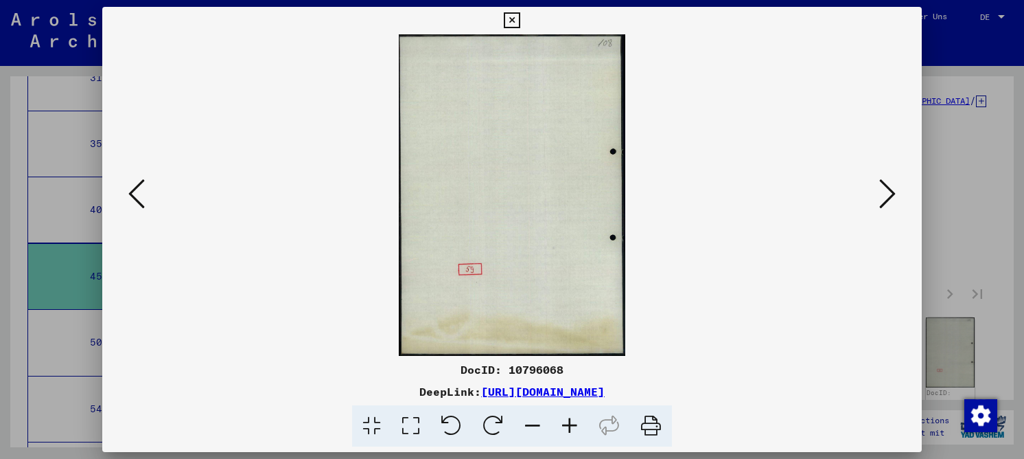
scroll to position [0, 0]
click at [148, 198] on button at bounding box center [136, 194] width 25 height 39
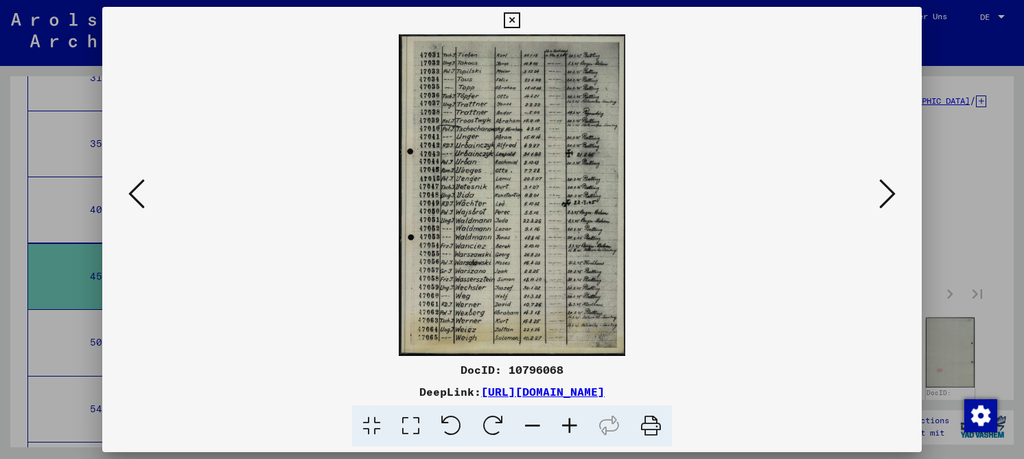
drag, startPoint x: 415, startPoint y: 430, endPoint x: 431, endPoint y: 391, distance: 42.5
click at [422, 426] on icon at bounding box center [410, 426] width 39 height 42
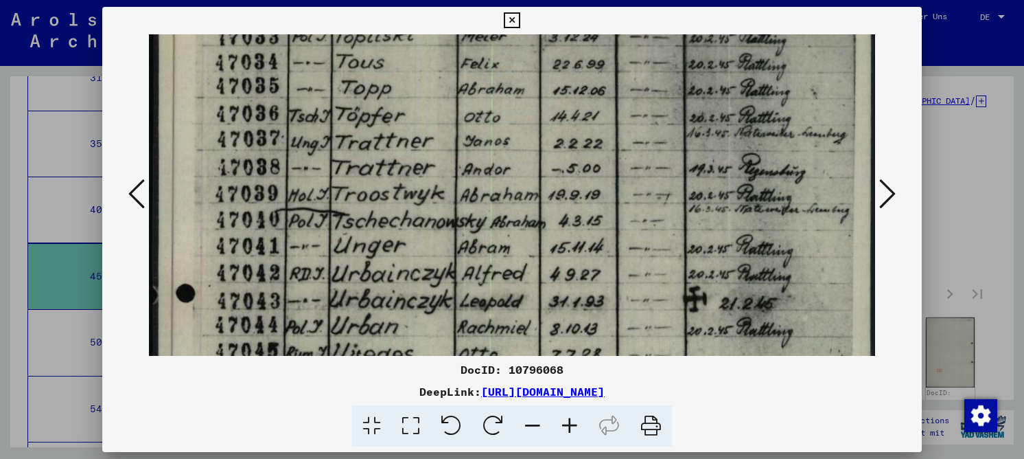
scroll to position [257, 0]
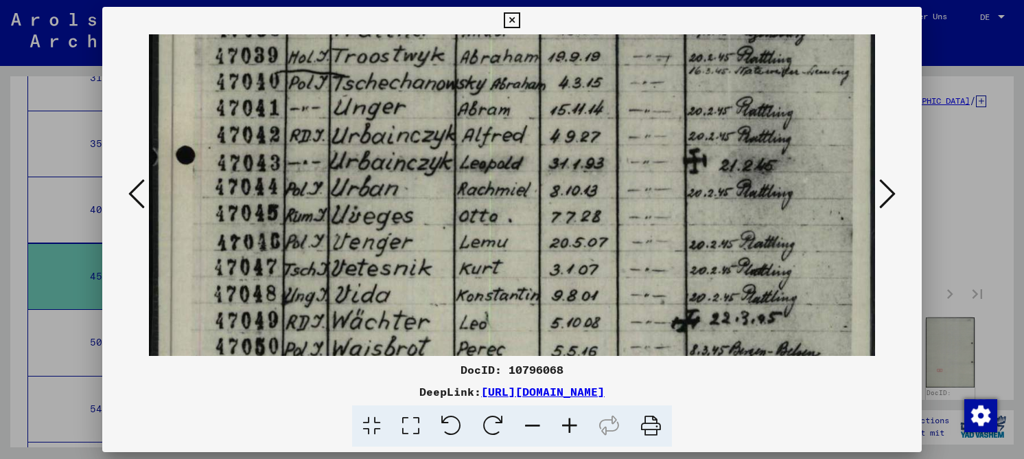
drag, startPoint x: 443, startPoint y: 304, endPoint x: 510, endPoint y: 54, distance: 259.5
click at [510, 51] on img at bounding box center [512, 294] width 726 height 1029
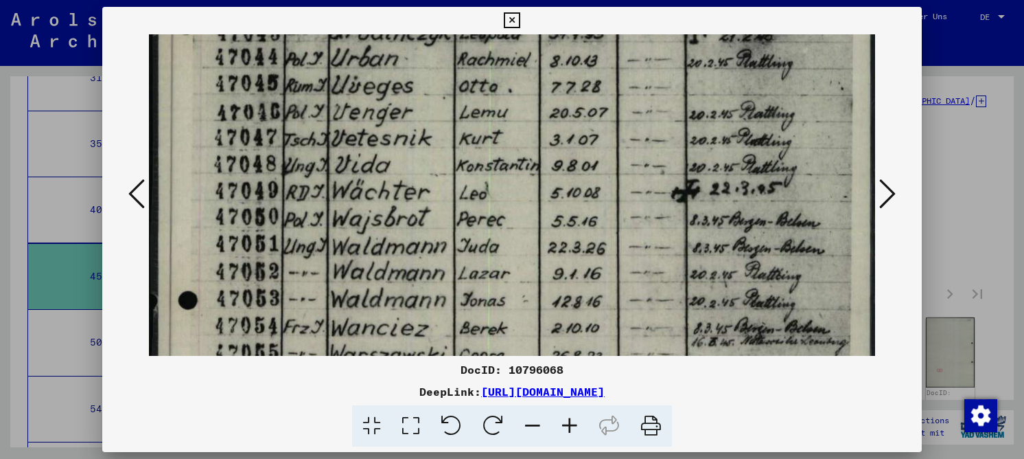
drag, startPoint x: 427, startPoint y: 197, endPoint x: 424, endPoint y: 94, distance: 103.0
click at [428, 71] on img at bounding box center [512, 165] width 726 height 1029
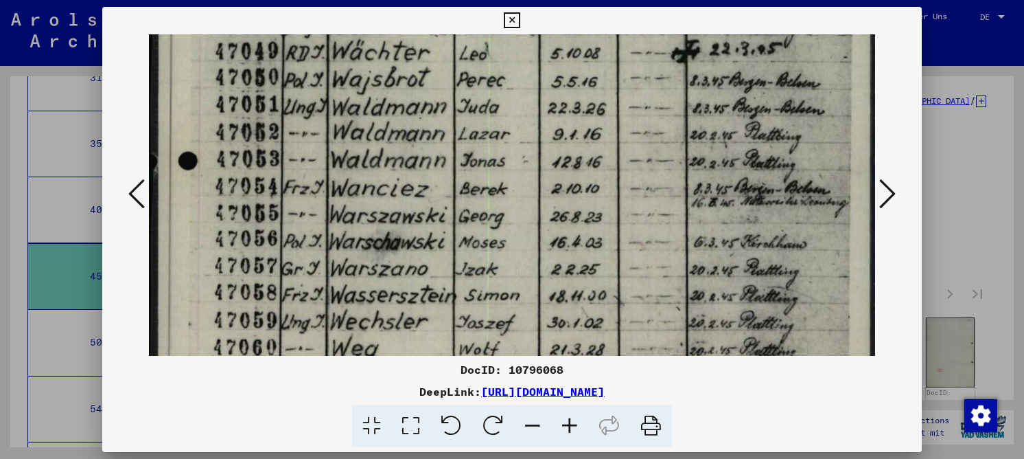
drag, startPoint x: 437, startPoint y: 243, endPoint x: 460, endPoint y: 104, distance: 141.3
click at [460, 104] on img at bounding box center [512, 25] width 726 height 1029
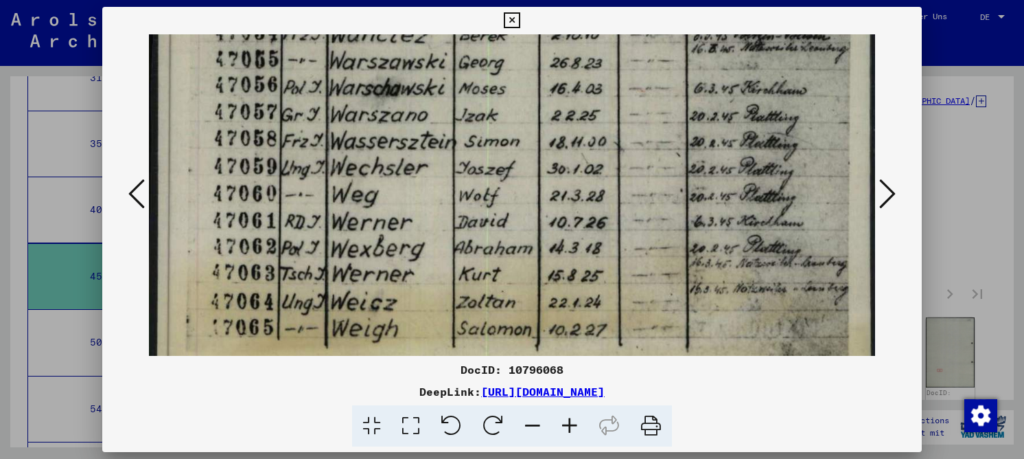
scroll to position [708, 0]
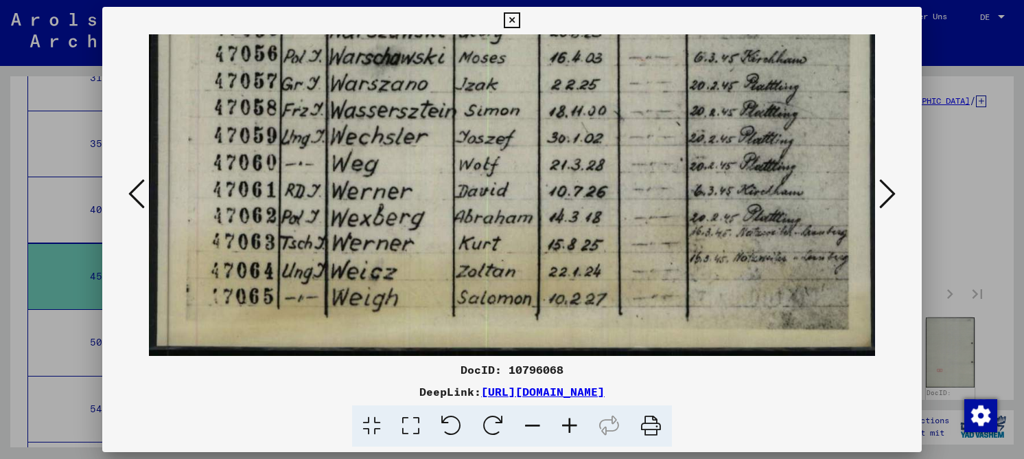
drag, startPoint x: 463, startPoint y: 210, endPoint x: 474, endPoint y: 79, distance: 131.6
click at [887, 196] on icon at bounding box center [887, 193] width 16 height 33
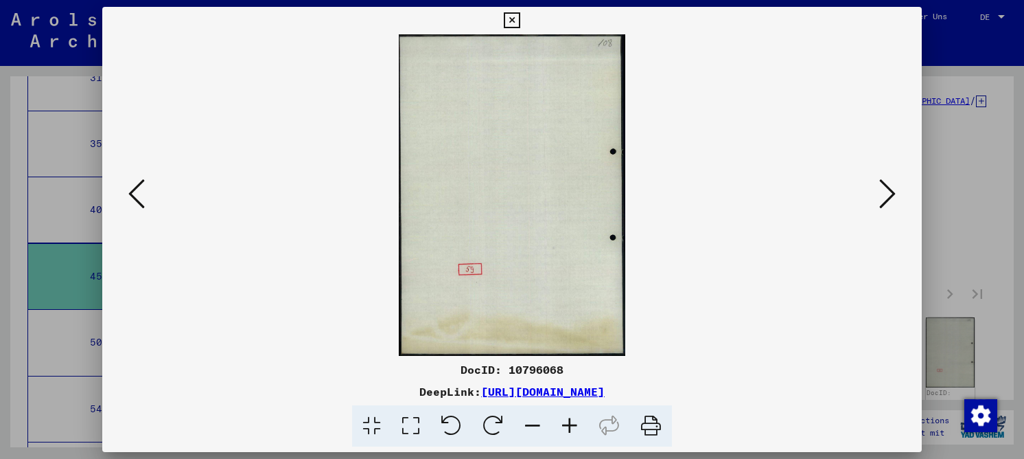
click at [887, 196] on icon at bounding box center [887, 193] width 16 height 33
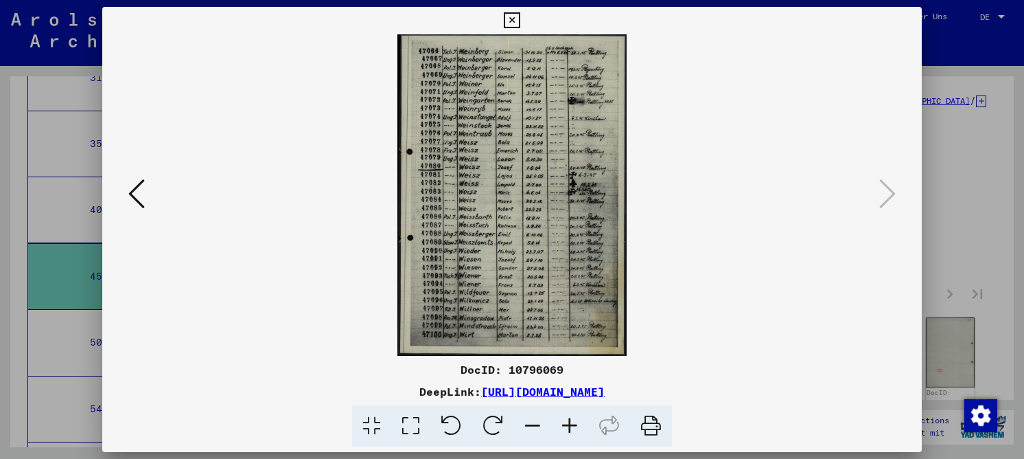
click at [405, 431] on icon at bounding box center [410, 426] width 39 height 42
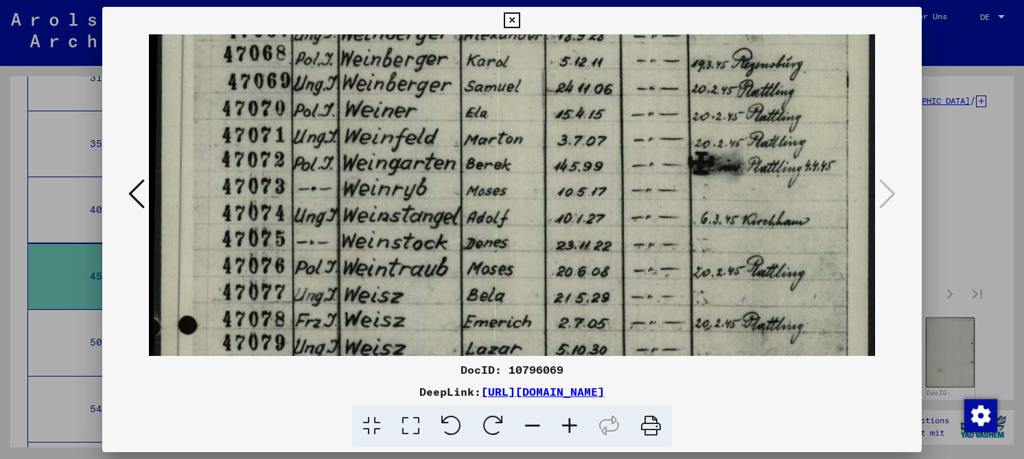
drag, startPoint x: 435, startPoint y: 249, endPoint x: 429, endPoint y: 168, distance: 81.2
click at [429, 168] on img at bounding box center [512, 462] width 726 height 1018
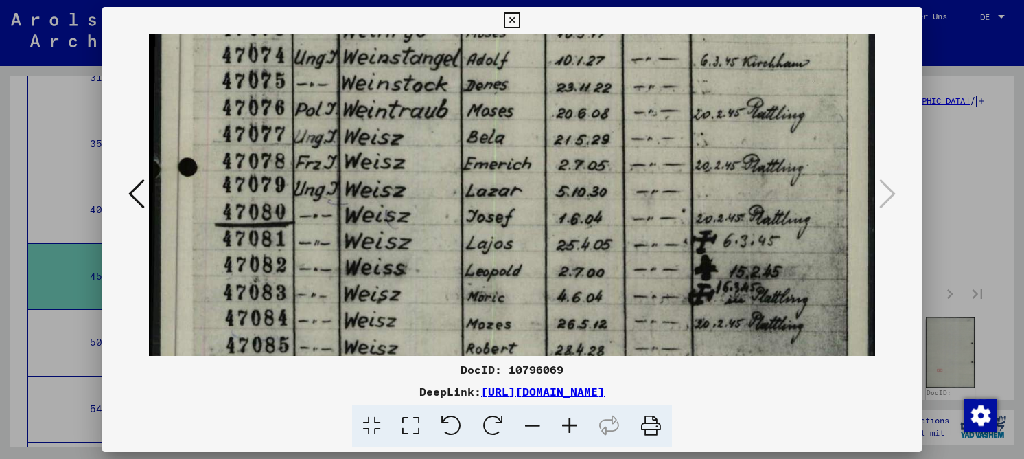
drag, startPoint x: 463, startPoint y: 242, endPoint x: 452, endPoint y: 97, distance: 145.3
click at [452, 97] on img at bounding box center [512, 304] width 726 height 1018
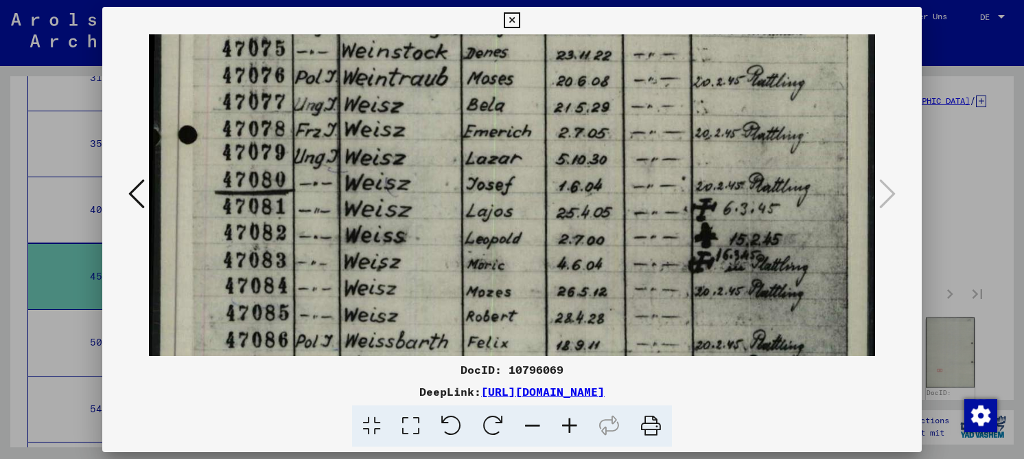
scroll to position [266, 0]
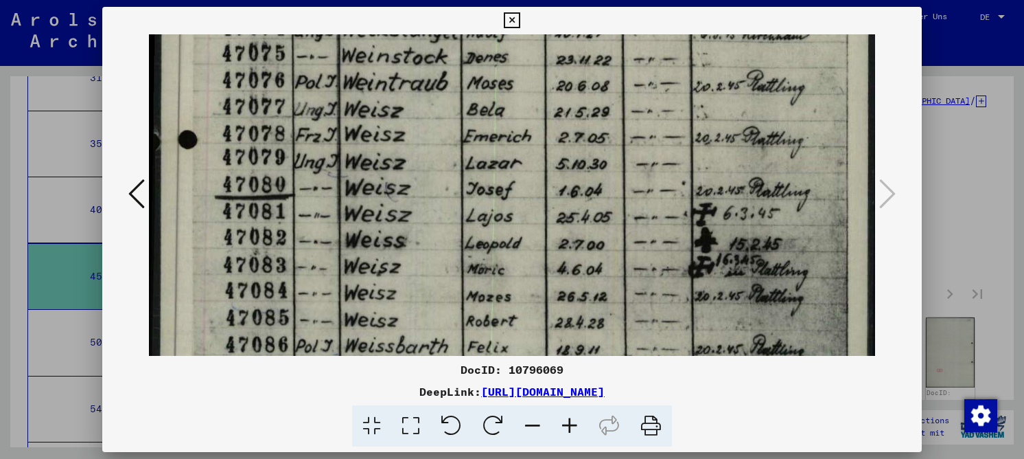
drag, startPoint x: 469, startPoint y: 141, endPoint x: 455, endPoint y: 222, distance: 81.5
click at [455, 222] on img at bounding box center [512, 277] width 726 height 1018
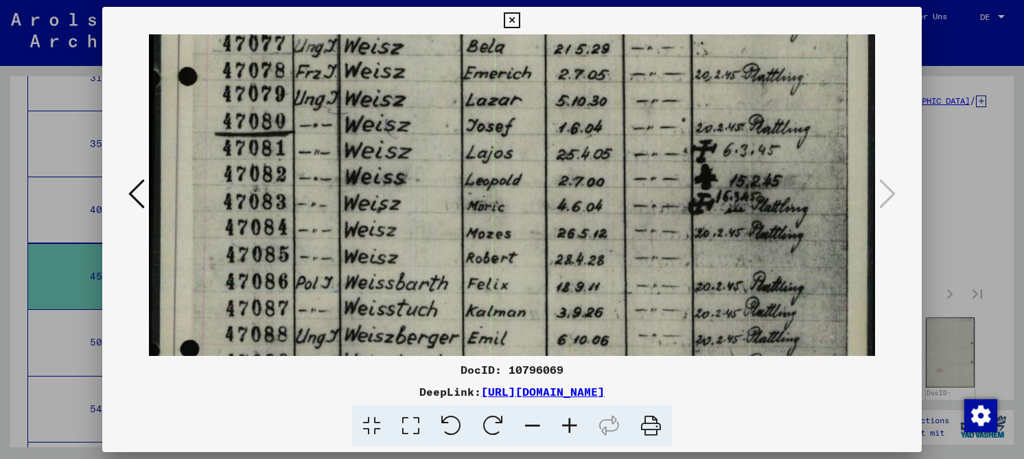
drag, startPoint x: 481, startPoint y: 264, endPoint x: 487, endPoint y: 202, distance: 62.7
click at [487, 202] on img at bounding box center [512, 214] width 726 height 1018
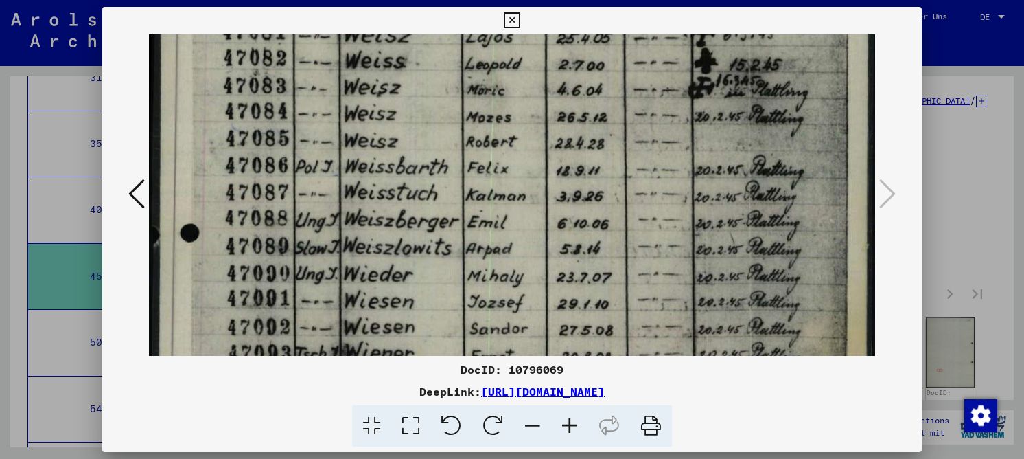
drag, startPoint x: 480, startPoint y: 266, endPoint x: 465, endPoint y: 150, distance: 117.0
click at [465, 150] on img at bounding box center [512, 98] width 726 height 1018
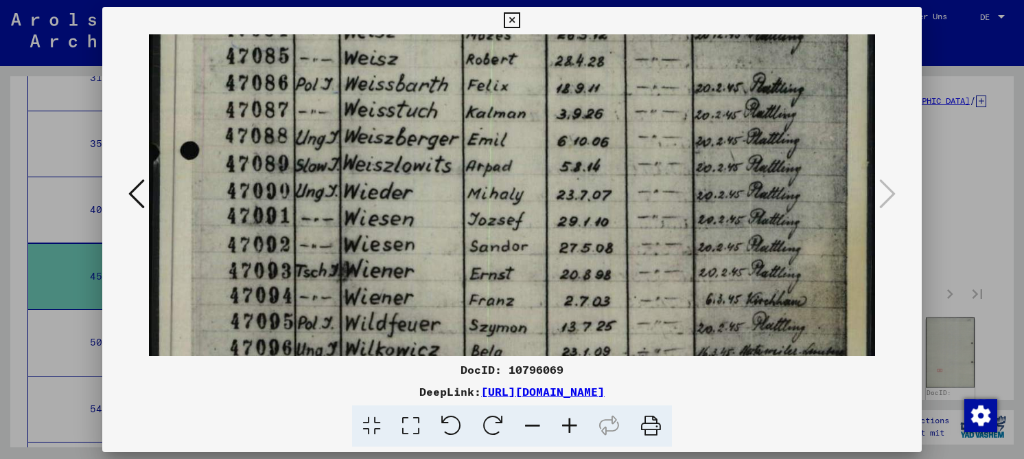
drag, startPoint x: 465, startPoint y: 261, endPoint x: 464, endPoint y: 185, distance: 76.2
click at [464, 185] on img at bounding box center [512, 15] width 726 height 1018
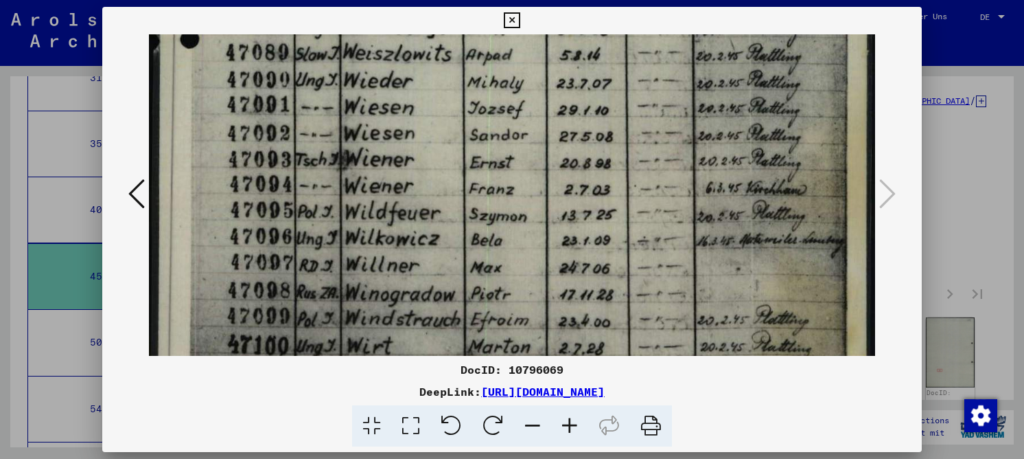
drag, startPoint x: 452, startPoint y: 248, endPoint x: 439, endPoint y: 141, distance: 107.2
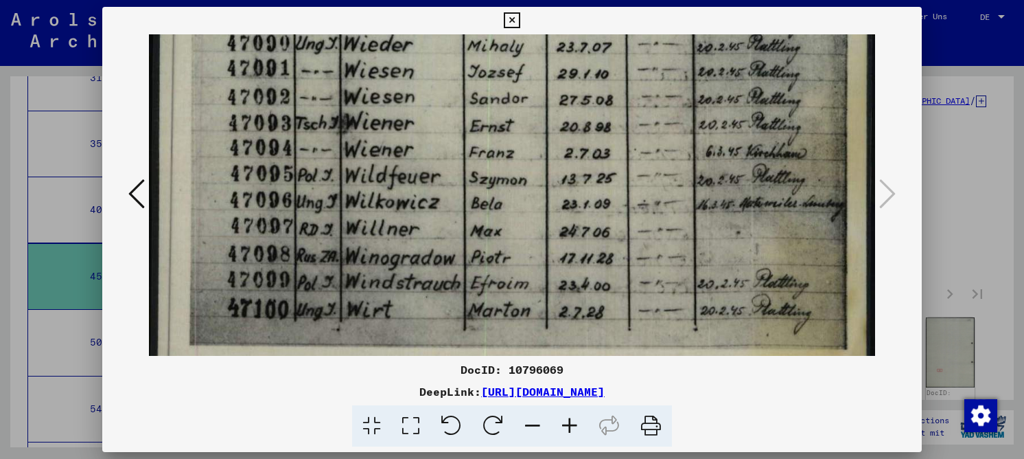
scroll to position [697, 0]
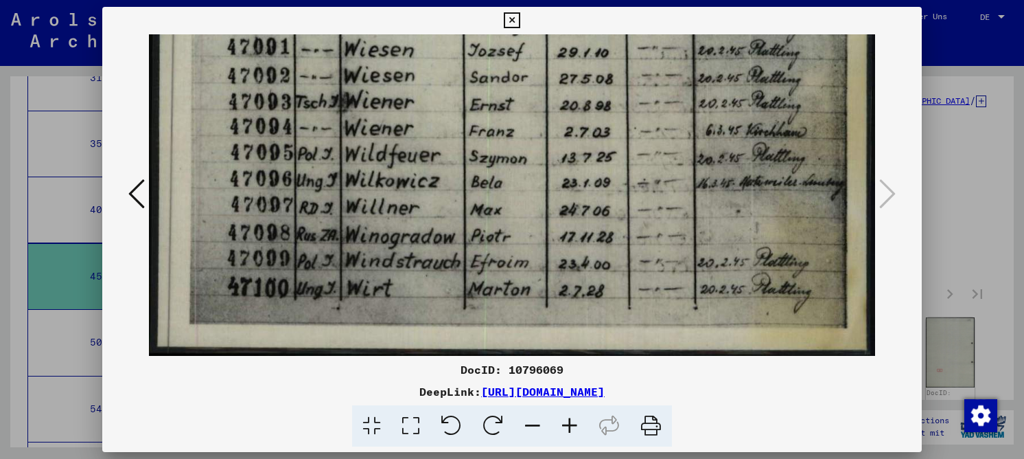
drag, startPoint x: 459, startPoint y: 236, endPoint x: 444, endPoint y: 179, distance: 59.1
click at [509, 27] on icon at bounding box center [512, 20] width 16 height 16
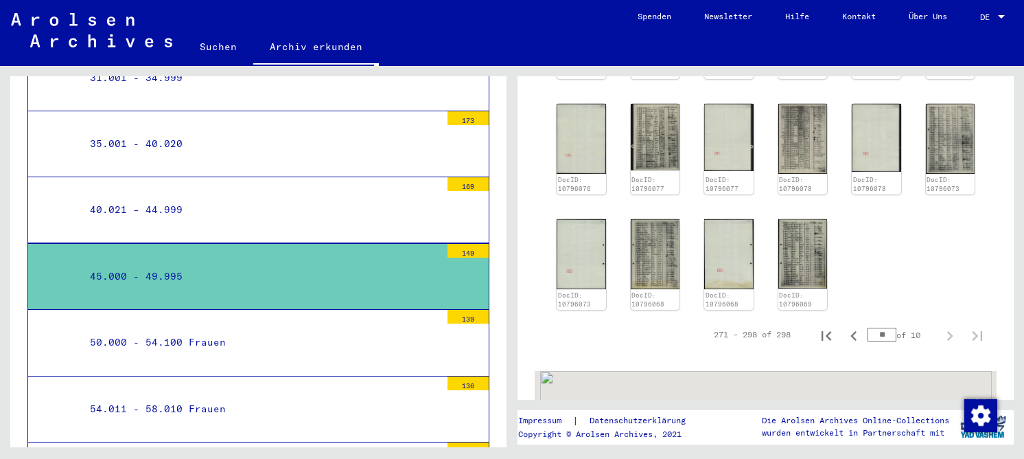
scroll to position [618, 0]
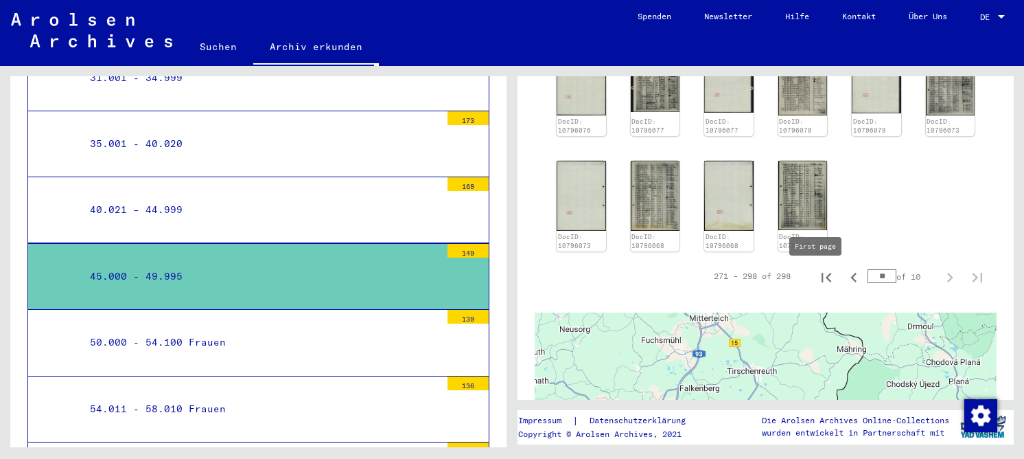
click at [822, 280] on icon "First page" at bounding box center [827, 278] width 10 height 10
type input "*"
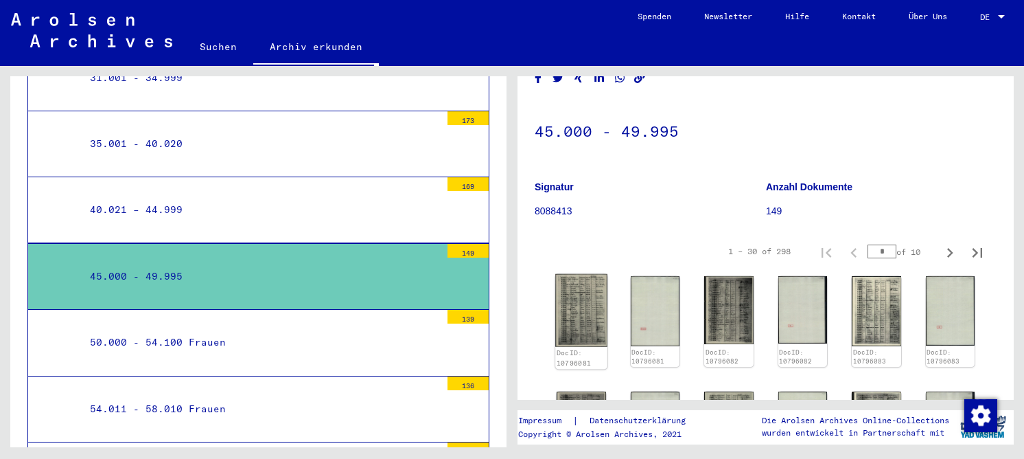
scroll to position [137, 0]
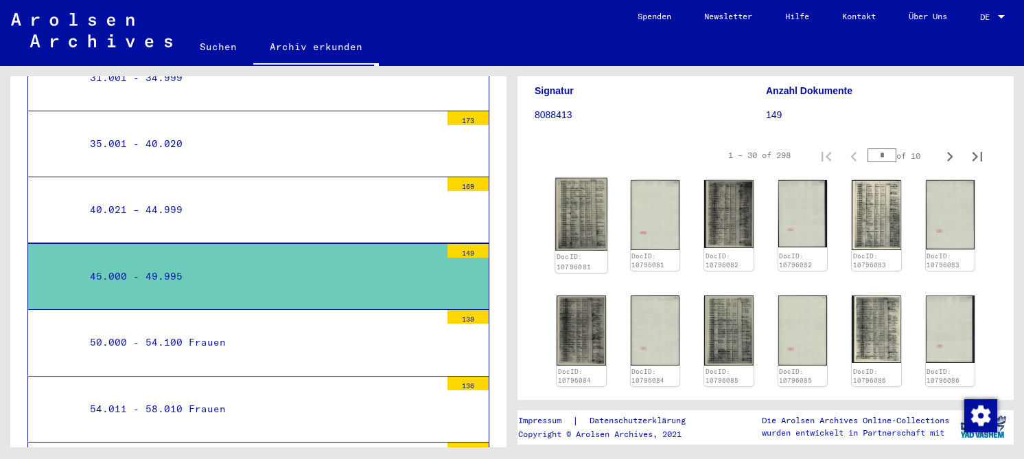
click at [574, 216] on img at bounding box center [580, 214] width 51 height 73
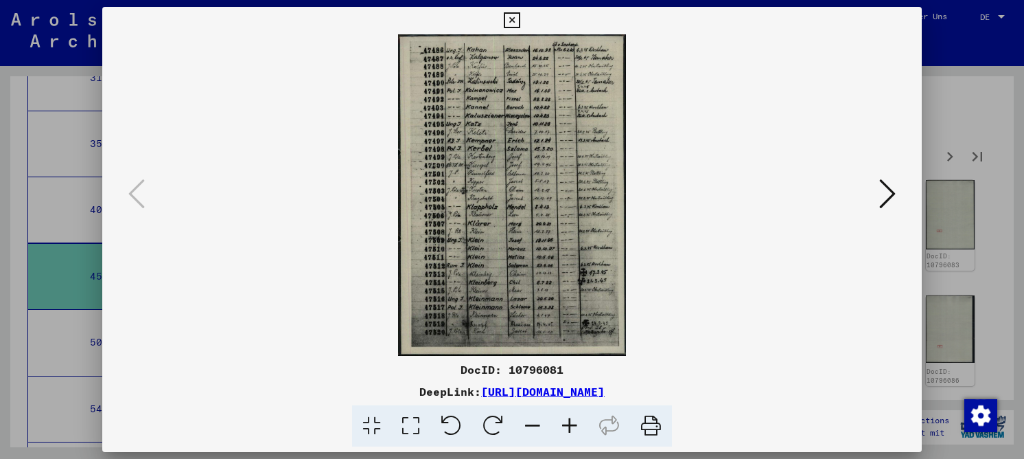
click at [407, 426] on icon at bounding box center [410, 426] width 39 height 42
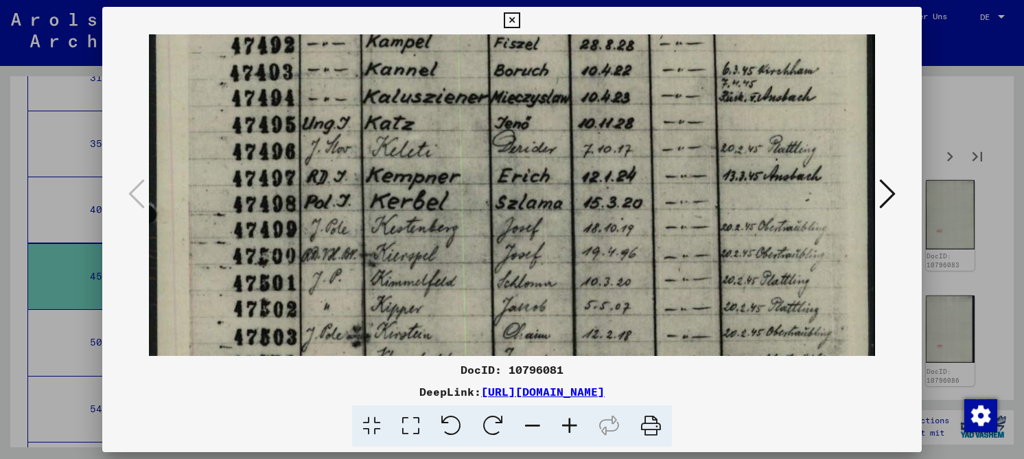
drag, startPoint x: 442, startPoint y: 265, endPoint x: 405, endPoint y: 69, distance: 199.8
click at [405, 69] on img at bounding box center [512, 350] width 726 height 1025
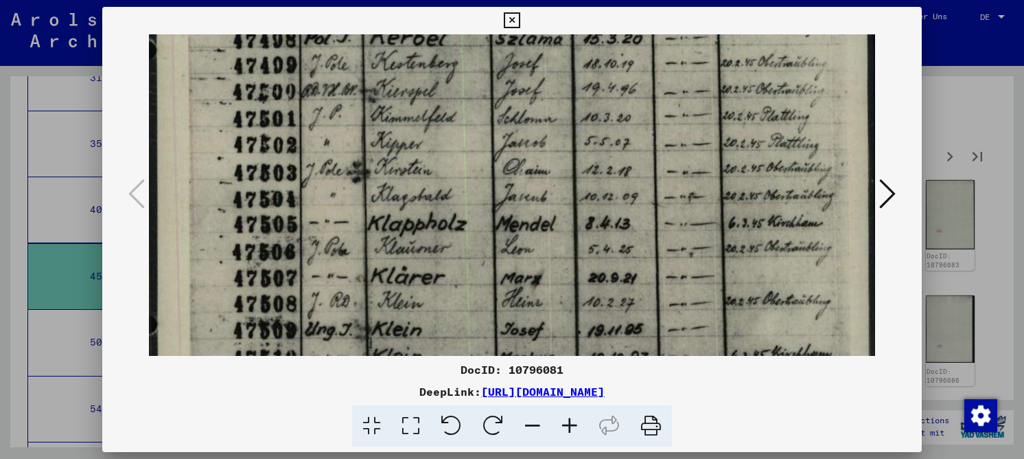
drag, startPoint x: 416, startPoint y: 251, endPoint x: 398, endPoint y: 87, distance: 165.1
click at [398, 87] on img at bounding box center [512, 186] width 726 height 1025
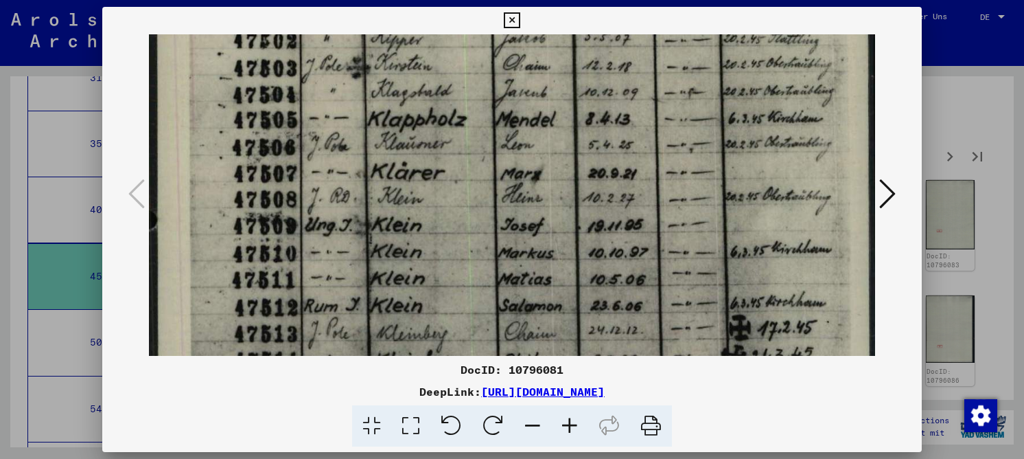
drag, startPoint x: 448, startPoint y: 257, endPoint x: 437, endPoint y: 168, distance: 89.2
click at [437, 168] on img at bounding box center [512, 82] width 726 height 1025
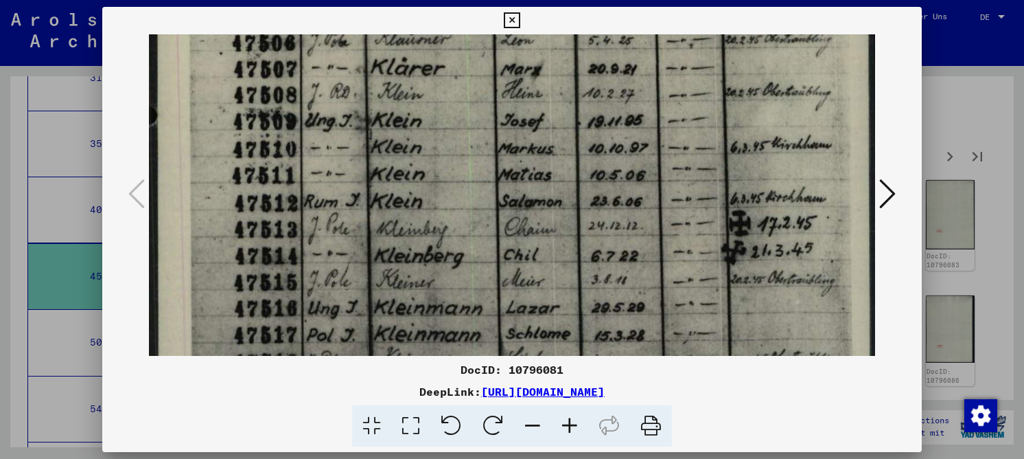
drag, startPoint x: 411, startPoint y: 243, endPoint x: 404, endPoint y: 168, distance: 75.1
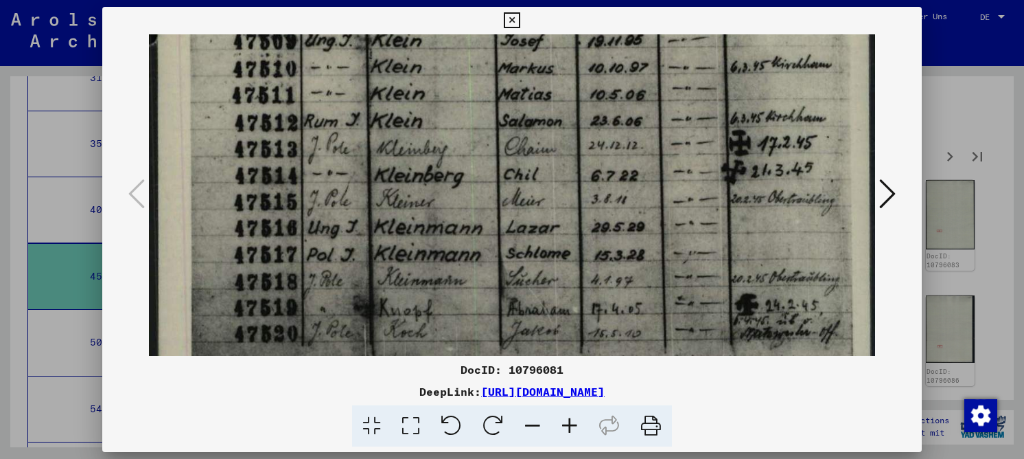
scroll to position [654, 0]
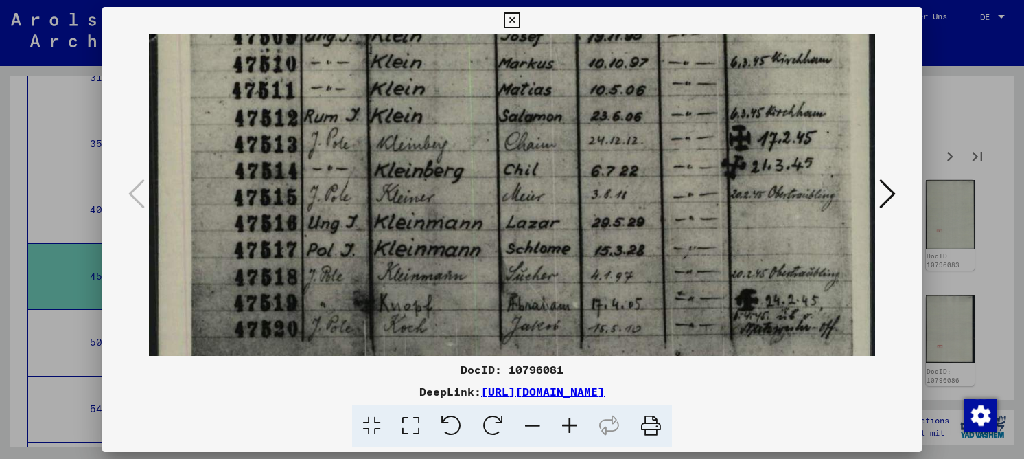
drag, startPoint x: 420, startPoint y: 234, endPoint x: 419, endPoint y: 190, distance: 43.9
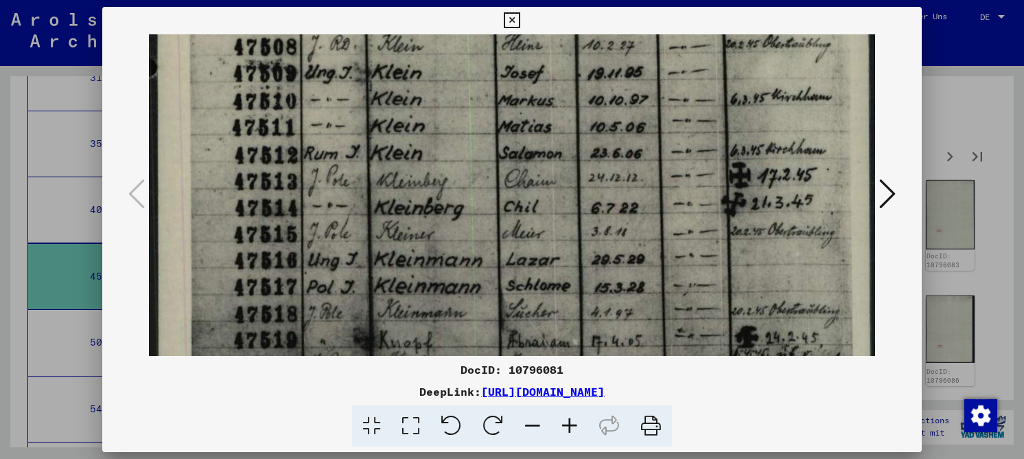
drag, startPoint x: 380, startPoint y: 181, endPoint x: 386, endPoint y: 227, distance: 45.6
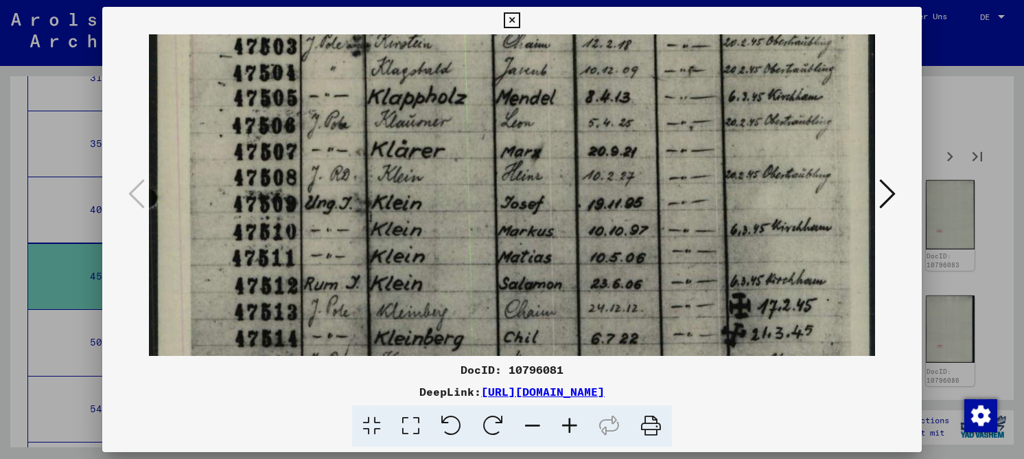
drag, startPoint x: 429, startPoint y: 227, endPoint x: 464, endPoint y: 310, distance: 90.8
click at [463, 319] on img at bounding box center [512, 60] width 726 height 1025
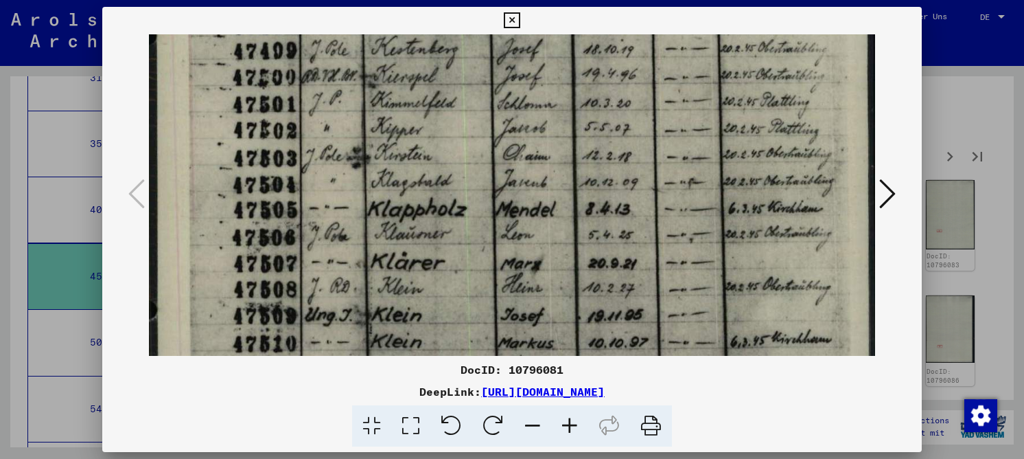
drag, startPoint x: 523, startPoint y: 111, endPoint x: 523, endPoint y: 220, distance: 109.2
click at [523, 220] on img at bounding box center [512, 171] width 726 height 1025
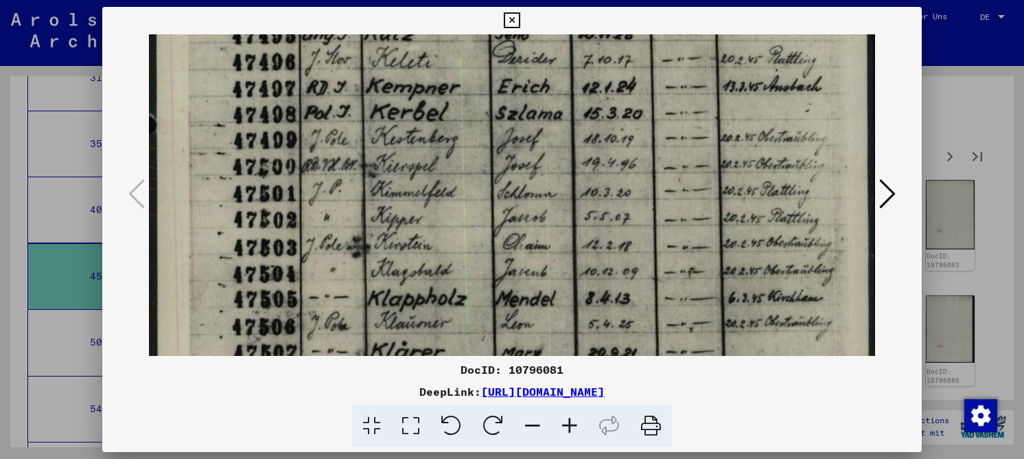
scroll to position [265, 0]
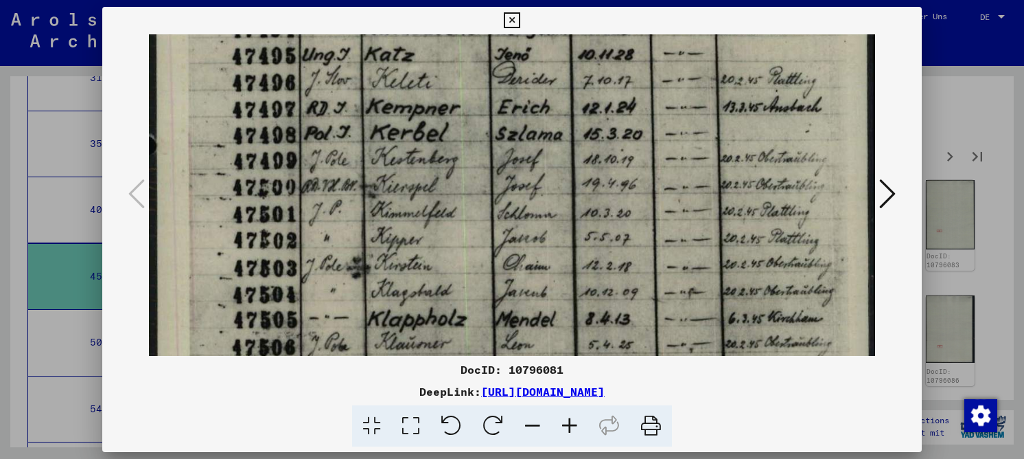
drag, startPoint x: 501, startPoint y: 135, endPoint x: 512, endPoint y: 222, distance: 87.2
click at [512, 222] on img at bounding box center [512, 281] width 726 height 1025
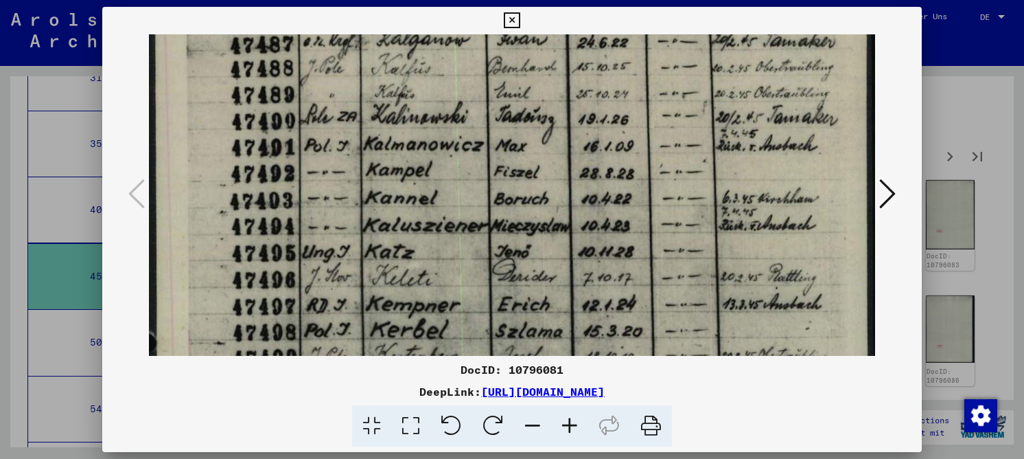
drag, startPoint x: 528, startPoint y: 111, endPoint x: 514, endPoint y: 313, distance: 202.4
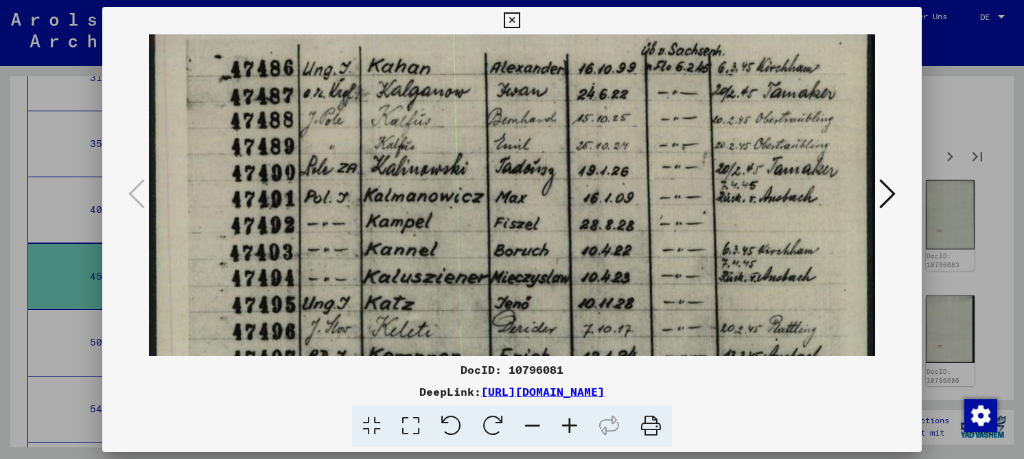
scroll to position [0, 0]
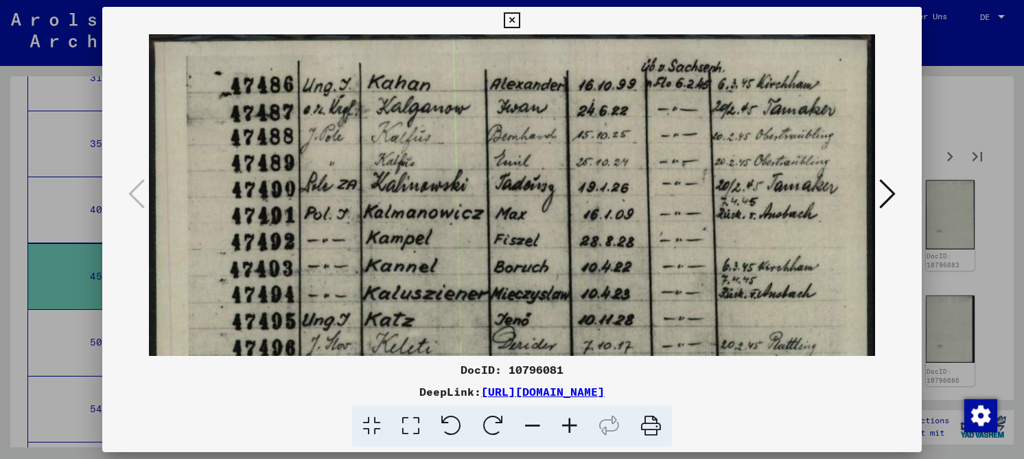
drag, startPoint x: 489, startPoint y: 147, endPoint x: 497, endPoint y: 244, distance: 97.8
click at [889, 196] on icon at bounding box center [887, 193] width 16 height 33
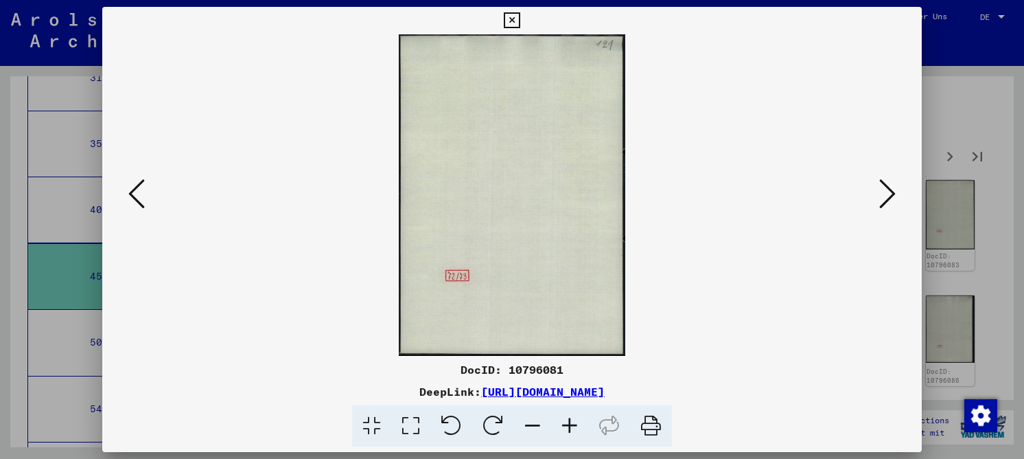
click at [889, 196] on icon at bounding box center [887, 193] width 16 height 33
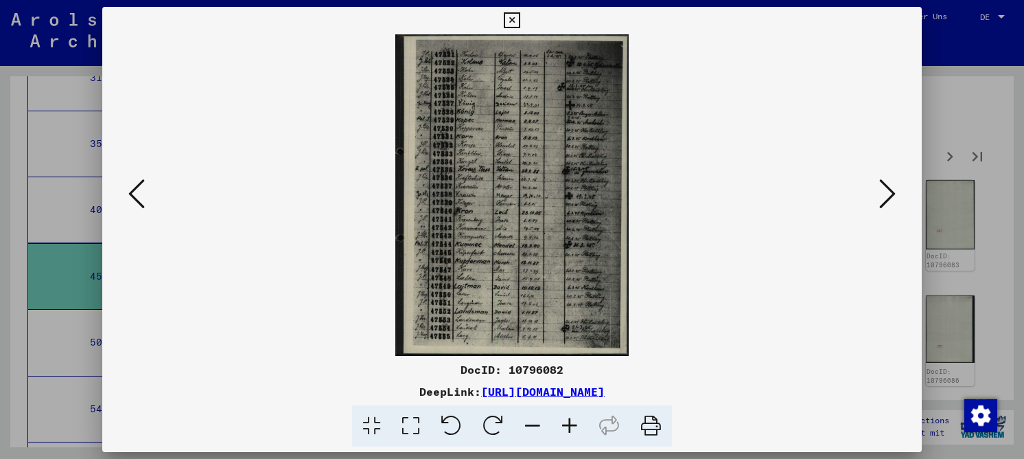
click at [417, 434] on icon at bounding box center [410, 426] width 39 height 42
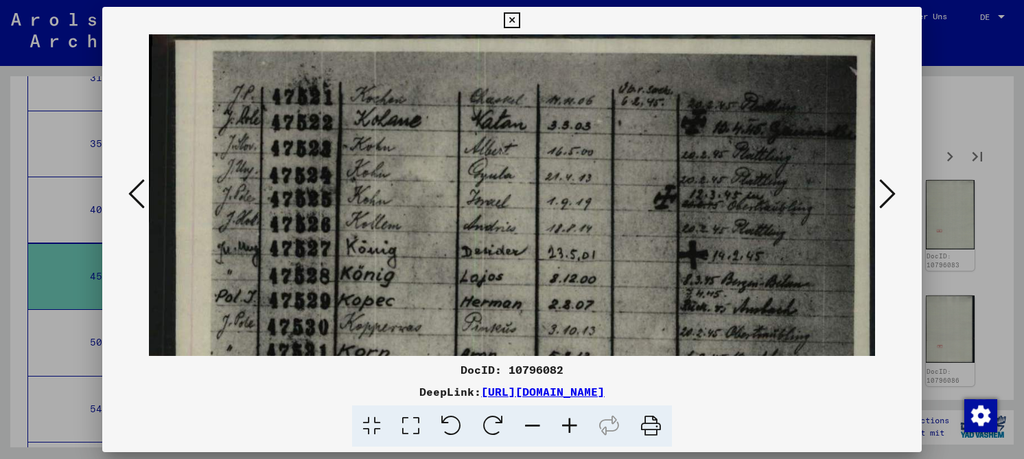
click at [568, 423] on icon at bounding box center [569, 426] width 37 height 42
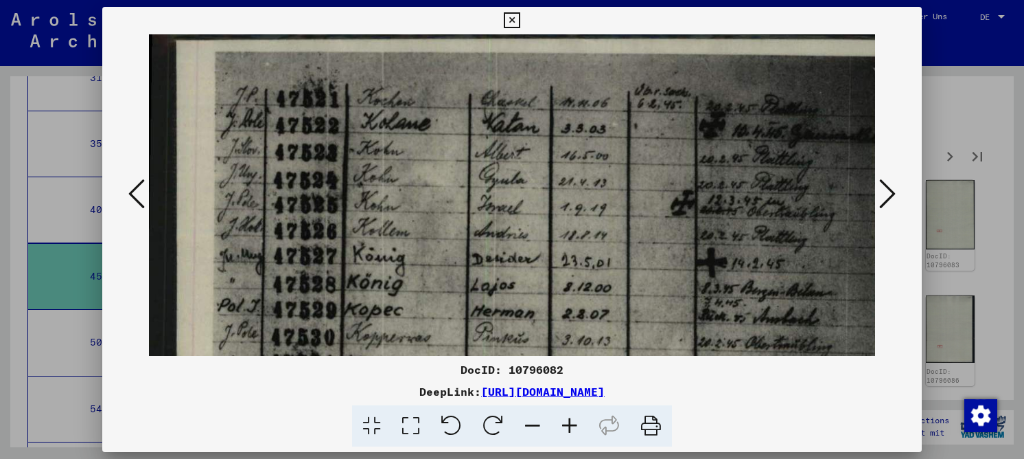
click at [564, 422] on icon at bounding box center [569, 426] width 37 height 42
click at [564, 421] on icon at bounding box center [569, 426] width 37 height 42
click at [562, 419] on icon at bounding box center [569, 426] width 37 height 42
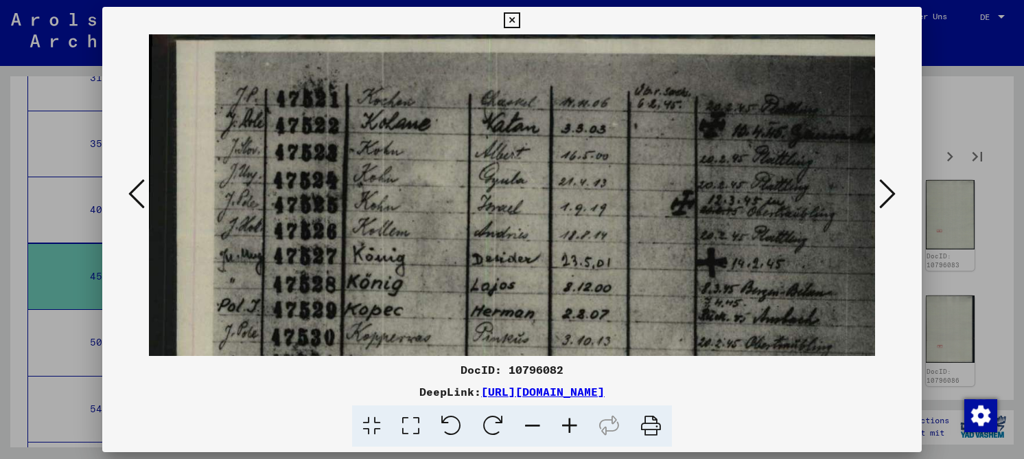
click at [575, 419] on icon at bounding box center [569, 426] width 37 height 42
click at [520, 365] on div "DocID: 10796082" at bounding box center [512, 369] width 820 height 16
copy div "10796082"
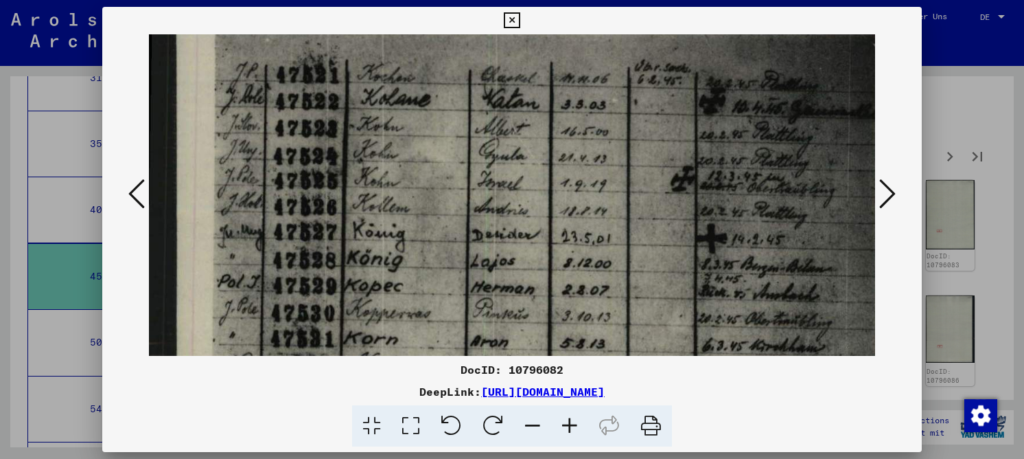
scroll to position [27, 0]
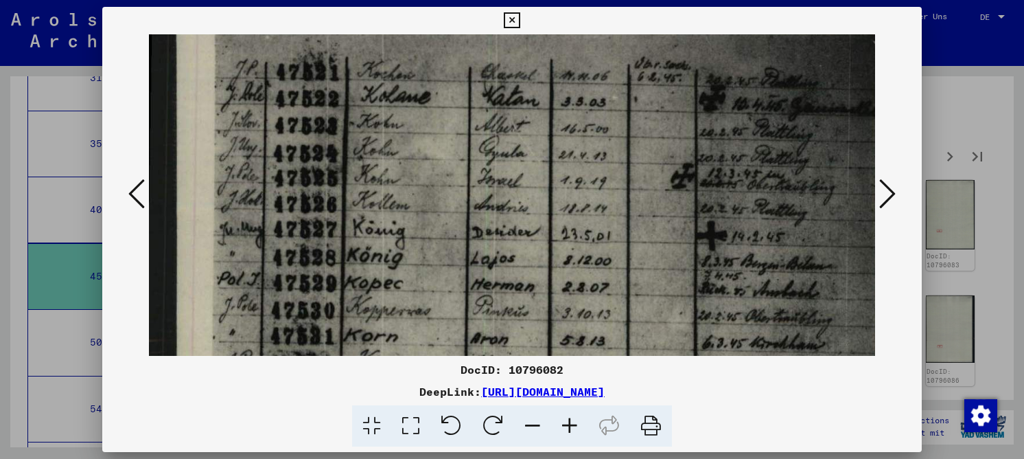
drag, startPoint x: 354, startPoint y: 247, endPoint x: 363, endPoint y: 220, distance: 28.2
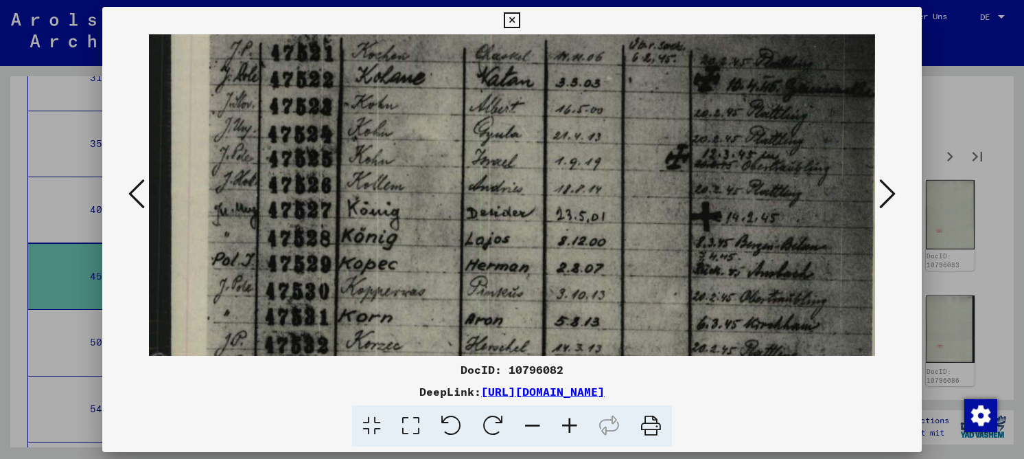
scroll to position [58, 8]
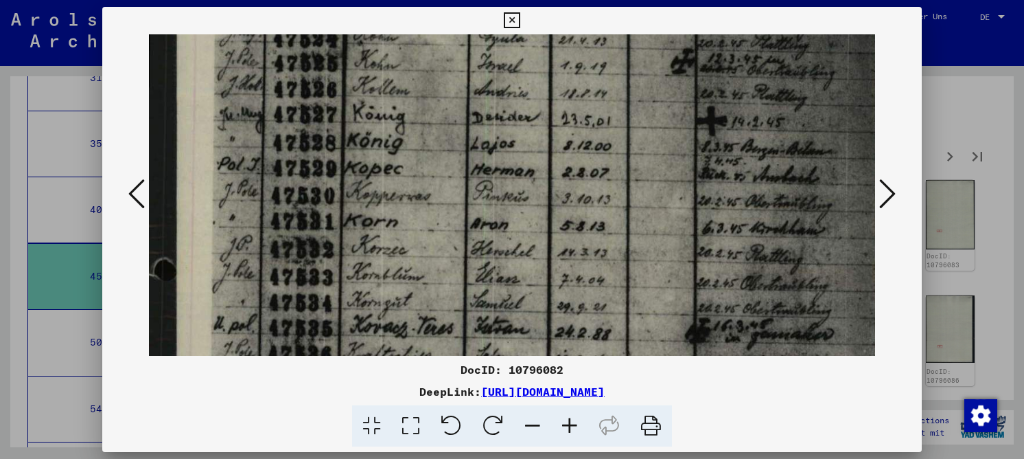
drag, startPoint x: 374, startPoint y: 271, endPoint x: 378, endPoint y: 157, distance: 114.7
click at [378, 157] on img at bounding box center [524, 410] width 751 height 1034
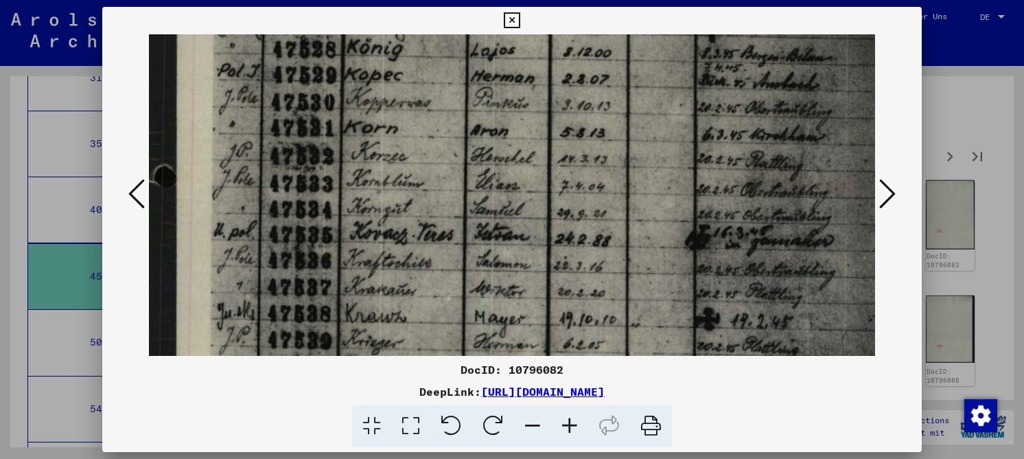
drag, startPoint x: 376, startPoint y: 280, endPoint x: 384, endPoint y: 187, distance: 93.7
click at [384, 187] on img at bounding box center [524, 317] width 751 height 1034
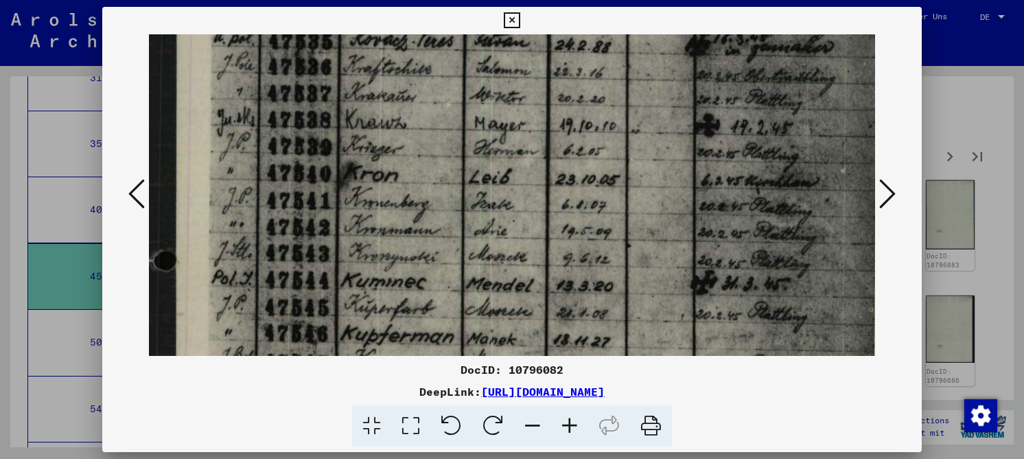
scroll to position [433, 0]
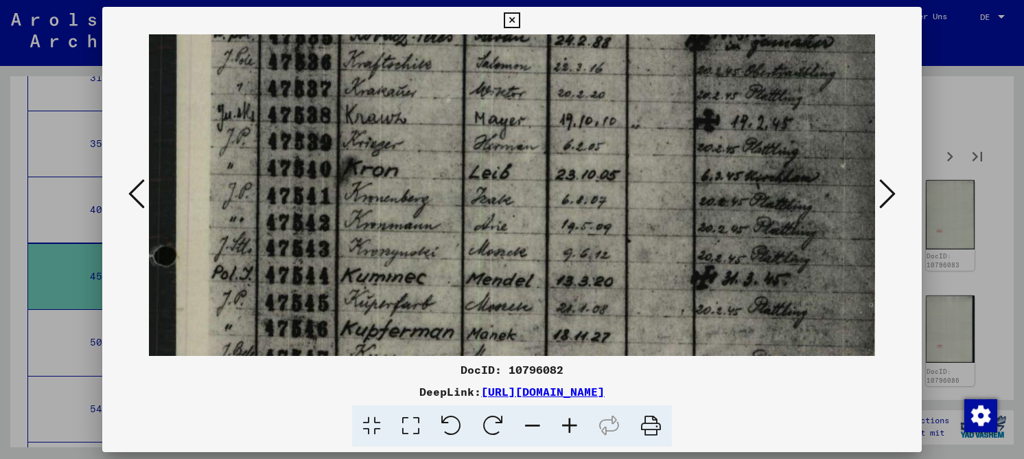
drag, startPoint x: 377, startPoint y: 253, endPoint x: 384, endPoint y: 81, distance: 172.5
click at [384, 81] on img at bounding box center [524, 118] width 751 height 1034
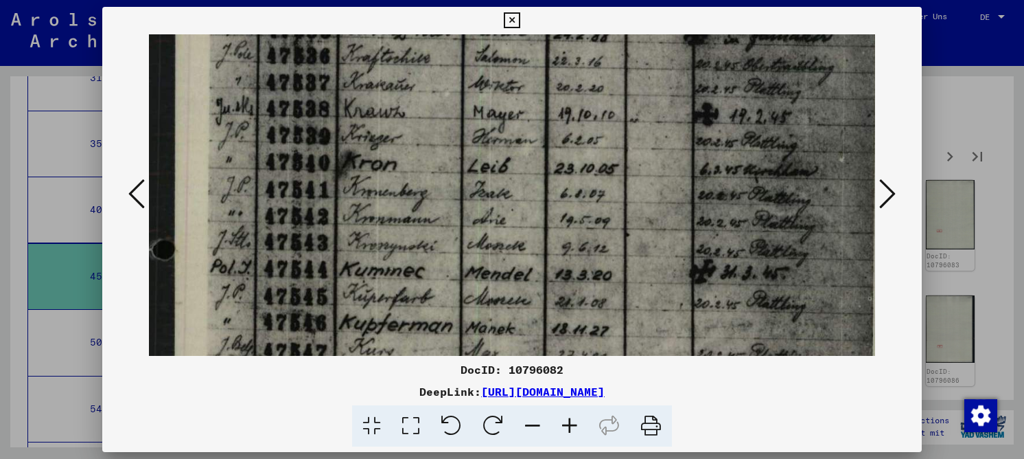
scroll to position [475, 2]
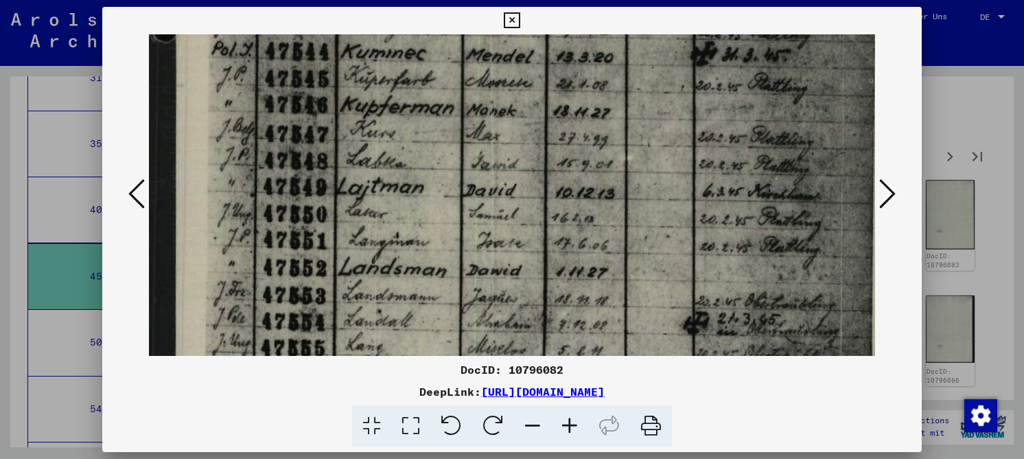
drag, startPoint x: 536, startPoint y: 301, endPoint x: 577, endPoint y: 84, distance: 221.5
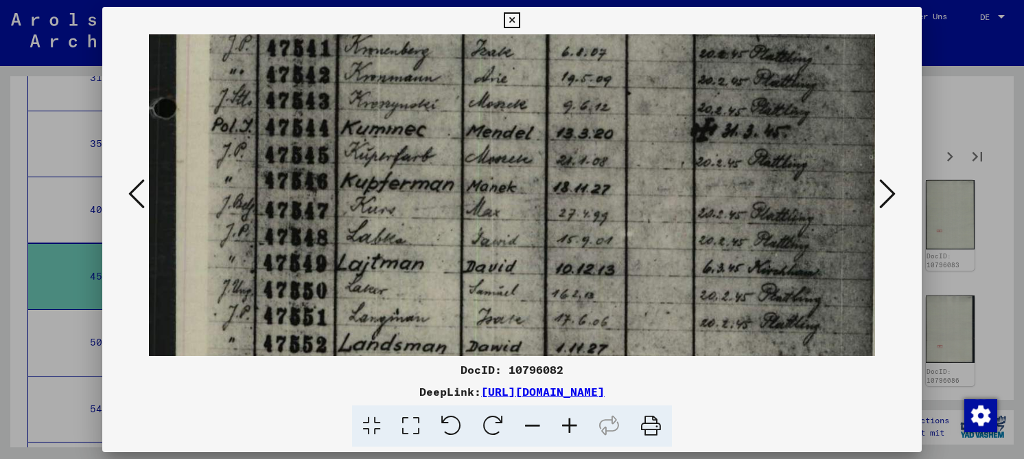
drag, startPoint x: 572, startPoint y: 187, endPoint x: 598, endPoint y: 228, distance: 48.8
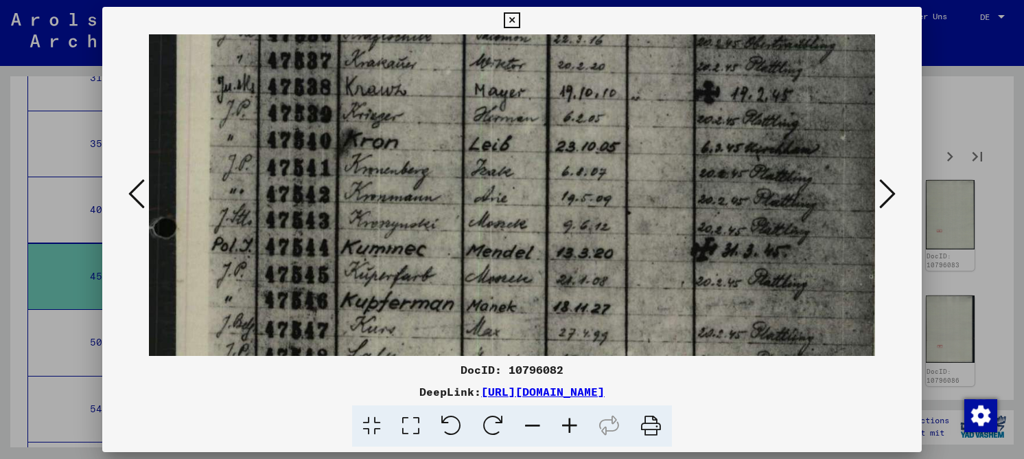
drag, startPoint x: 603, startPoint y: 261, endPoint x: 614, endPoint y: 312, distance: 51.8
click at [614, 312] on img at bounding box center [524, 90] width 751 height 1034
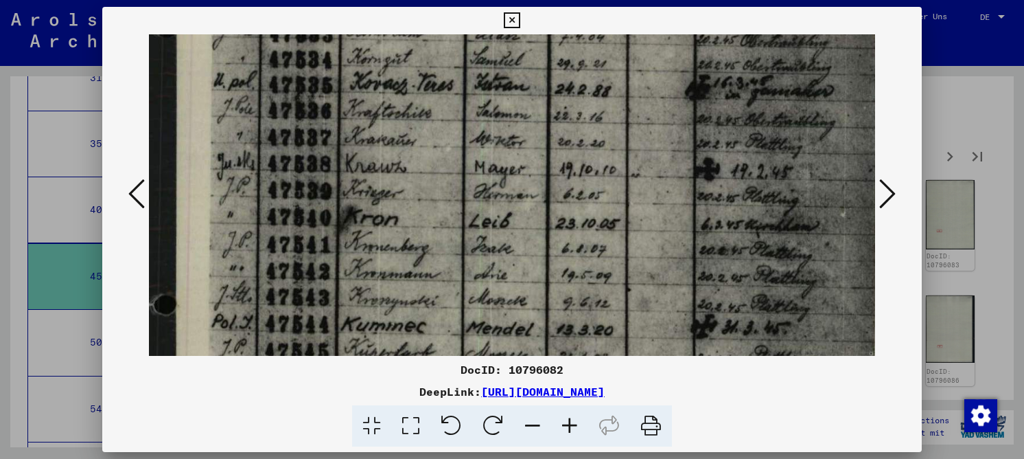
scroll to position [363, 3]
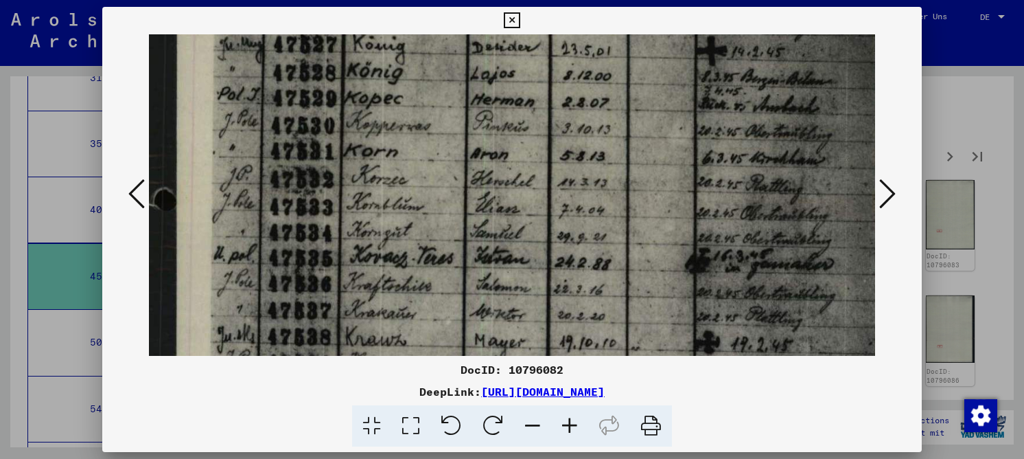
drag, startPoint x: 598, startPoint y: 141, endPoint x: 630, endPoint y: 338, distance: 200.2
click at [630, 338] on img at bounding box center [524, 340] width 751 height 1034
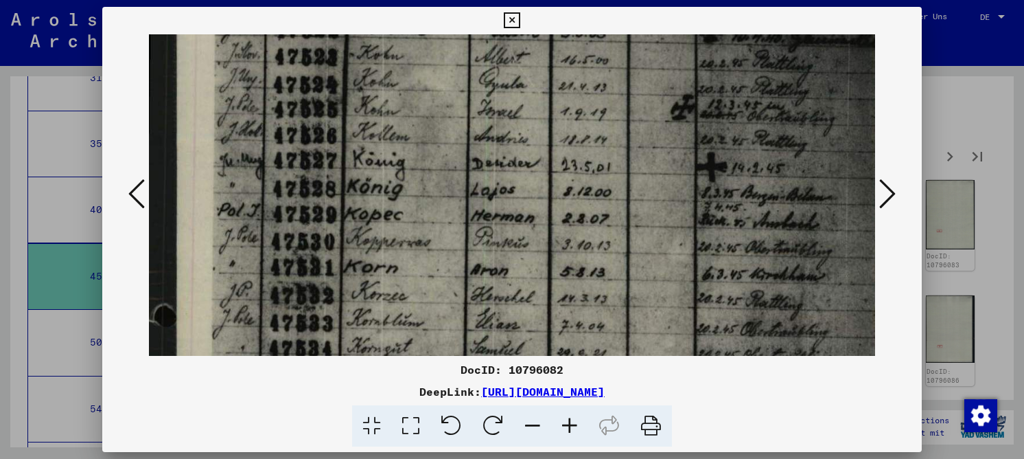
scroll to position [15, 0]
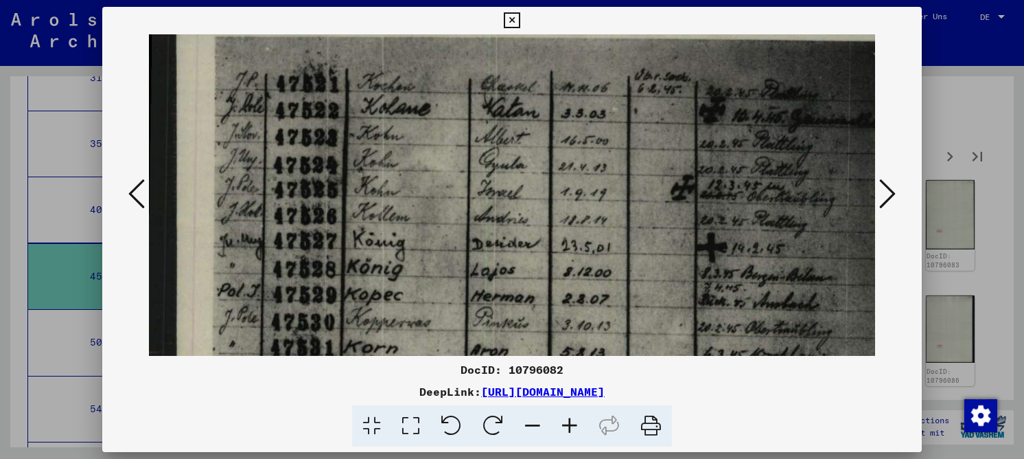
drag, startPoint x: 580, startPoint y: 103, endPoint x: 641, endPoint y: 275, distance: 182.0
click at [881, 199] on icon at bounding box center [887, 193] width 16 height 33
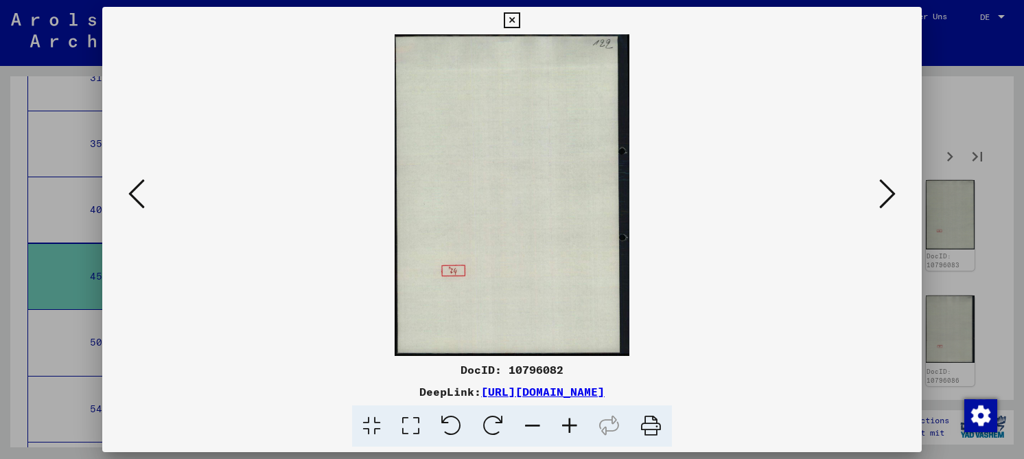
click at [881, 199] on icon at bounding box center [887, 193] width 16 height 33
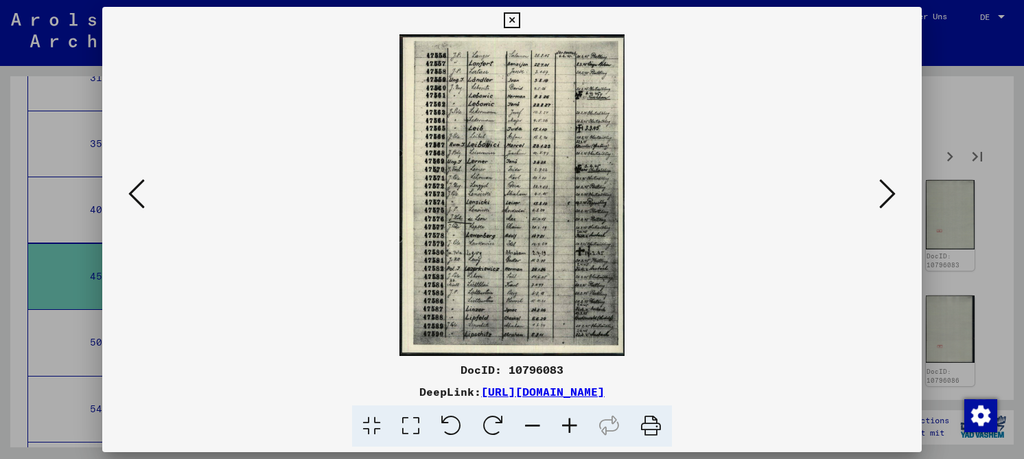
click at [406, 423] on icon at bounding box center [410, 426] width 39 height 42
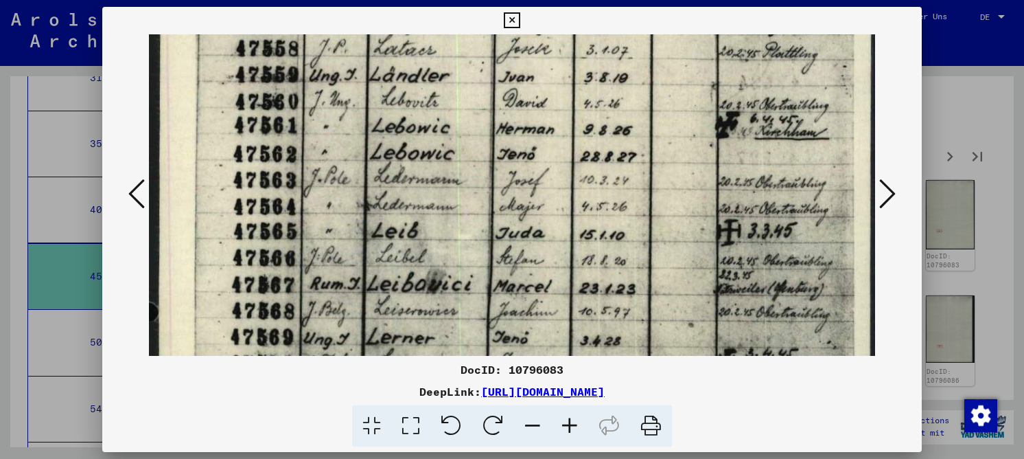
drag, startPoint x: 424, startPoint y: 238, endPoint x: 427, endPoint y: 149, distance: 88.6
click at [427, 149] on img at bounding box center [512, 446] width 726 height 1034
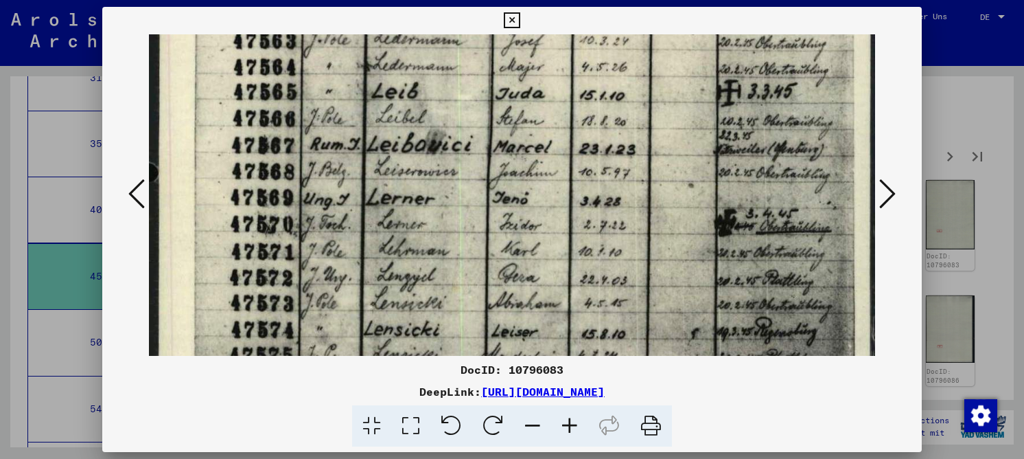
drag, startPoint x: 424, startPoint y: 248, endPoint x: 425, endPoint y: 108, distance: 139.4
click at [425, 108] on img at bounding box center [512, 307] width 726 height 1034
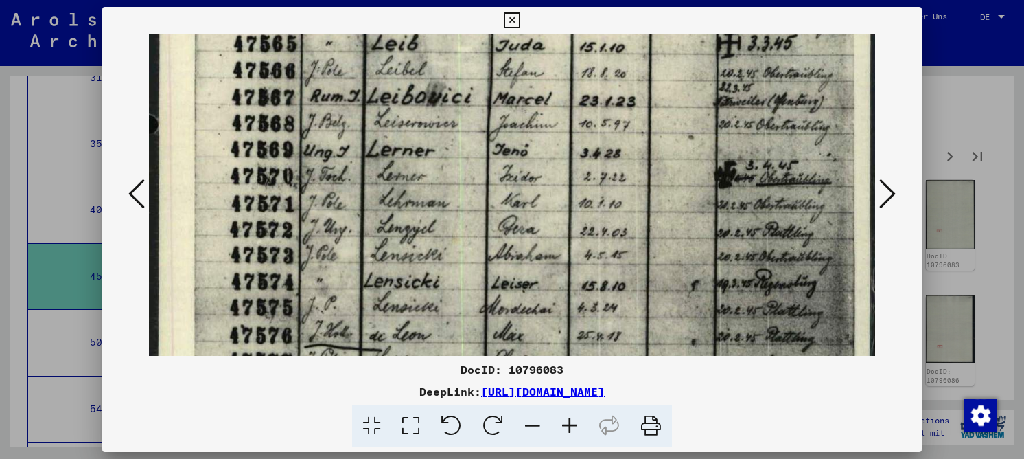
drag, startPoint x: 397, startPoint y: 243, endPoint x: 398, endPoint y: 196, distance: 46.7
click at [398, 196] on img at bounding box center [512, 259] width 726 height 1034
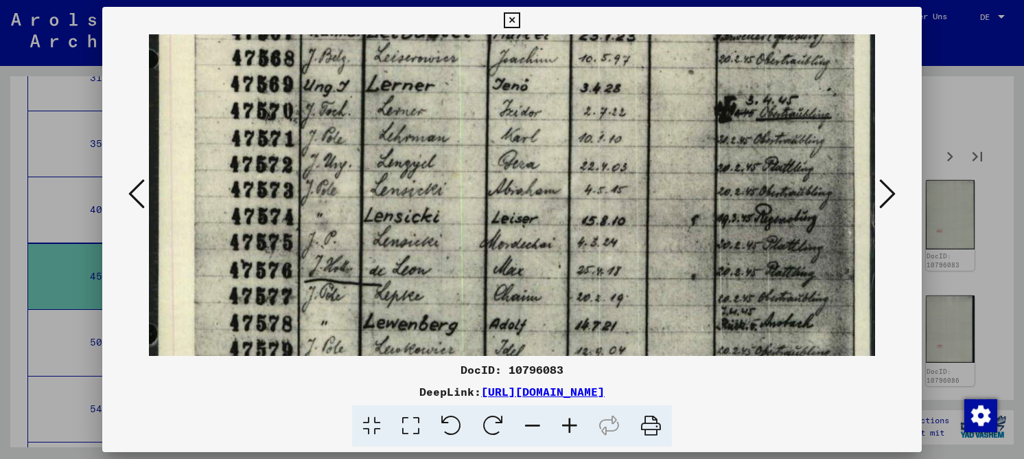
scroll to position [371, 0]
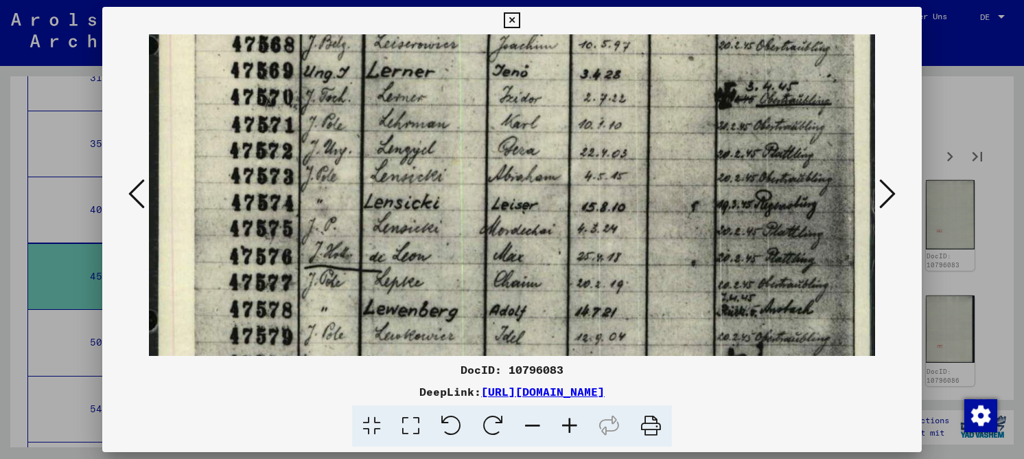
drag, startPoint x: 400, startPoint y: 255, endPoint x: 411, endPoint y: 176, distance: 79.7
click at [411, 176] on img at bounding box center [512, 180] width 726 height 1034
click at [519, 368] on div "DocID: 10796083" at bounding box center [512, 369] width 820 height 16
click at [518, 367] on div "DocID: 10796083" at bounding box center [512, 369] width 820 height 16
copy div "10796083"
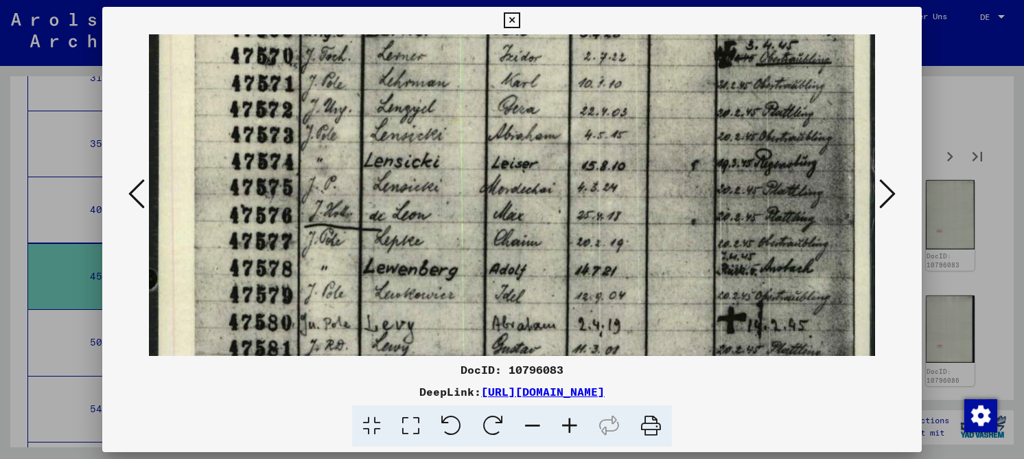
drag, startPoint x: 610, startPoint y: 281, endPoint x: 613, endPoint y: 249, distance: 32.4
click at [612, 250] on img at bounding box center [512, 139] width 726 height 1034
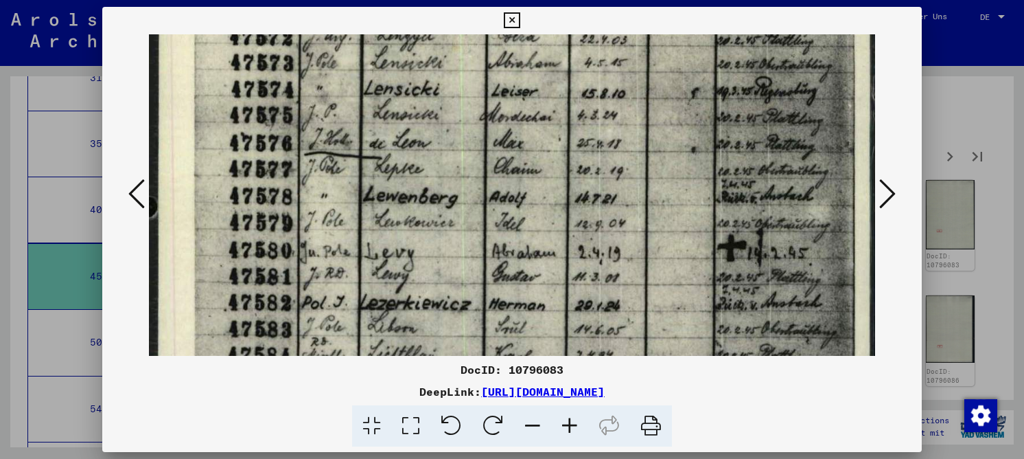
drag, startPoint x: 608, startPoint y: 266, endPoint x: 614, endPoint y: 205, distance: 61.5
click at [614, 209] on img at bounding box center [512, 67] width 726 height 1034
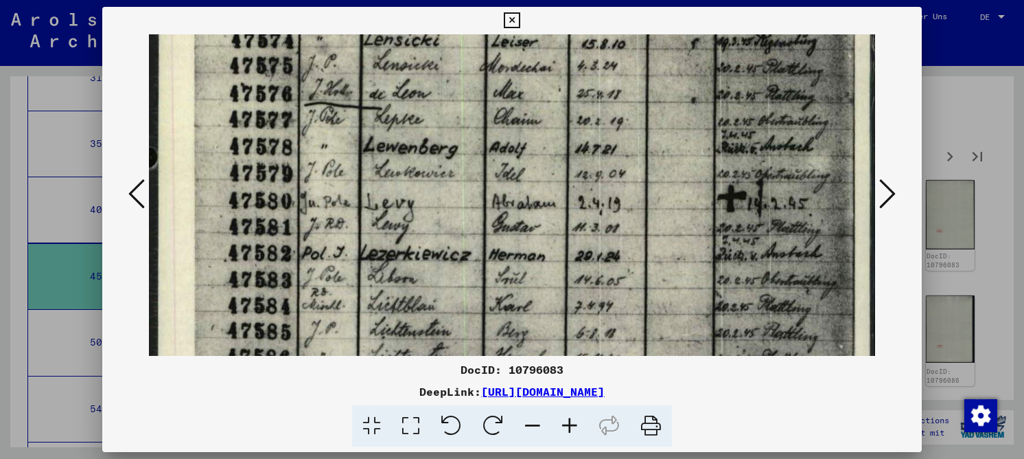
drag, startPoint x: 608, startPoint y: 288, endPoint x: 613, endPoint y: 247, distance: 40.8
click at [613, 247] on img at bounding box center [512, 17] width 726 height 1034
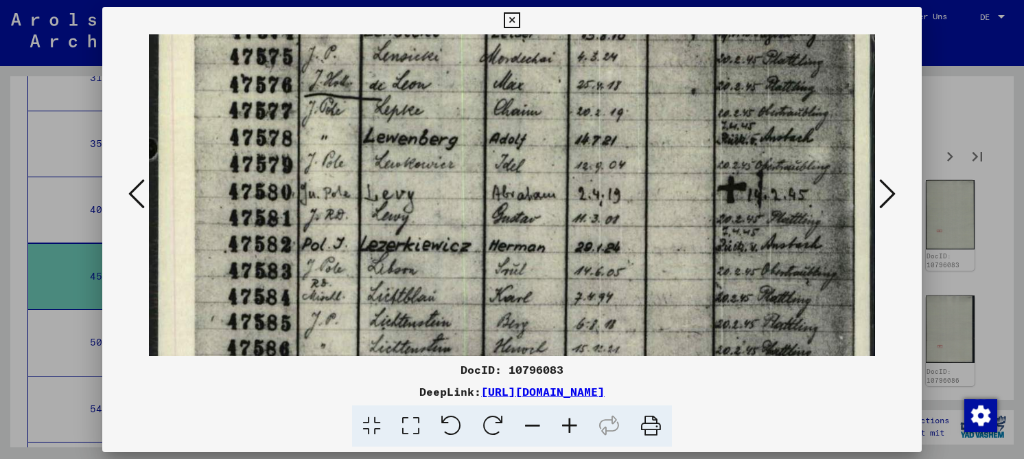
drag, startPoint x: 606, startPoint y: 261, endPoint x: 606, endPoint y: 251, distance: 10.3
click at [606, 255] on img at bounding box center [512, 8] width 726 height 1034
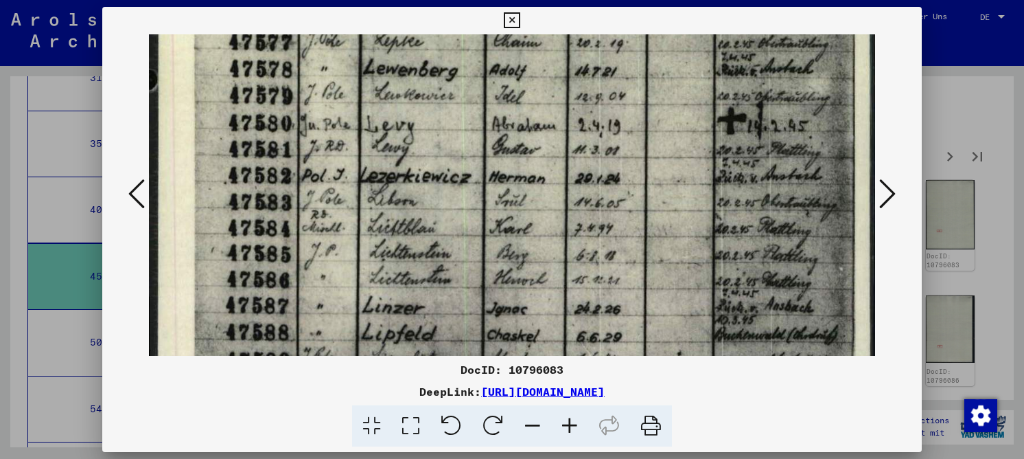
drag, startPoint x: 602, startPoint y: 273, endPoint x: 604, endPoint y: 207, distance: 65.3
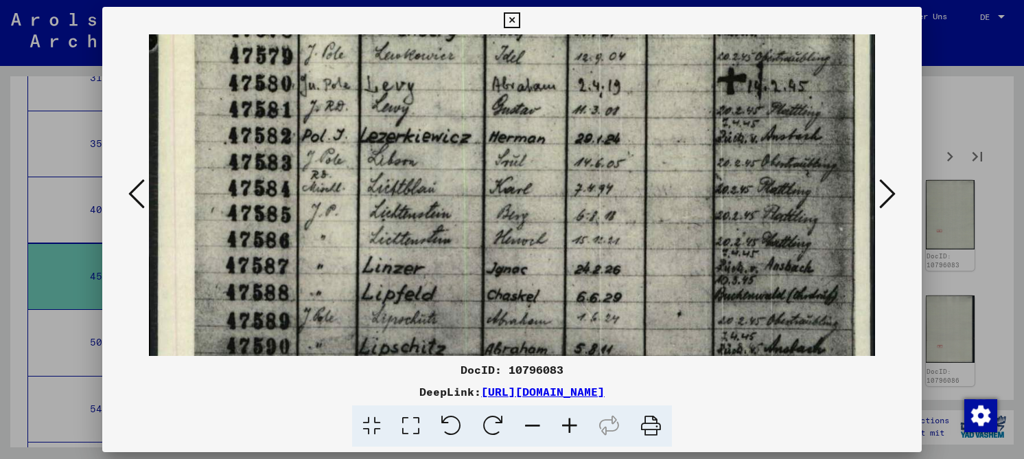
scroll to position [655, 0]
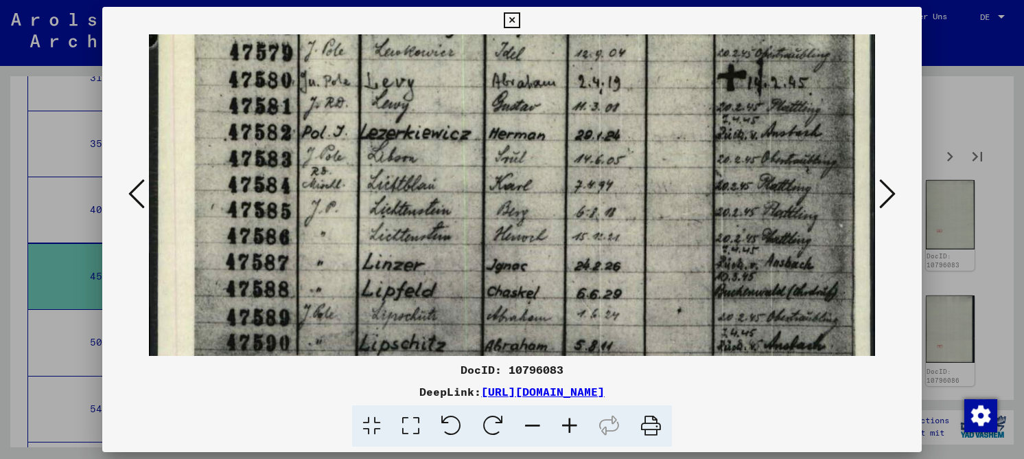
drag, startPoint x: 624, startPoint y: 275, endPoint x: 619, endPoint y: 233, distance: 42.8
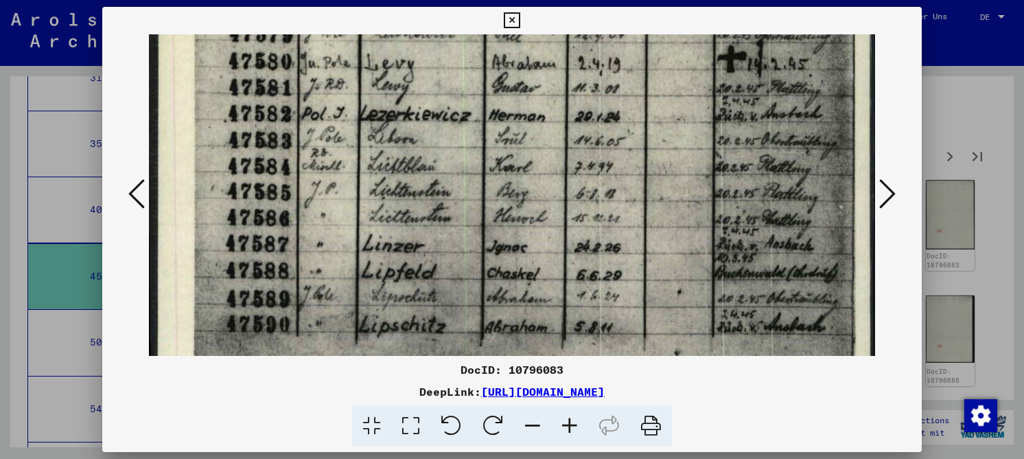
drag, startPoint x: 615, startPoint y: 249, endPoint x: 615, endPoint y: 236, distance: 13.0
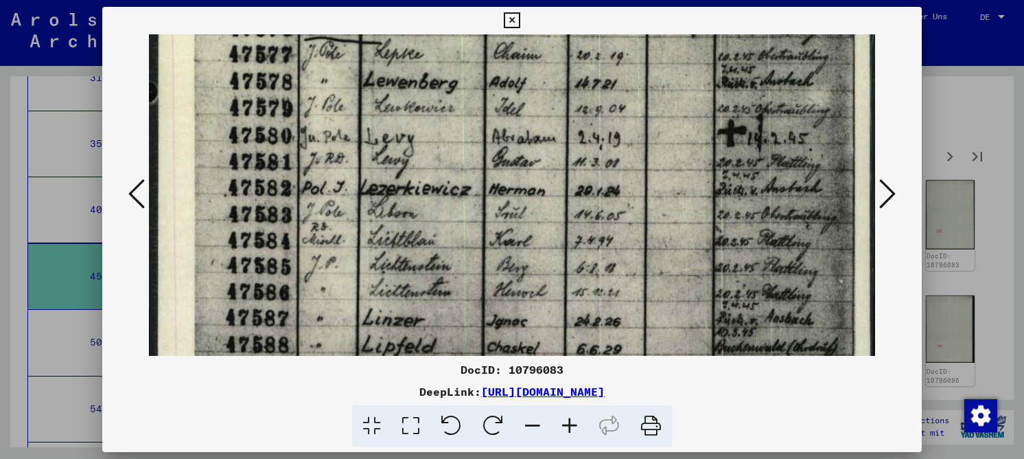
scroll to position [584, 0]
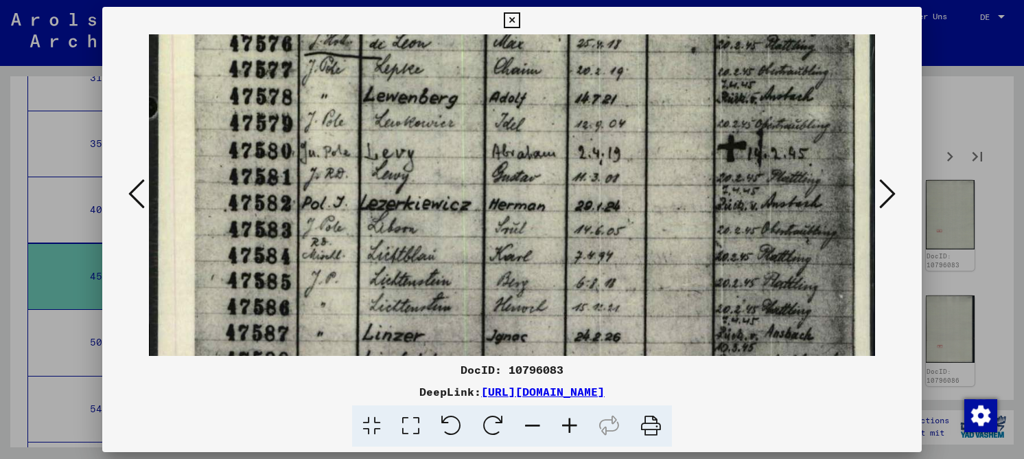
drag, startPoint x: 663, startPoint y: 166, endPoint x: 638, endPoint y: 257, distance: 93.9
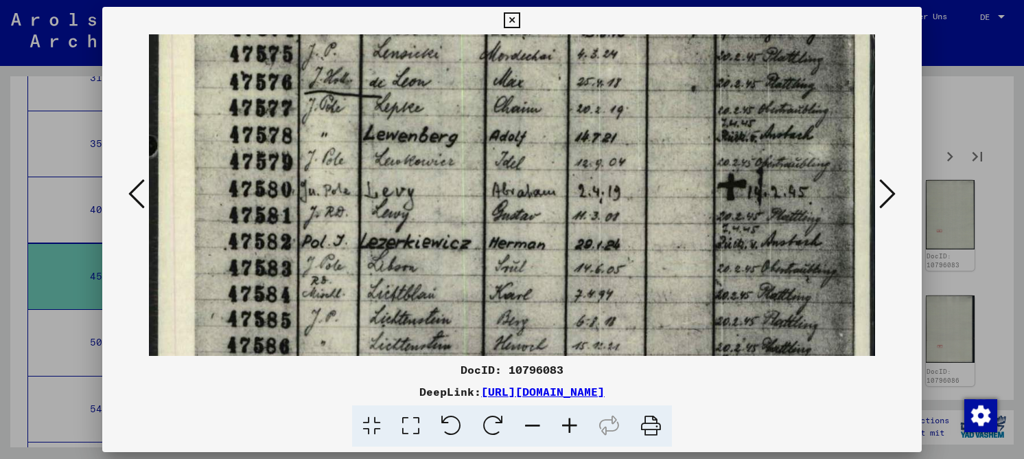
scroll to position [544, 0]
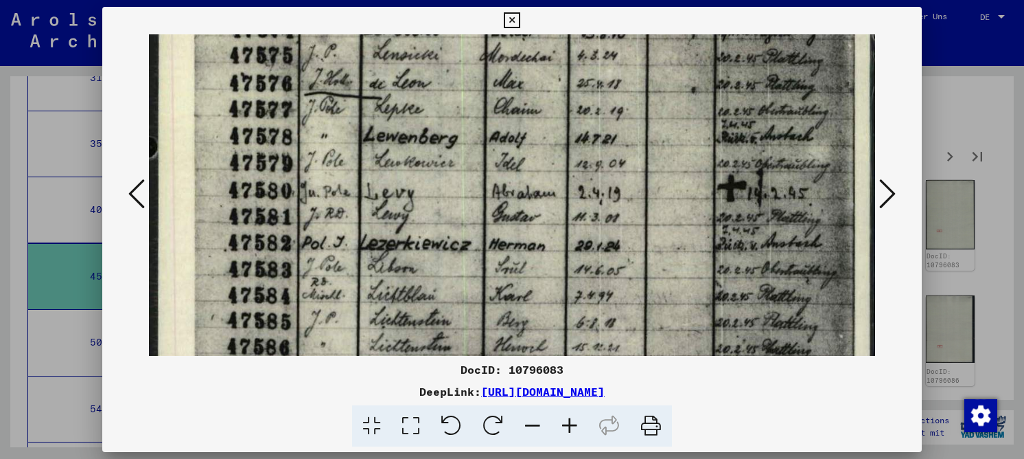
drag, startPoint x: 573, startPoint y: 138, endPoint x: 565, endPoint y: 165, distance: 27.8
click at [565, 165] on img at bounding box center [512, 7] width 726 height 1034
click at [575, 426] on icon at bounding box center [569, 426] width 37 height 42
click at [575, 425] on icon at bounding box center [569, 426] width 37 height 42
click at [575, 421] on icon at bounding box center [569, 426] width 37 height 42
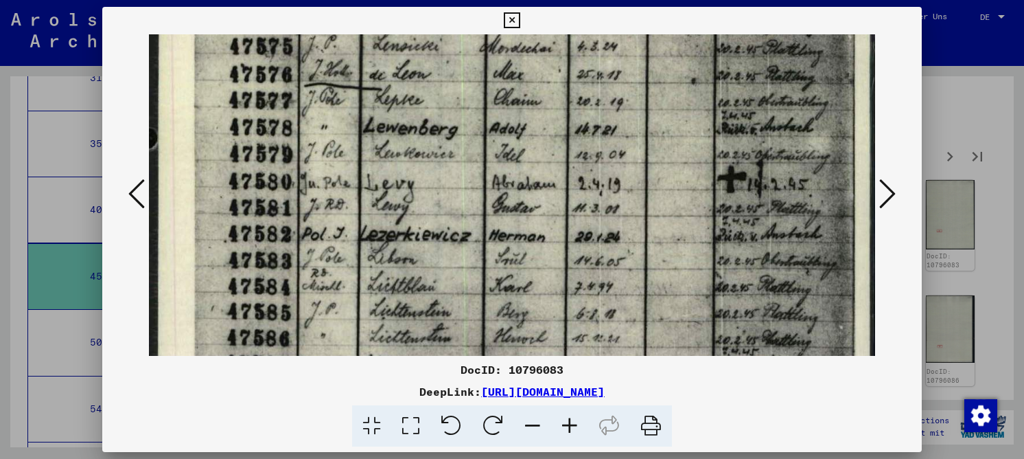
scroll to position [554, 0]
drag, startPoint x: 320, startPoint y: 227, endPoint x: 322, endPoint y: 218, distance: 9.8
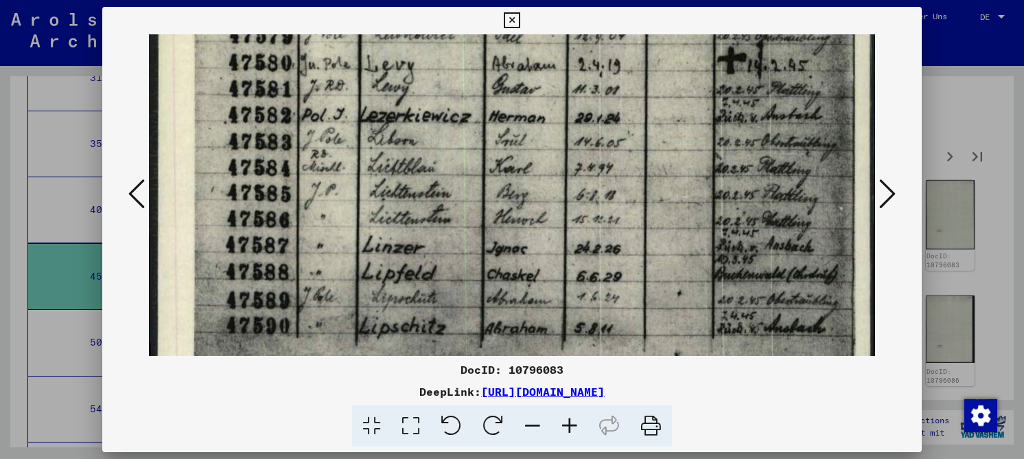
scroll to position [677, 0]
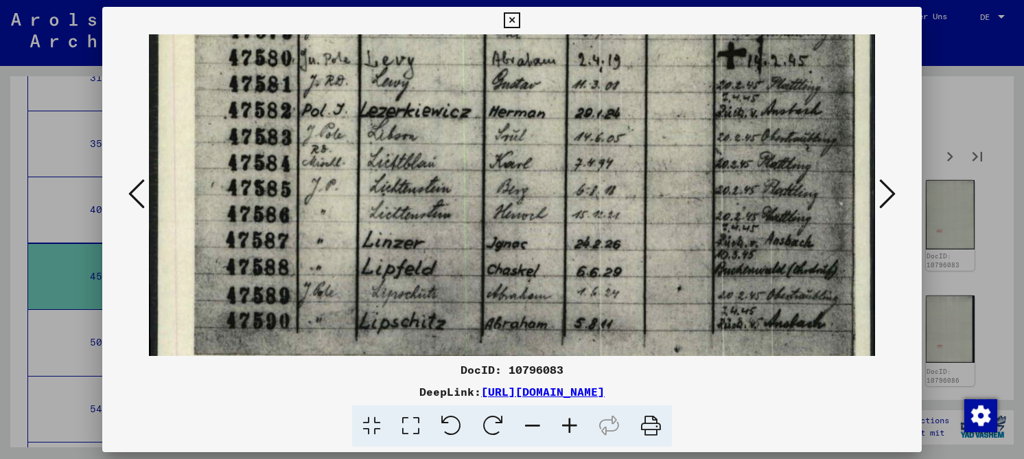
drag, startPoint x: 324, startPoint y: 321, endPoint x: 345, endPoint y: 198, distance: 124.6
click at [890, 198] on icon at bounding box center [887, 193] width 16 height 33
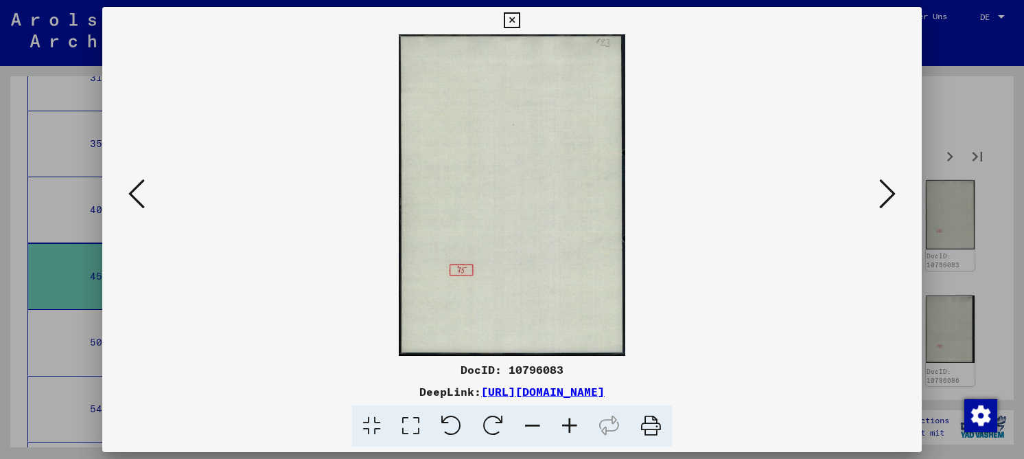
scroll to position [0, 0]
click at [890, 198] on icon at bounding box center [887, 193] width 16 height 33
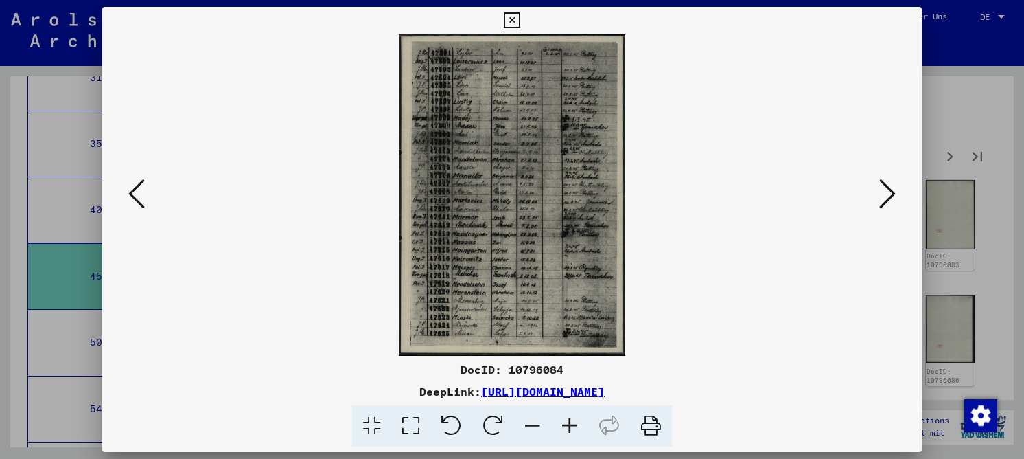
click at [410, 423] on icon at bounding box center [410, 426] width 39 height 42
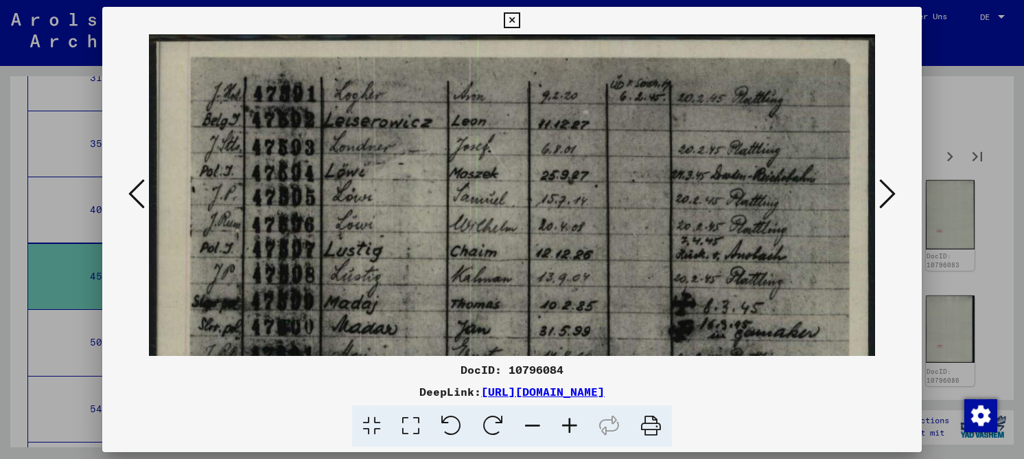
drag, startPoint x: 338, startPoint y: 155, endPoint x: 356, endPoint y: 163, distance: 20.0
click at [539, 365] on div "DocID: 10796084" at bounding box center [512, 369] width 820 height 16
copy div "10796084"
